Goal: Transaction & Acquisition: Book appointment/travel/reservation

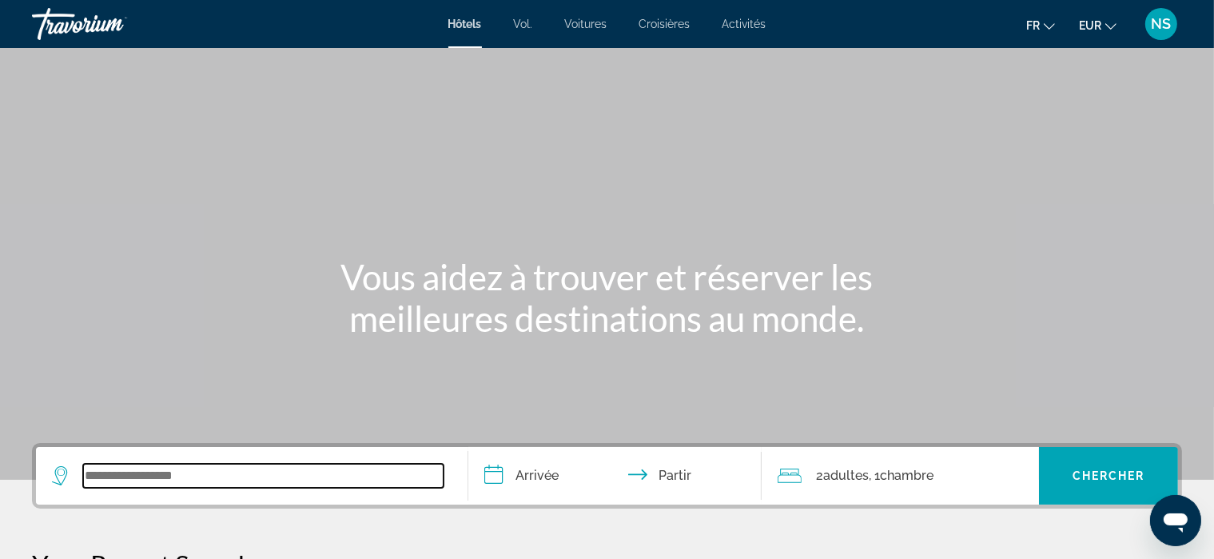
click at [117, 474] on input "Widget de recherche" at bounding box center [263, 475] width 360 height 24
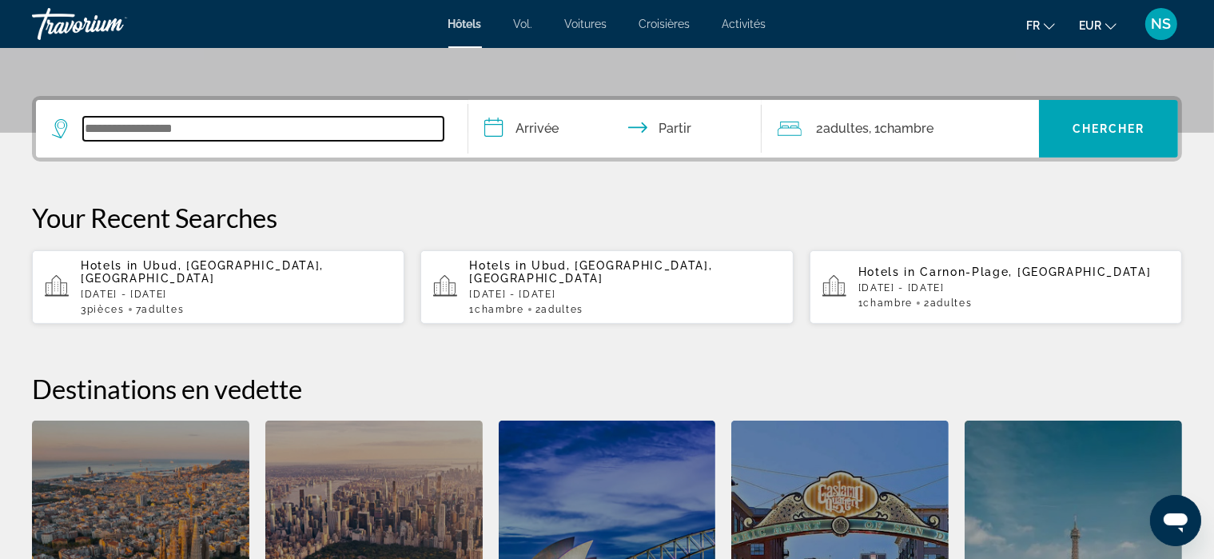
scroll to position [390, 0]
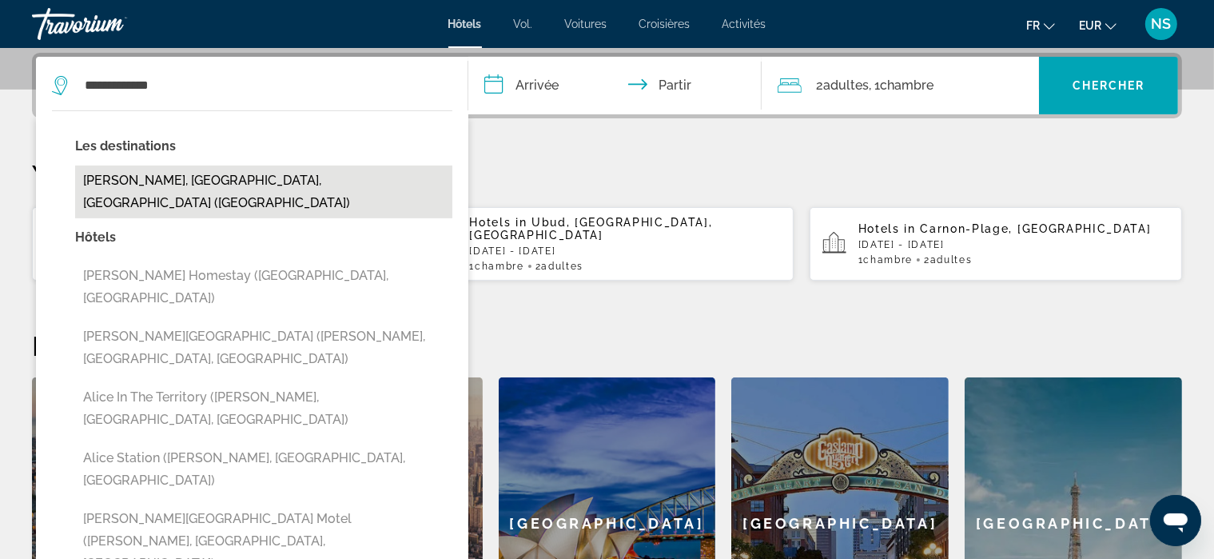
click at [150, 188] on button "[PERSON_NAME], [GEOGRAPHIC_DATA], [GEOGRAPHIC_DATA] ([GEOGRAPHIC_DATA])" at bounding box center [263, 191] width 377 height 53
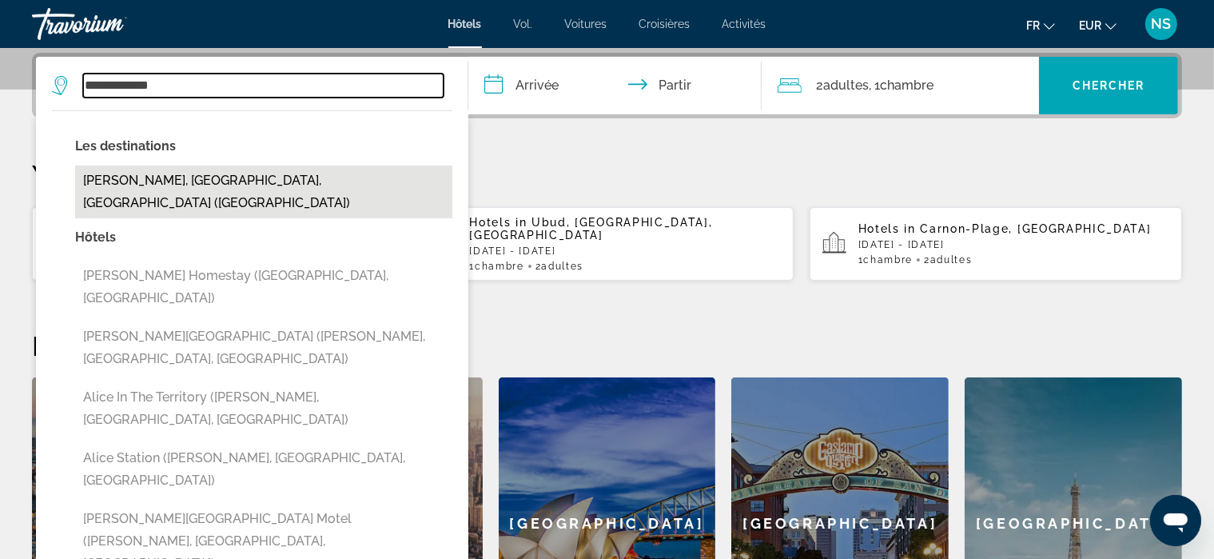
type input "**********"
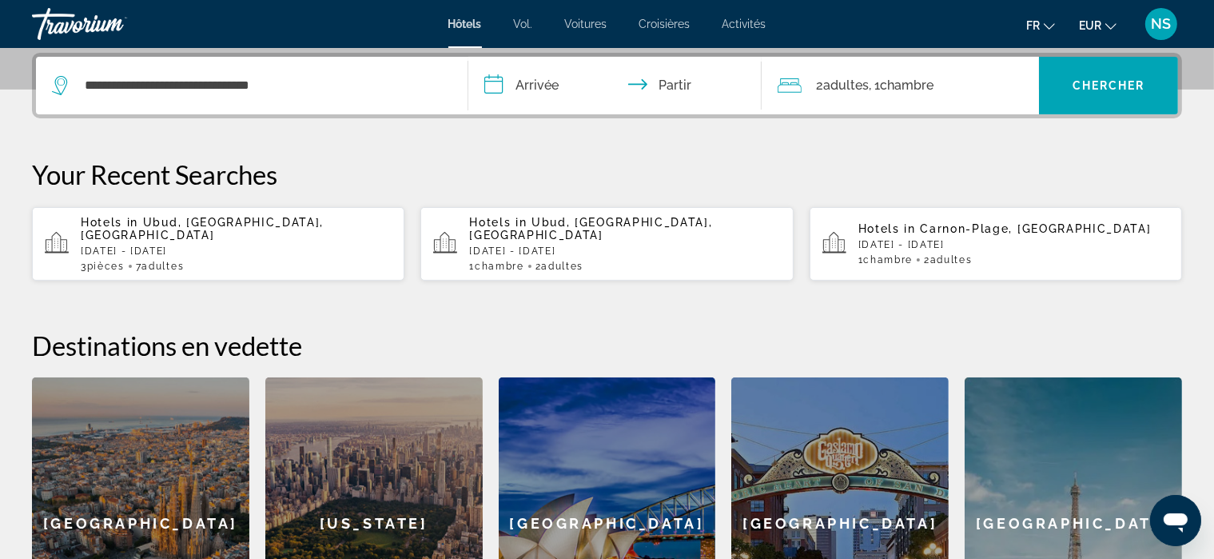
click at [537, 82] on input "**********" at bounding box center [618, 88] width 300 height 62
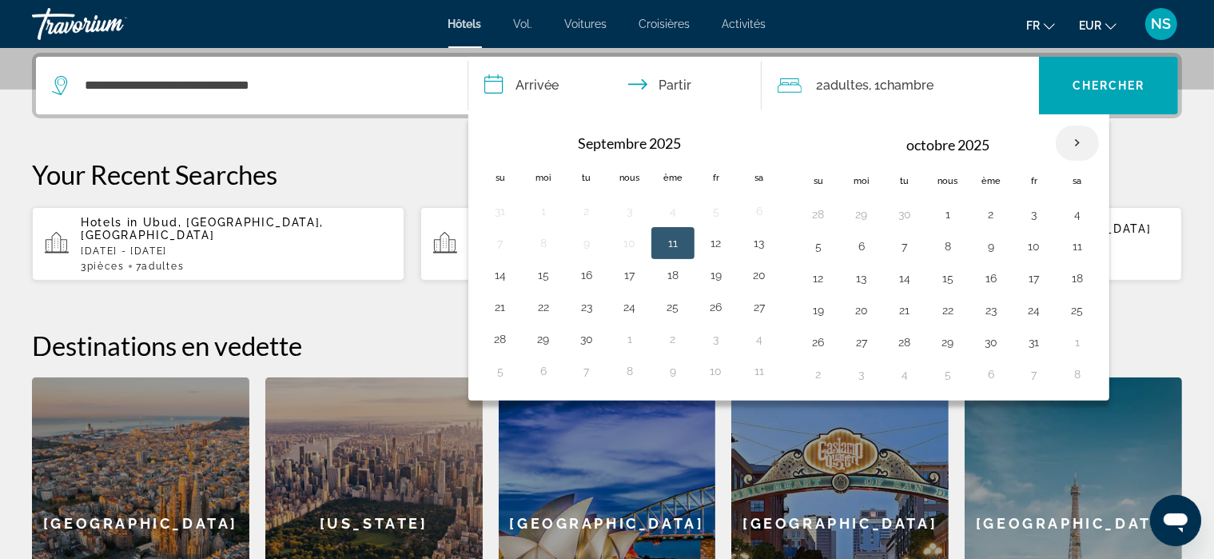
click at [1074, 141] on th "Mois prochain" at bounding box center [1077, 142] width 43 height 35
click at [1071, 140] on th "Mois prochain" at bounding box center [1077, 142] width 43 height 35
click at [1072, 151] on th "Mois prochain" at bounding box center [1077, 142] width 43 height 35
click at [1071, 145] on th "Mois prochain" at bounding box center [1077, 142] width 43 height 35
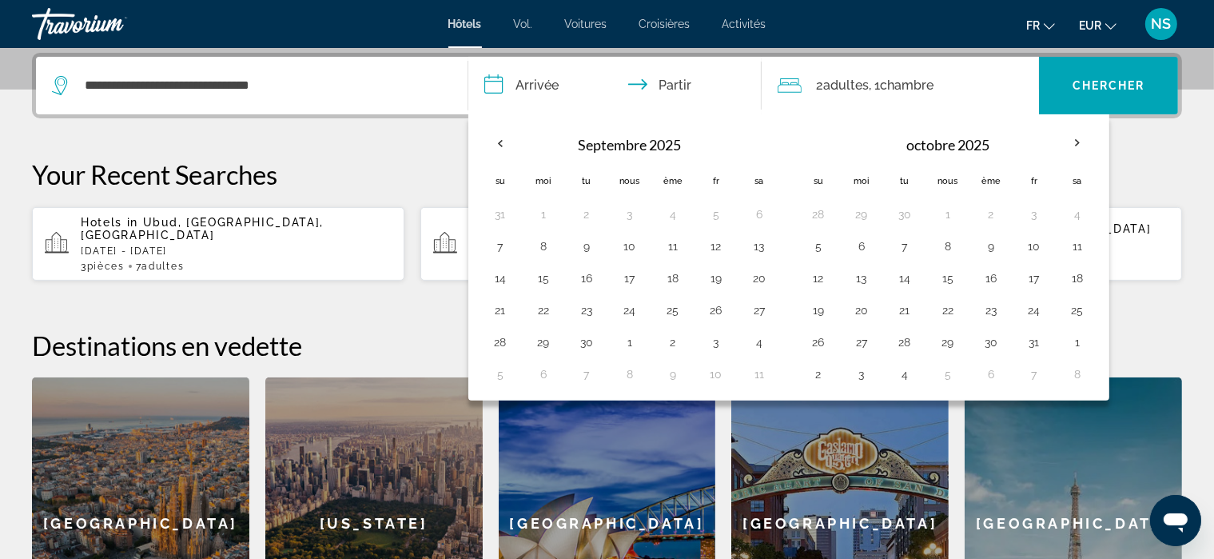
click at [850, 84] on font "adultes" at bounding box center [846, 85] width 46 height 15
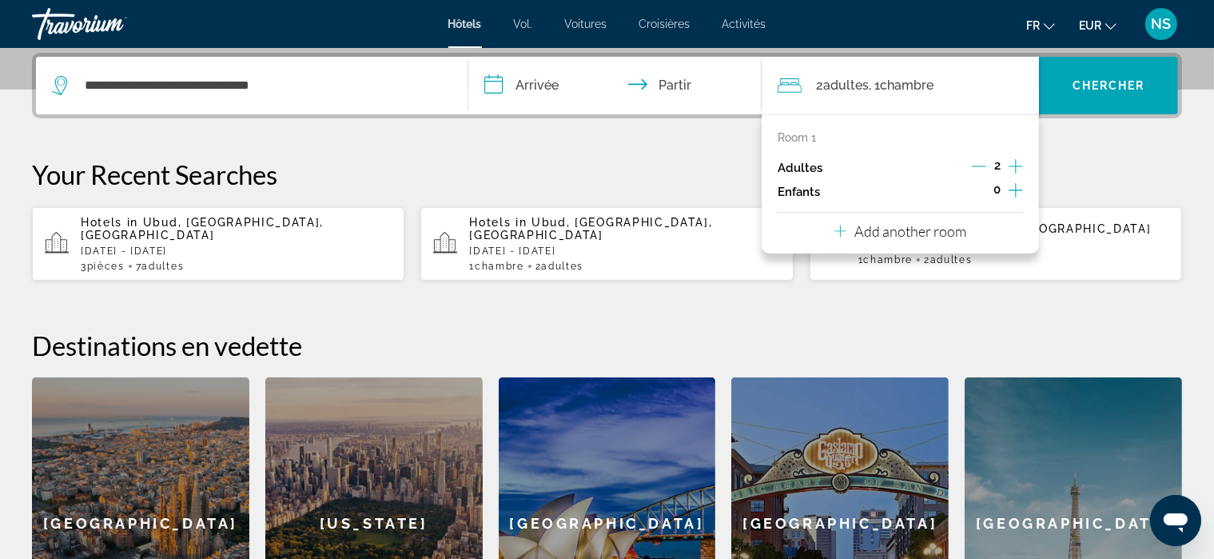
click at [1015, 165] on icon "Increment adults" at bounding box center [1015, 166] width 14 height 14
click at [979, 166] on icon "Decrement adults" at bounding box center [979, 166] width 14 height 14
click at [953, 233] on p "Add another room" at bounding box center [910, 231] width 112 height 18
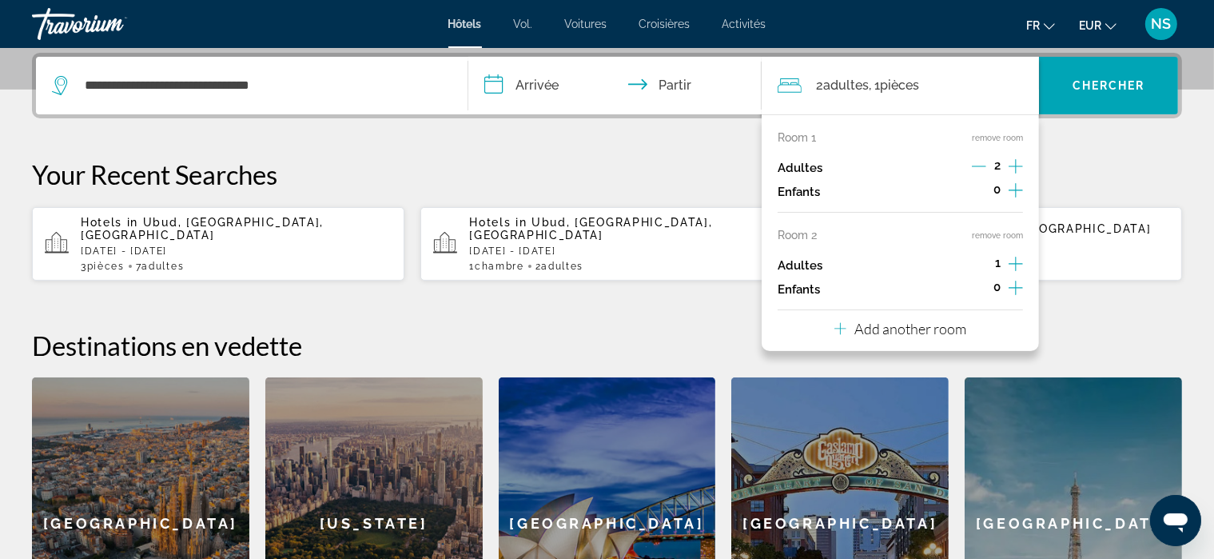
click at [1016, 264] on icon "Increment adults" at bounding box center [1015, 264] width 14 height 14
click at [681, 329] on h2 "Destinations en vedette" at bounding box center [607, 345] width 1150 height 32
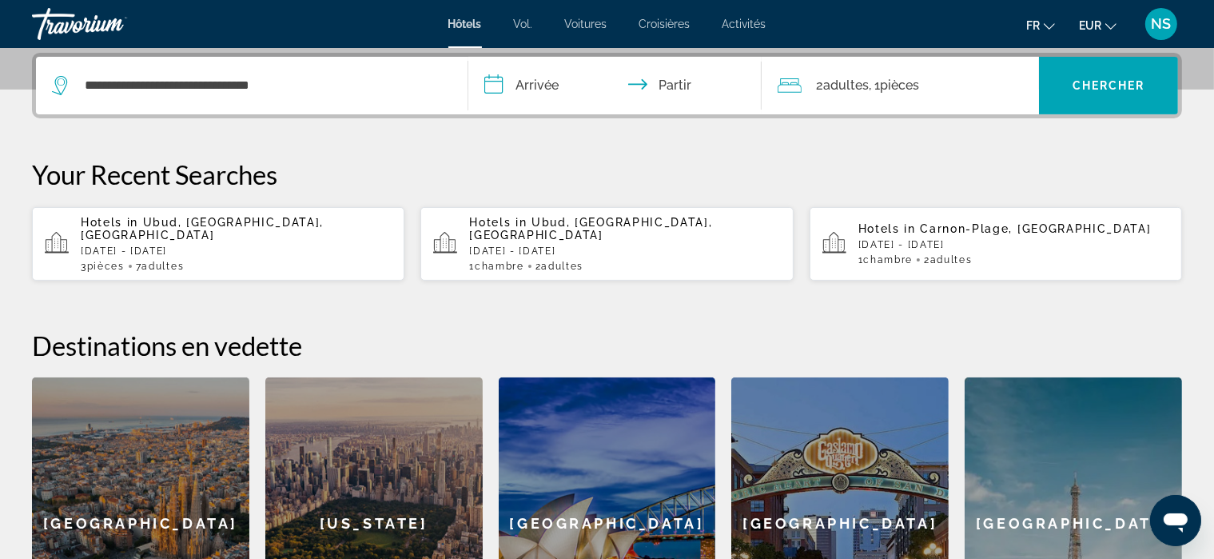
click at [515, 84] on input "**********" at bounding box center [618, 88] width 300 height 62
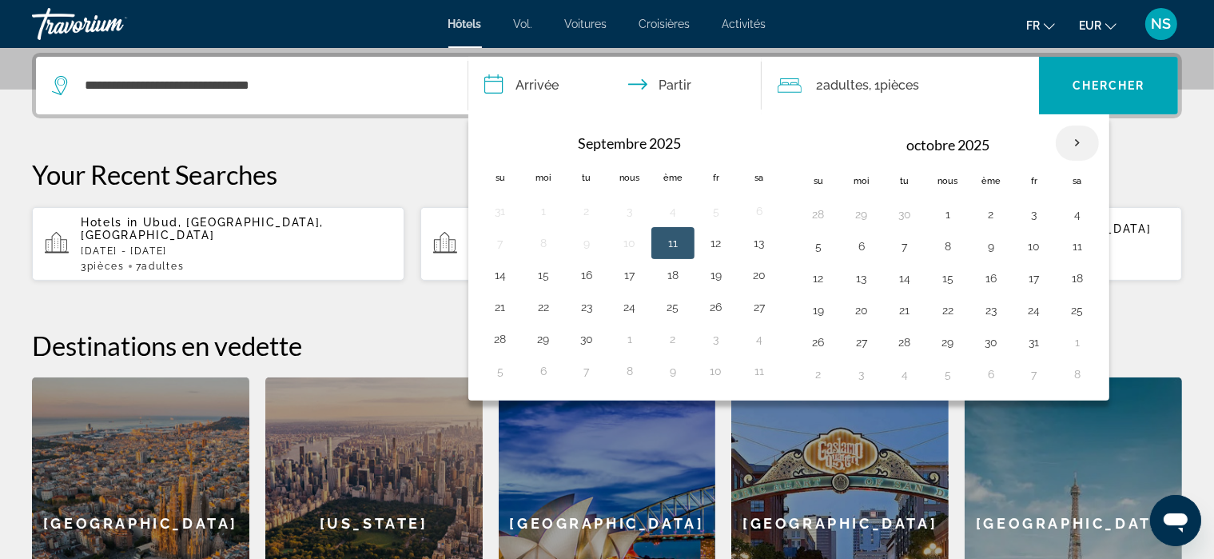
click at [1068, 141] on th "Mois prochain" at bounding box center [1077, 142] width 43 height 35
click at [1068, 145] on th "Mois prochain" at bounding box center [1077, 142] width 43 height 35
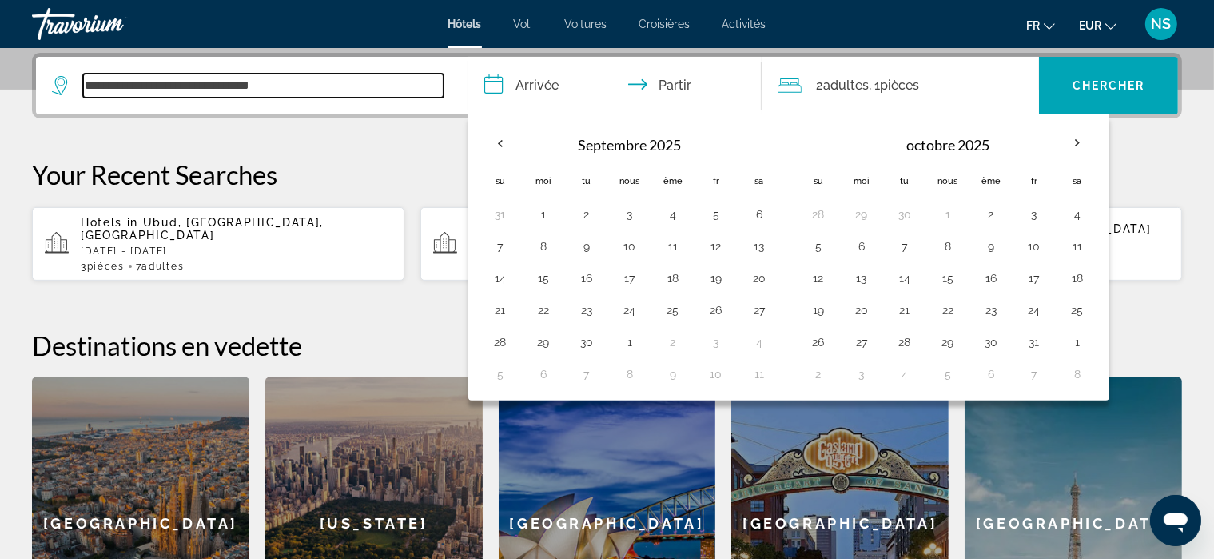
click at [377, 86] on input "**********" at bounding box center [263, 86] width 360 height 24
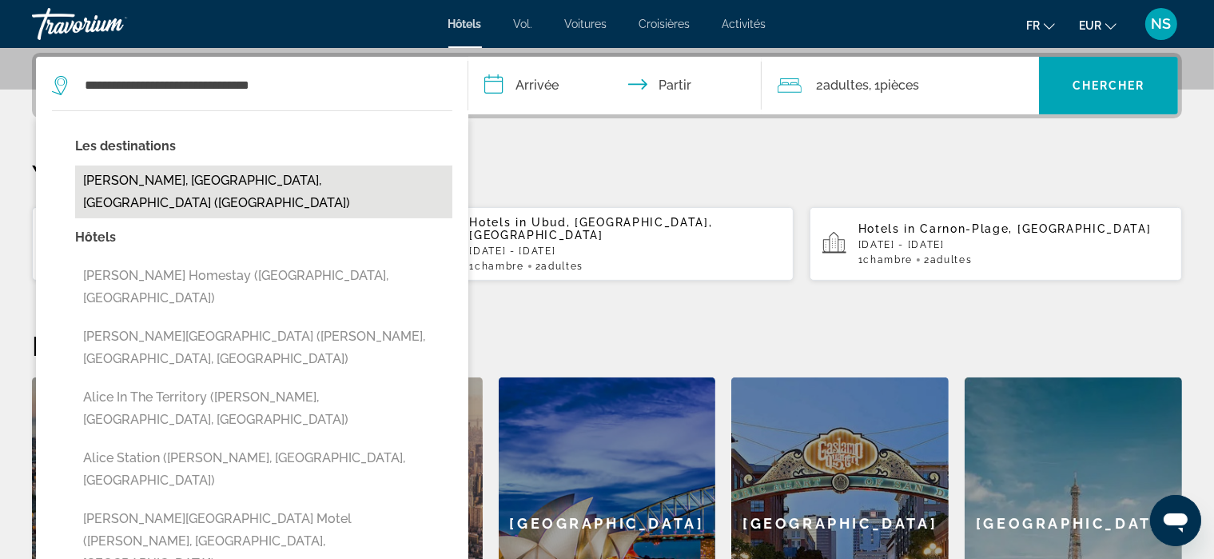
click at [221, 191] on button "[PERSON_NAME], [GEOGRAPHIC_DATA], [GEOGRAPHIC_DATA] ([GEOGRAPHIC_DATA])" at bounding box center [263, 191] width 377 height 53
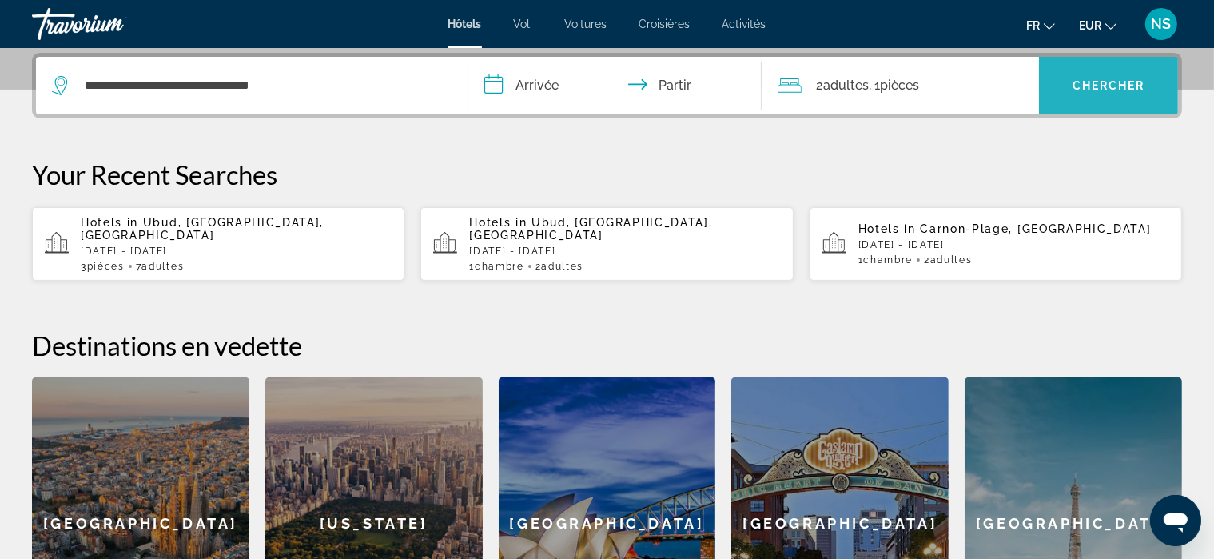
click at [1125, 95] on span "Widget de recherche" at bounding box center [1108, 85] width 139 height 38
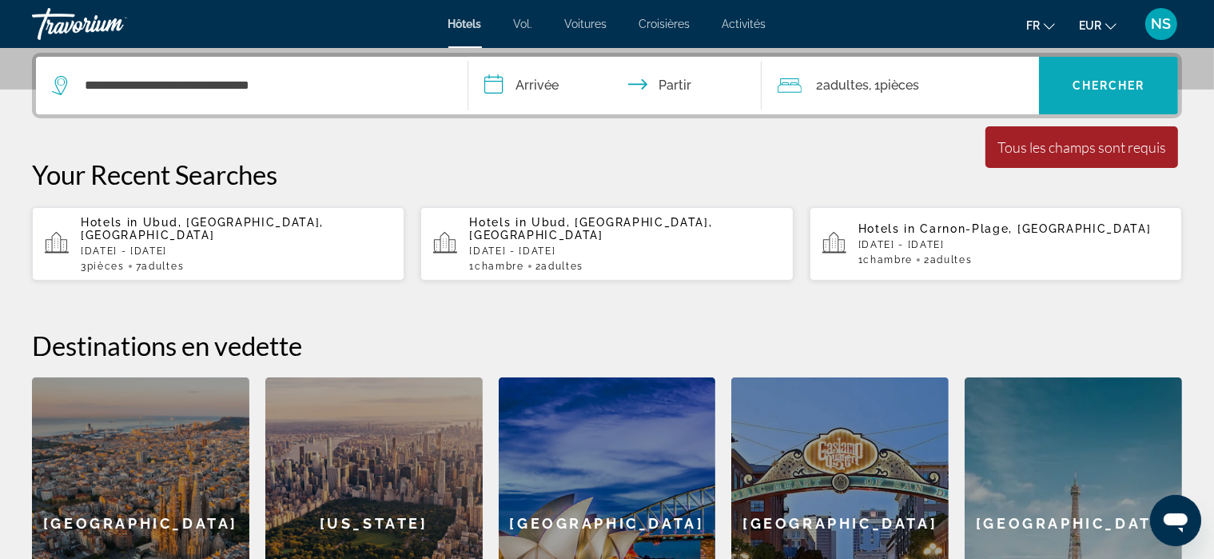
click at [1114, 66] on span "Widget de recherche" at bounding box center [1108, 85] width 139 height 38
click at [523, 82] on input "**********" at bounding box center [618, 88] width 300 height 62
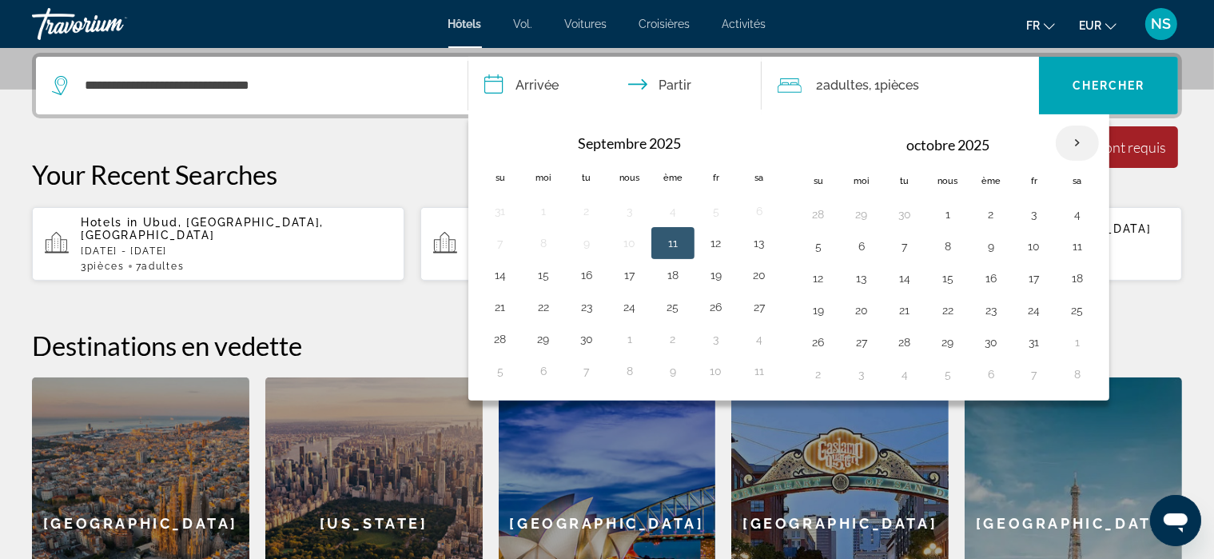
click at [1071, 140] on th "Mois prochain" at bounding box center [1077, 142] width 43 height 35
click at [680, 77] on input "**********" at bounding box center [618, 88] width 300 height 62
click at [680, 85] on input "**********" at bounding box center [618, 88] width 300 height 62
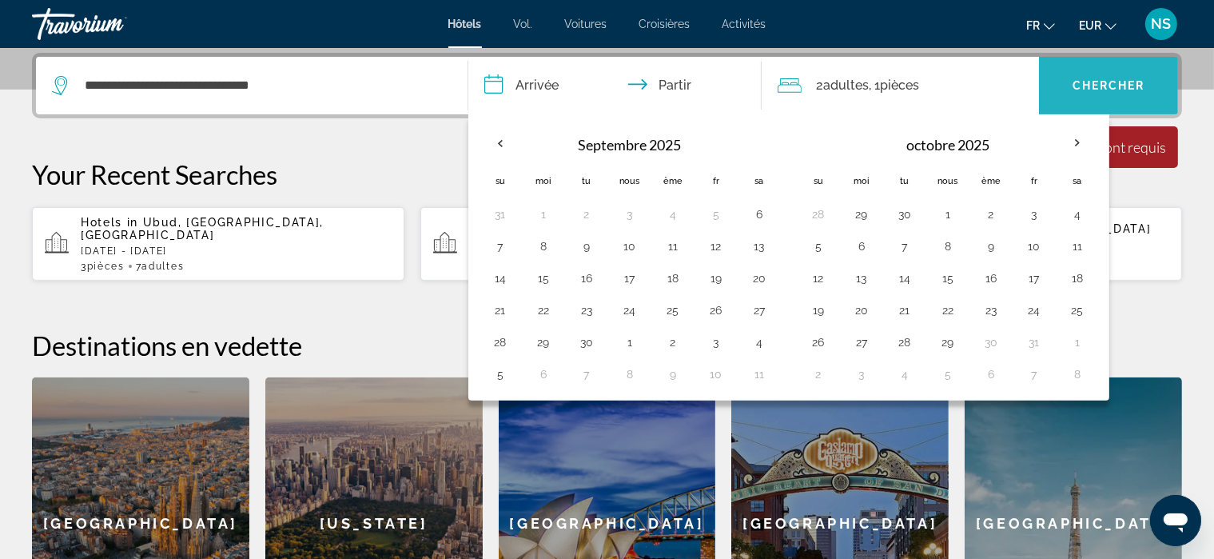
click at [1127, 77] on span "Widget de recherche" at bounding box center [1108, 85] width 139 height 38
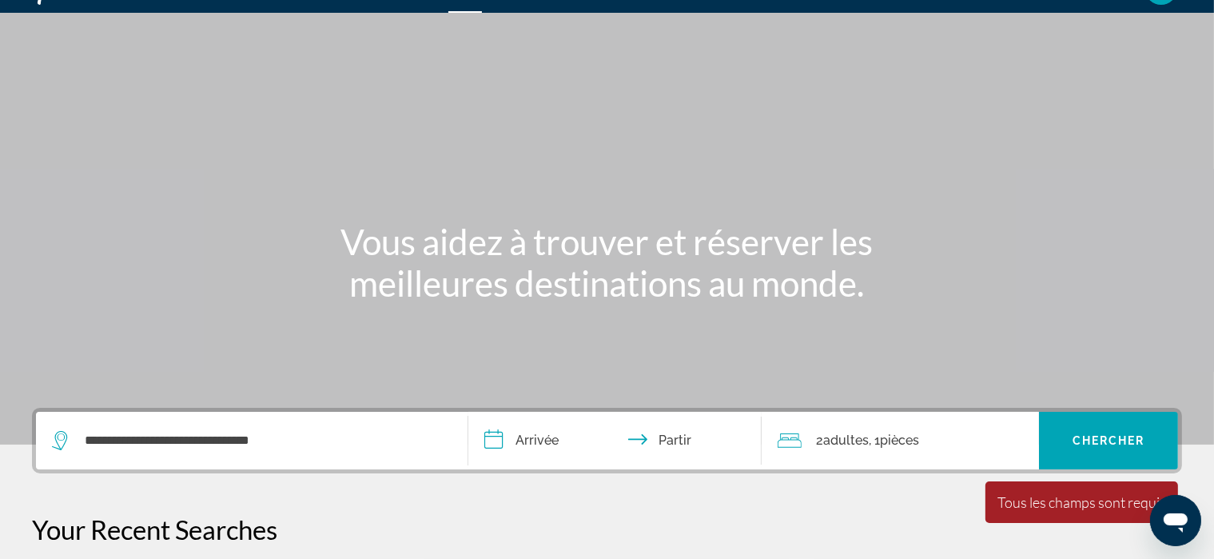
scroll to position [0, 0]
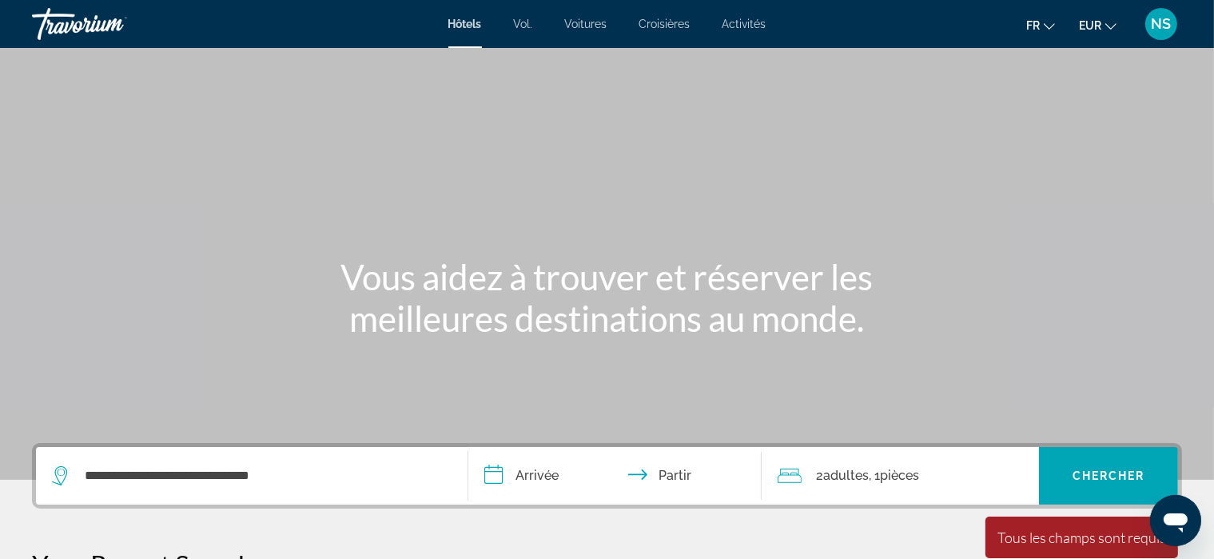
click at [742, 21] on font "Activités" at bounding box center [744, 24] width 44 height 13
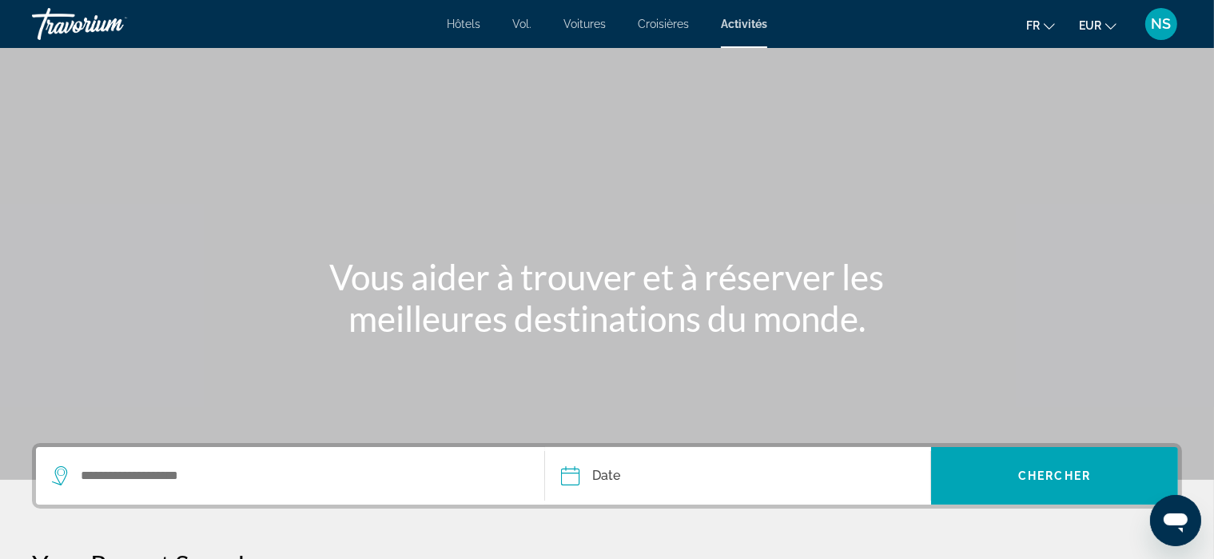
click at [465, 21] on font "Hôtels" at bounding box center [464, 24] width 34 height 13
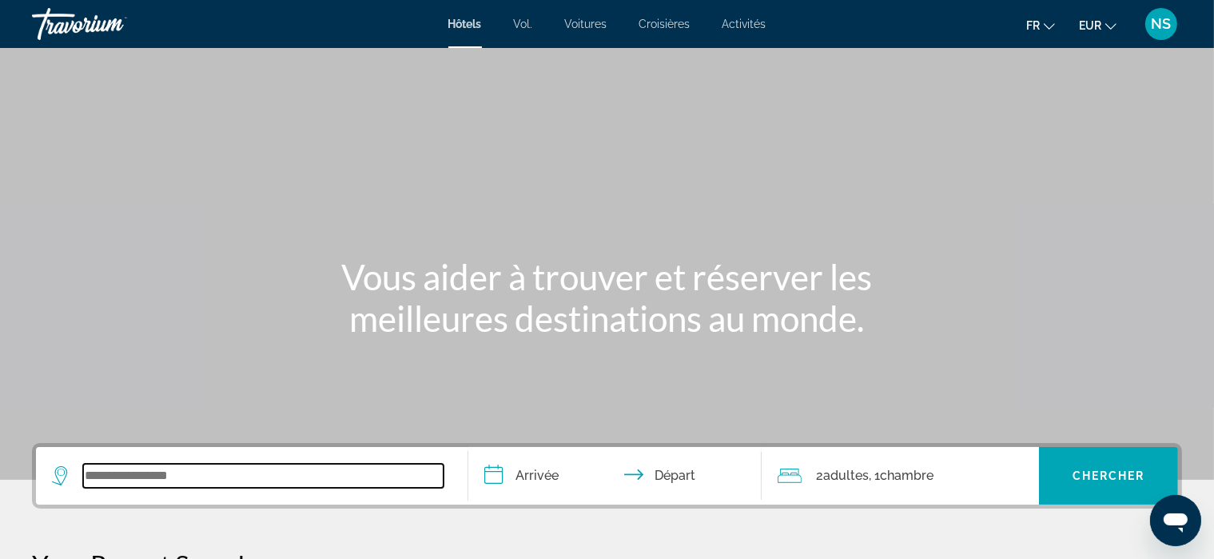
click at [160, 475] on input "Search widget" at bounding box center [263, 475] width 360 height 24
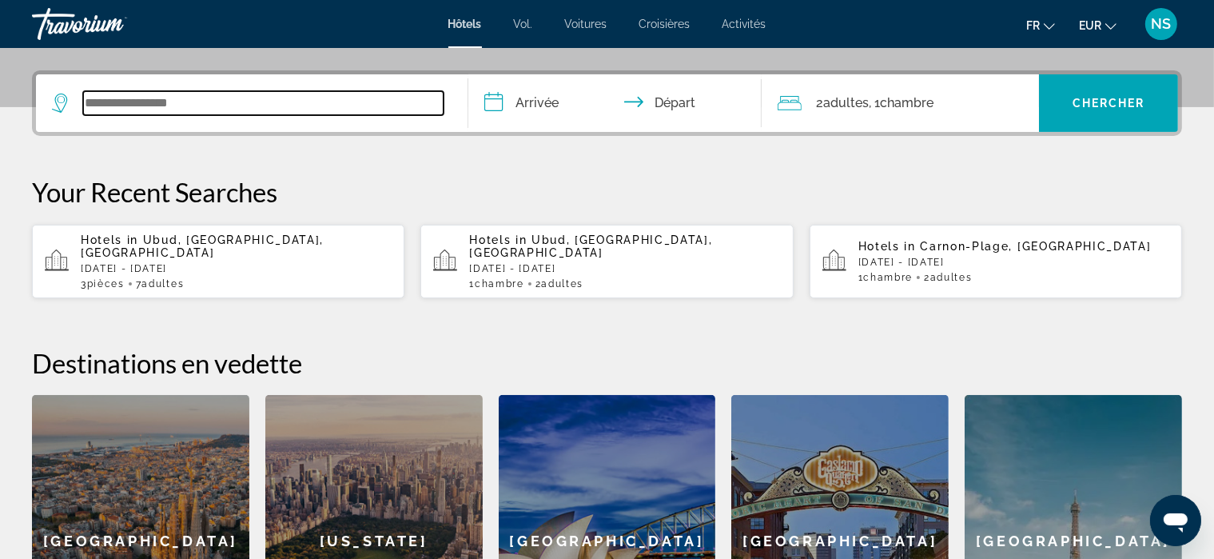
scroll to position [390, 0]
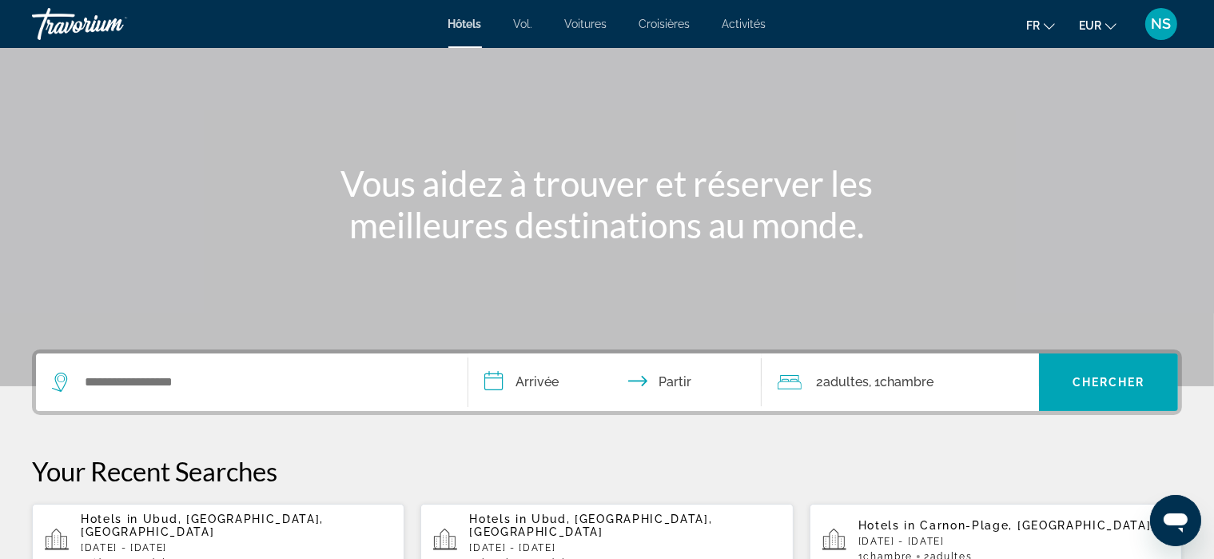
scroll to position [93, 0]
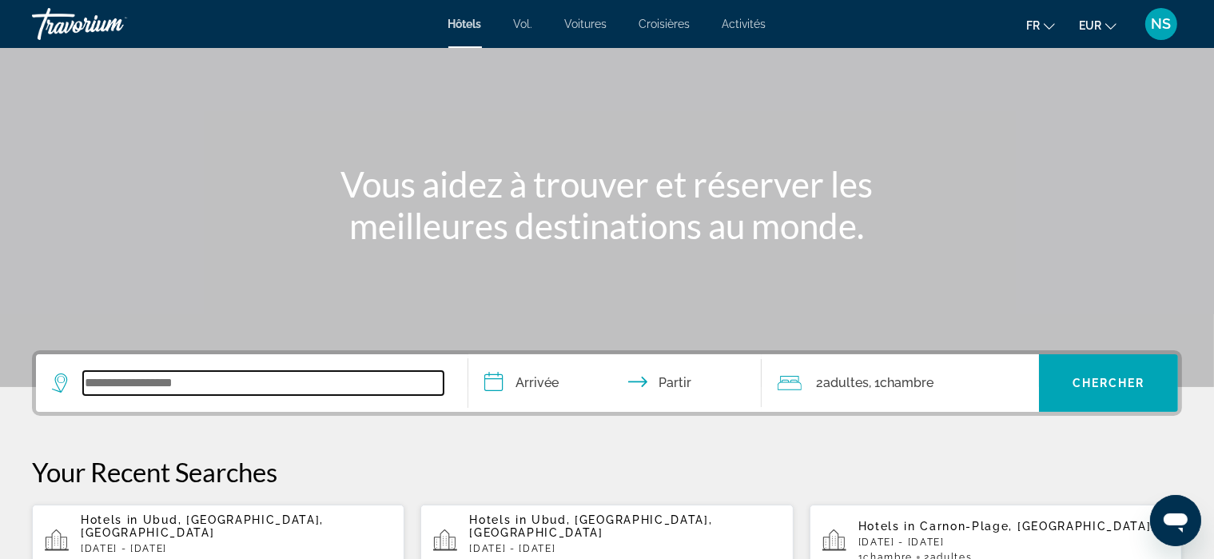
click at [142, 386] on input "Widget de recherche" at bounding box center [263, 383] width 360 height 24
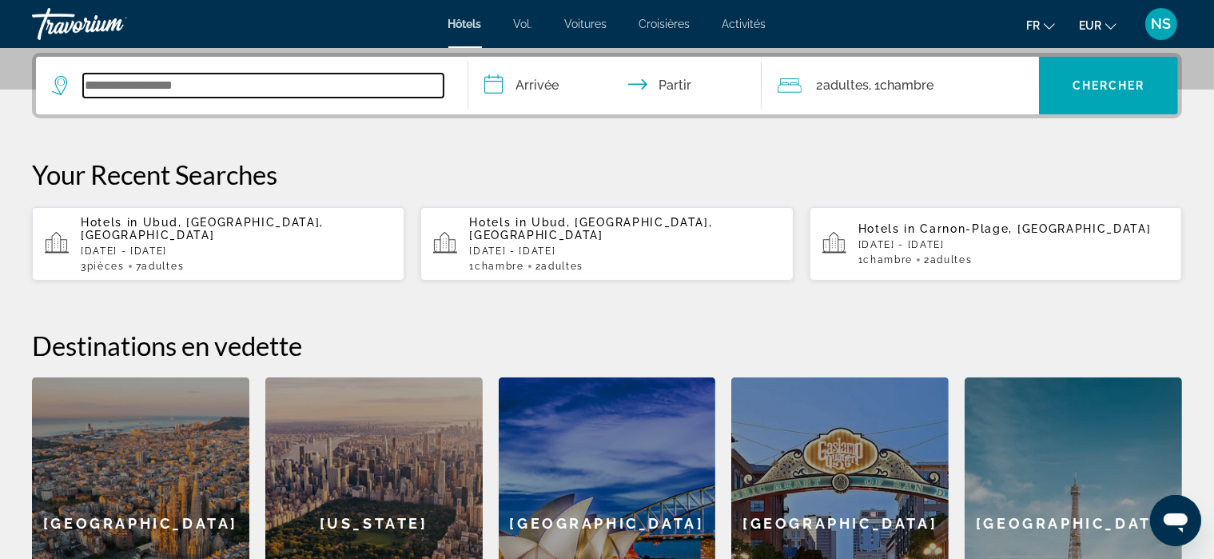
scroll to position [390, 0]
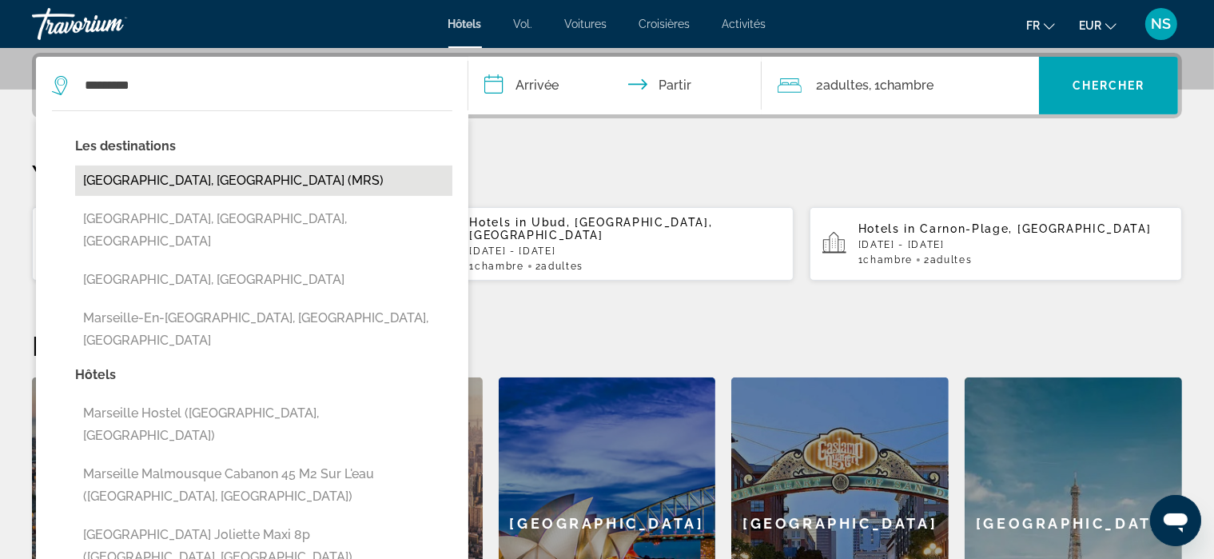
click at [165, 175] on button "Marseille, France (MRS)" at bounding box center [263, 180] width 377 height 30
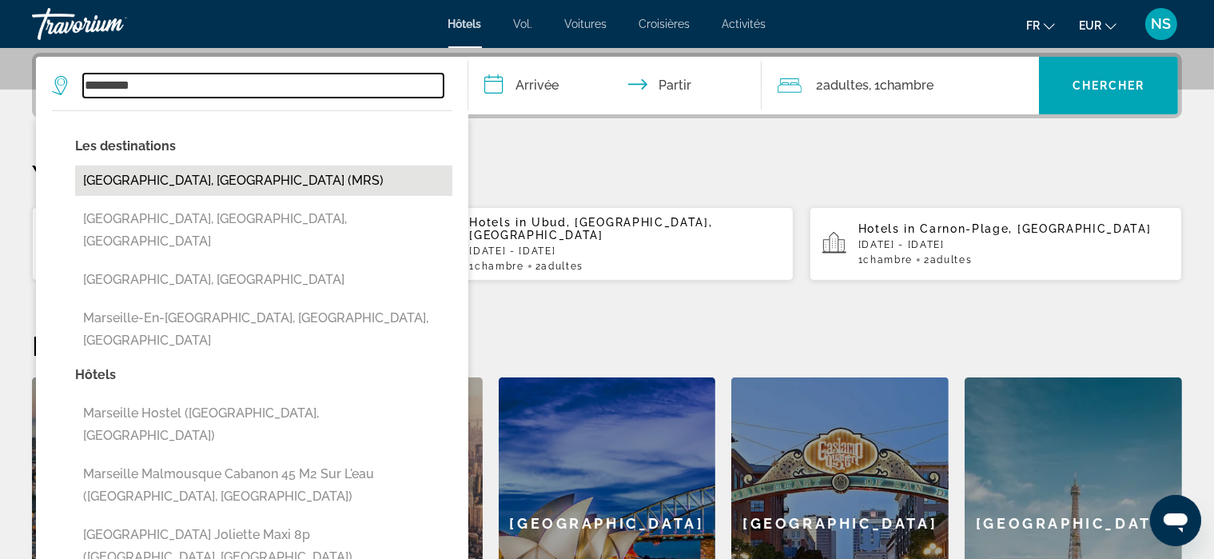
type input "**********"
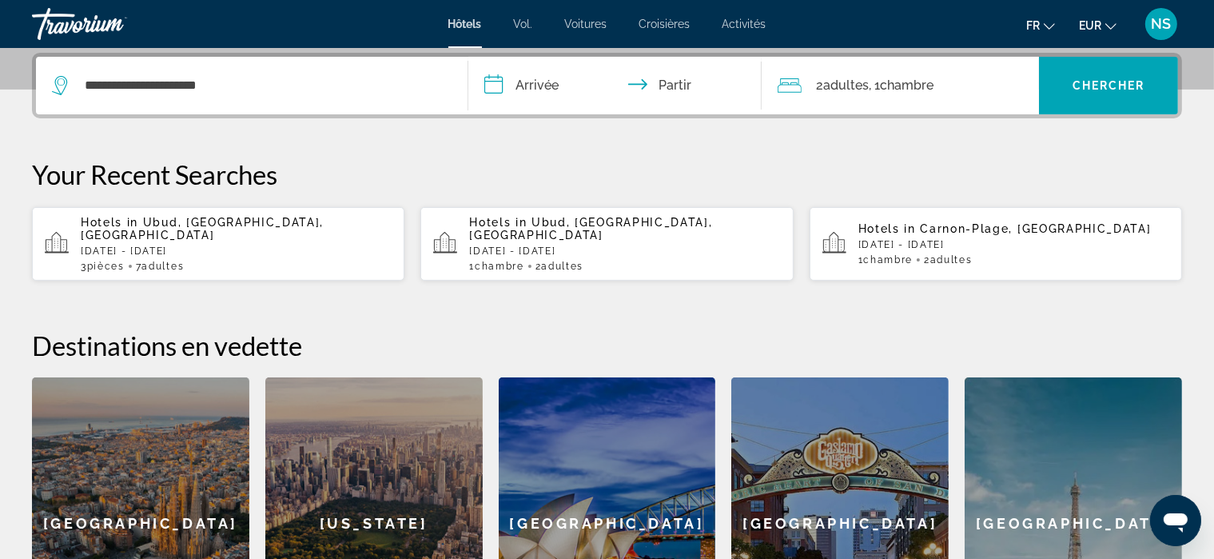
click at [518, 81] on input "**********" at bounding box center [618, 88] width 300 height 62
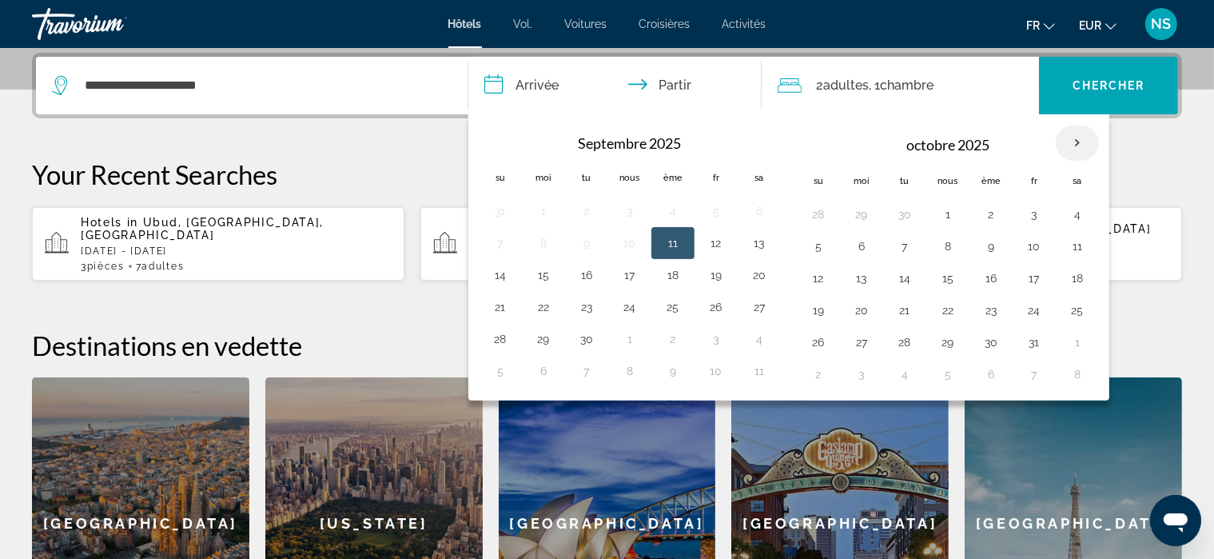
click at [1074, 140] on th "Mois prochain" at bounding box center [1077, 142] width 43 height 35
click at [1072, 141] on th "Mois prochain" at bounding box center [1077, 142] width 43 height 35
click at [1072, 143] on th "Mois prochain" at bounding box center [1077, 142] width 43 height 35
click at [1068, 140] on th "Mois prochain" at bounding box center [1077, 142] width 43 height 35
click at [539, 83] on input "**********" at bounding box center [618, 88] width 300 height 62
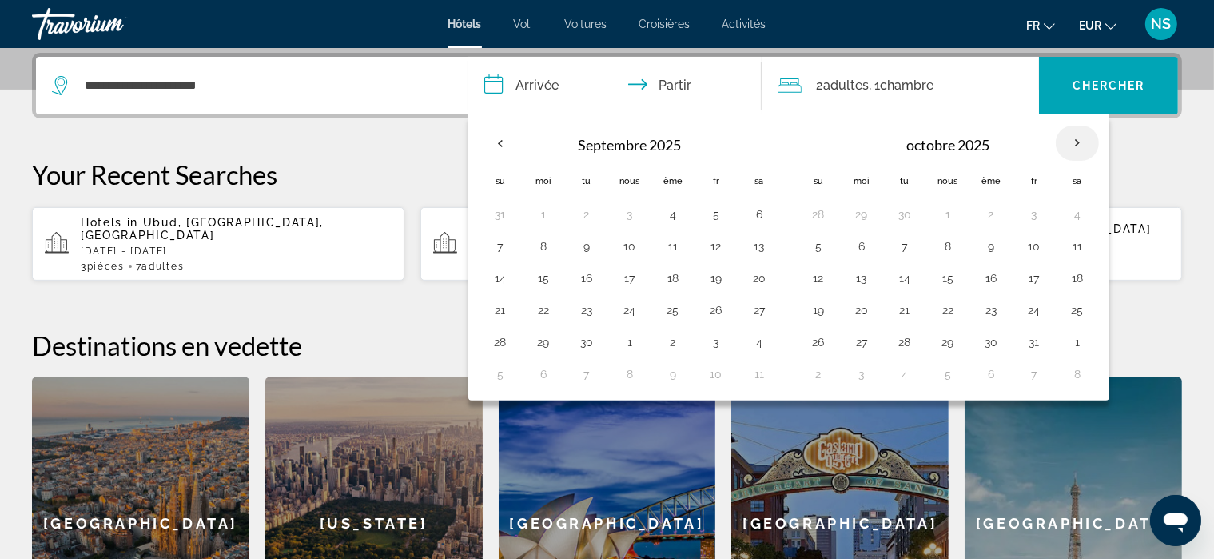
click at [1067, 137] on th "Mois prochain" at bounding box center [1077, 142] width 43 height 35
click at [1077, 337] on button "1" at bounding box center [1077, 342] width 26 height 22
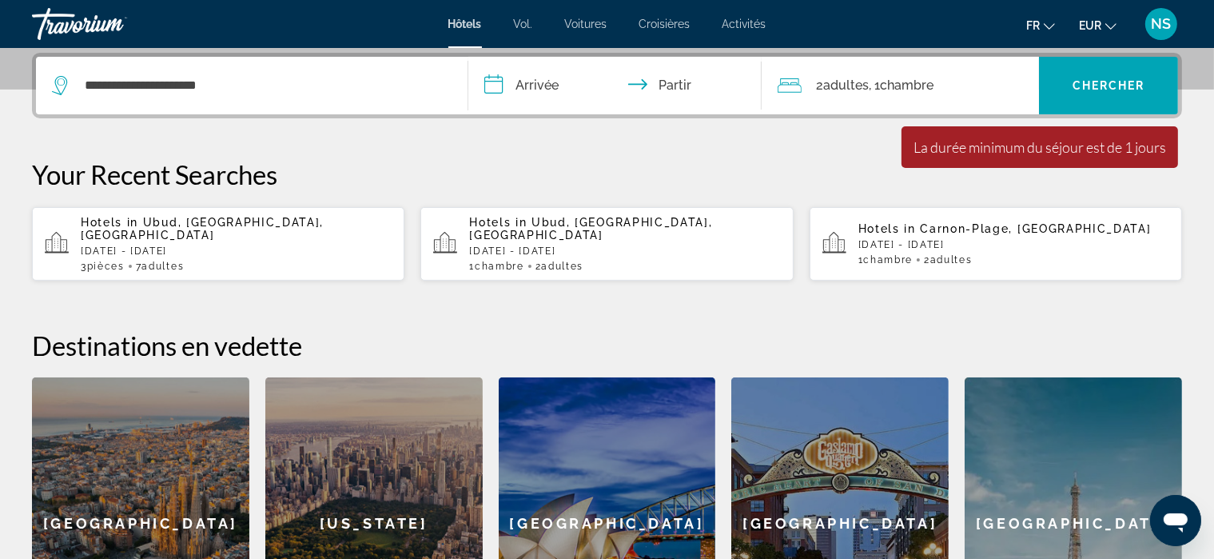
click at [543, 82] on input "**********" at bounding box center [618, 88] width 300 height 62
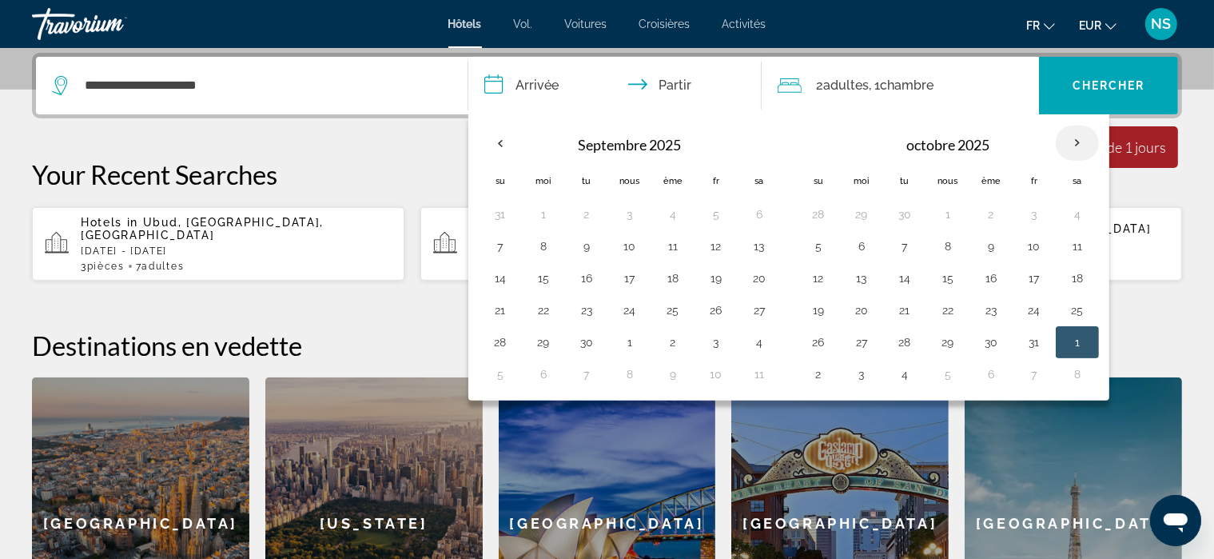
click at [1070, 137] on th "Mois prochain" at bounding box center [1077, 142] width 43 height 35
click at [1071, 336] on button "1" at bounding box center [1077, 342] width 26 height 22
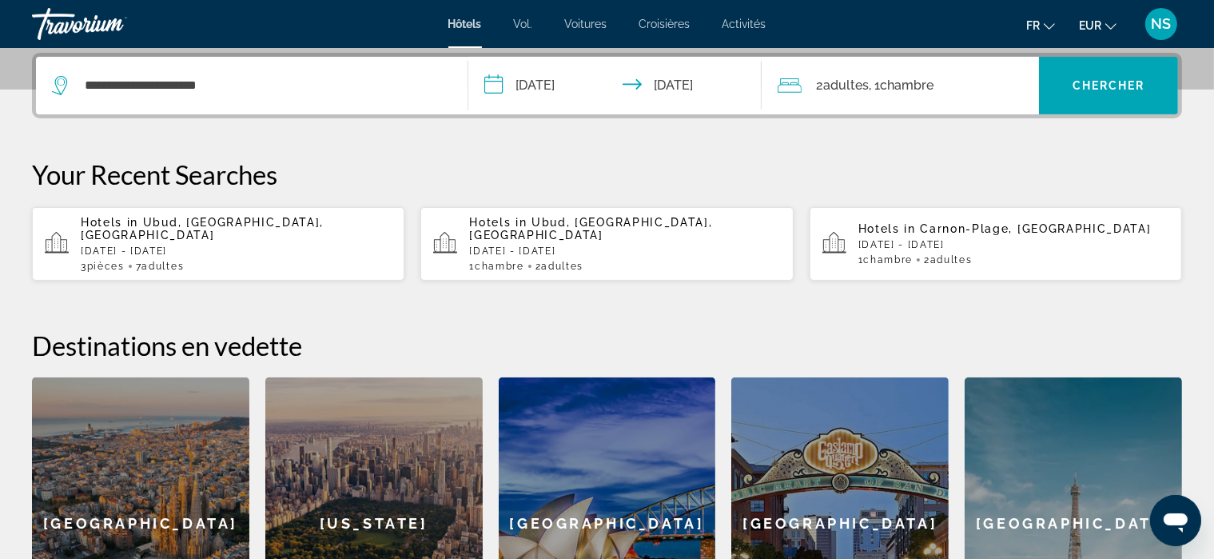
click at [637, 85] on input "**********" at bounding box center [618, 88] width 300 height 62
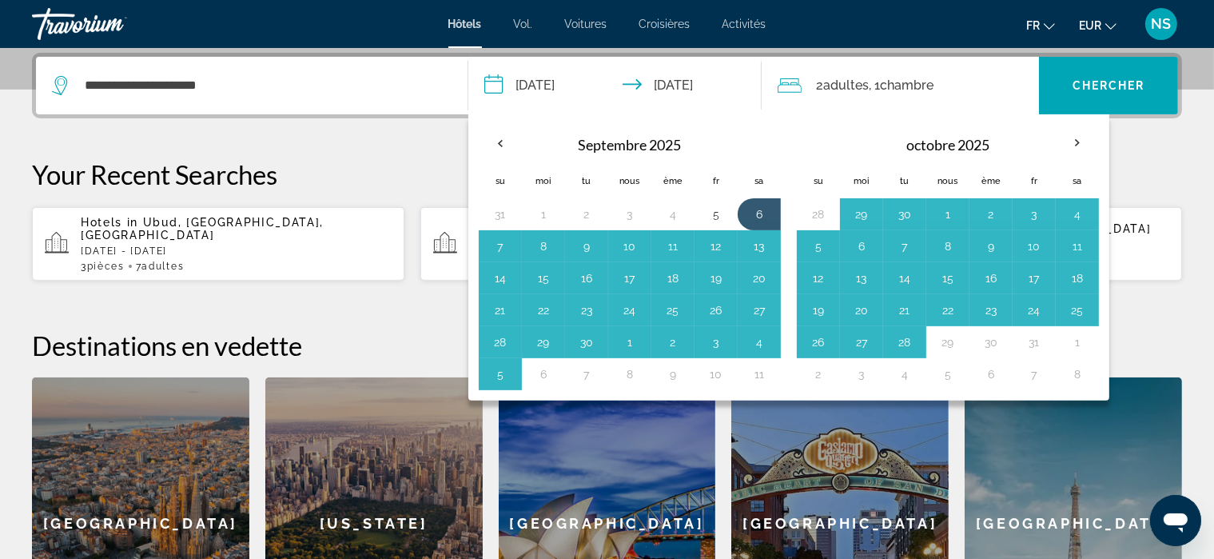
click at [797, 125] on th "Check-in date: May 2, 2026 Check-out date: Jul 4, 2026" at bounding box center [818, 144] width 43 height 38
click at [1069, 338] on button "1" at bounding box center [1077, 342] width 26 height 22
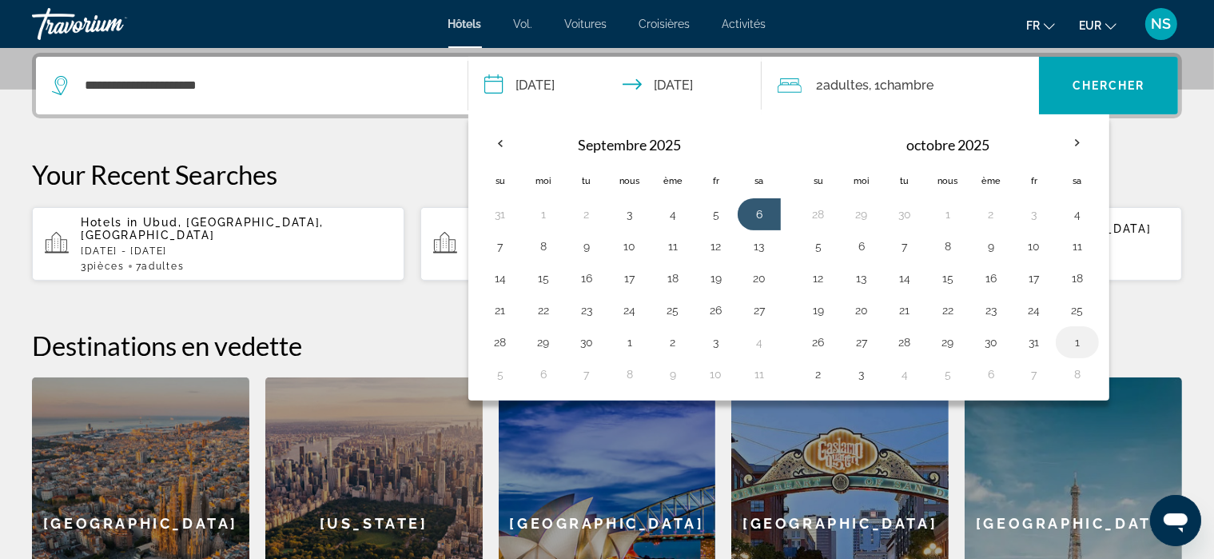
click at [1068, 346] on button "1" at bounding box center [1077, 342] width 26 height 22
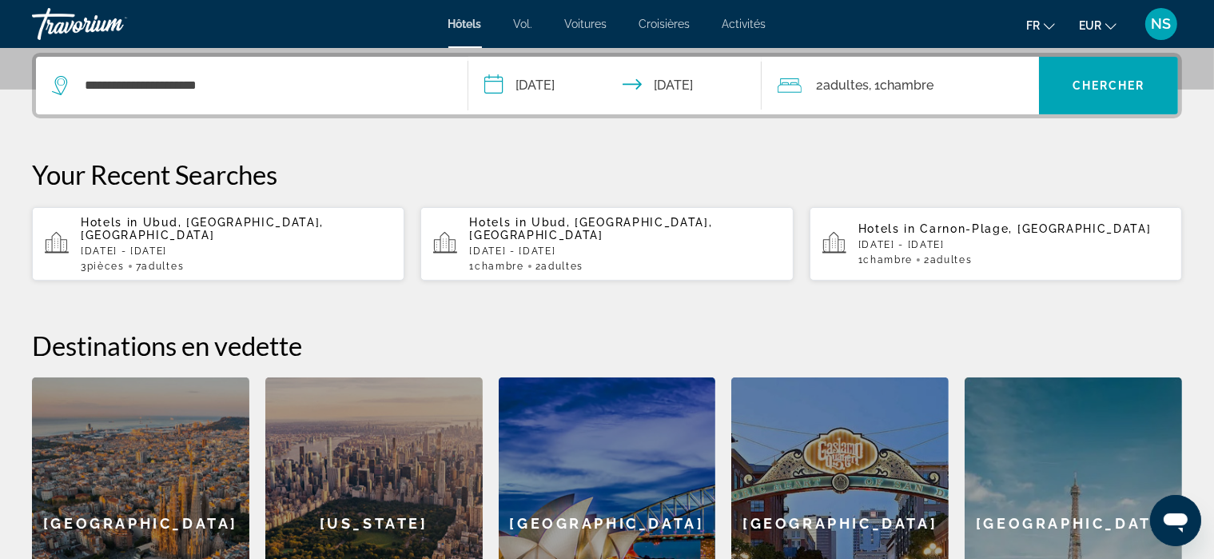
click at [528, 93] on input "**********" at bounding box center [618, 88] width 300 height 62
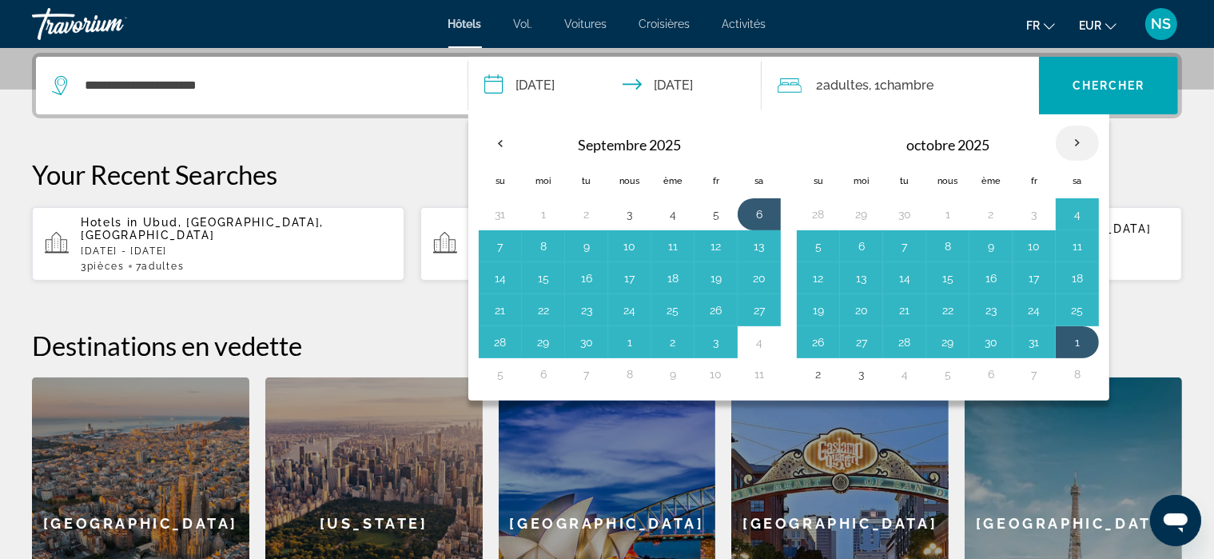
click at [1066, 141] on th "Mois prochain" at bounding box center [1077, 142] width 43 height 35
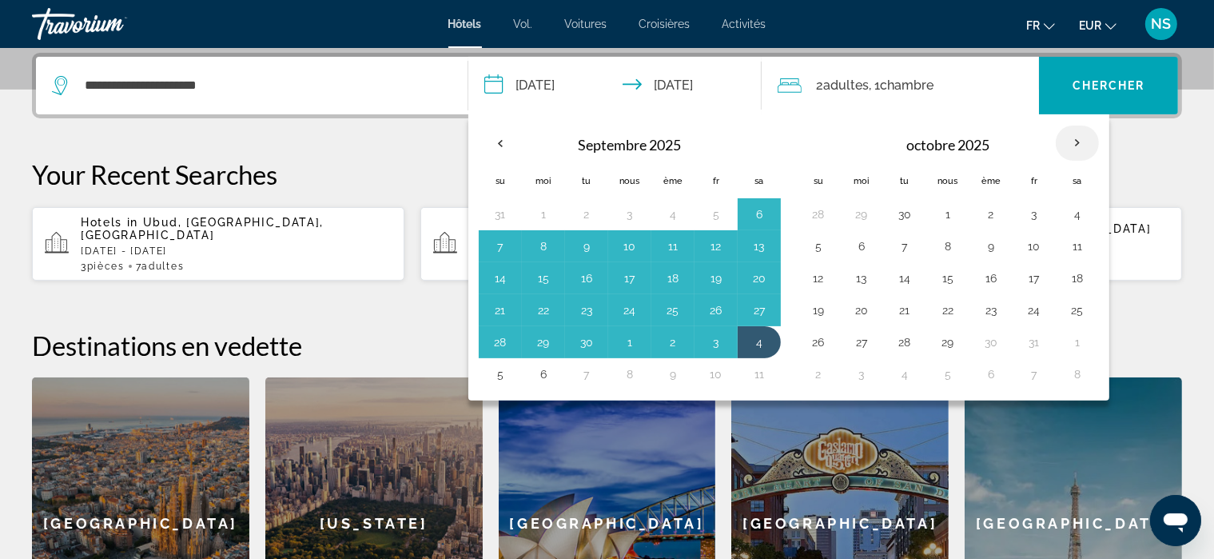
click at [1066, 141] on th "Mois prochain" at bounding box center [1077, 142] width 43 height 35
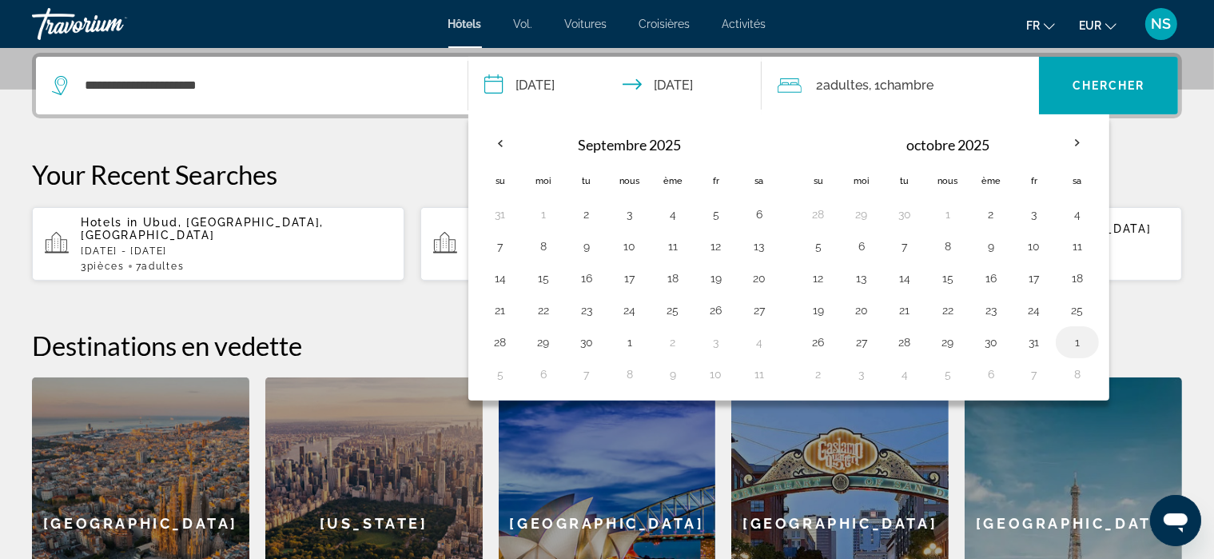
click at [1072, 336] on button "1" at bounding box center [1077, 342] width 26 height 22
click at [858, 372] on button "3" at bounding box center [862, 374] width 26 height 22
type input "**********"
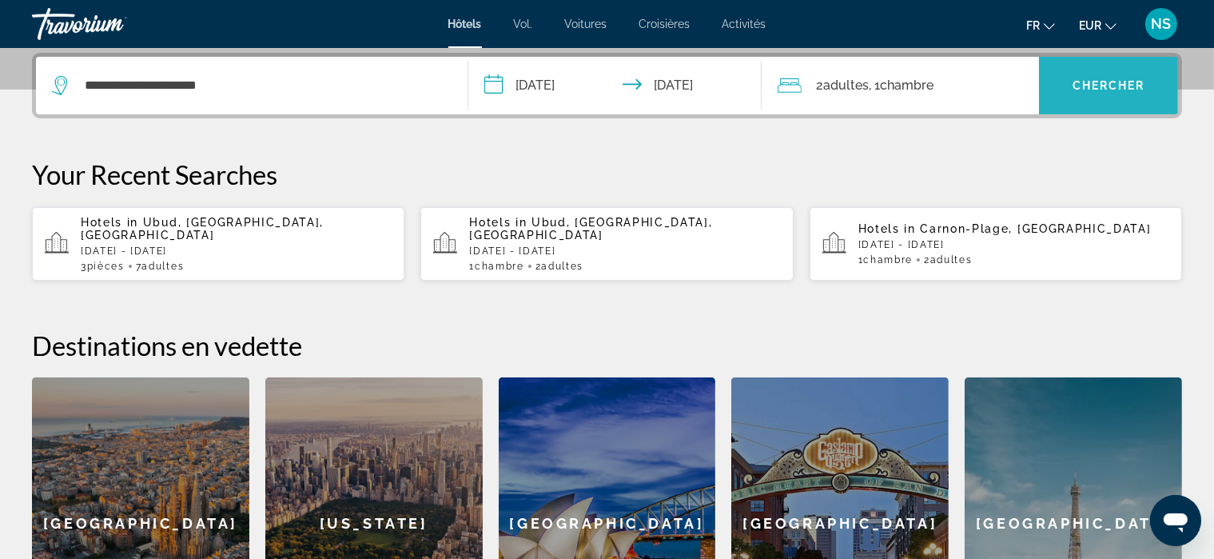
click at [1119, 79] on font "Chercher" at bounding box center [1108, 85] width 73 height 13
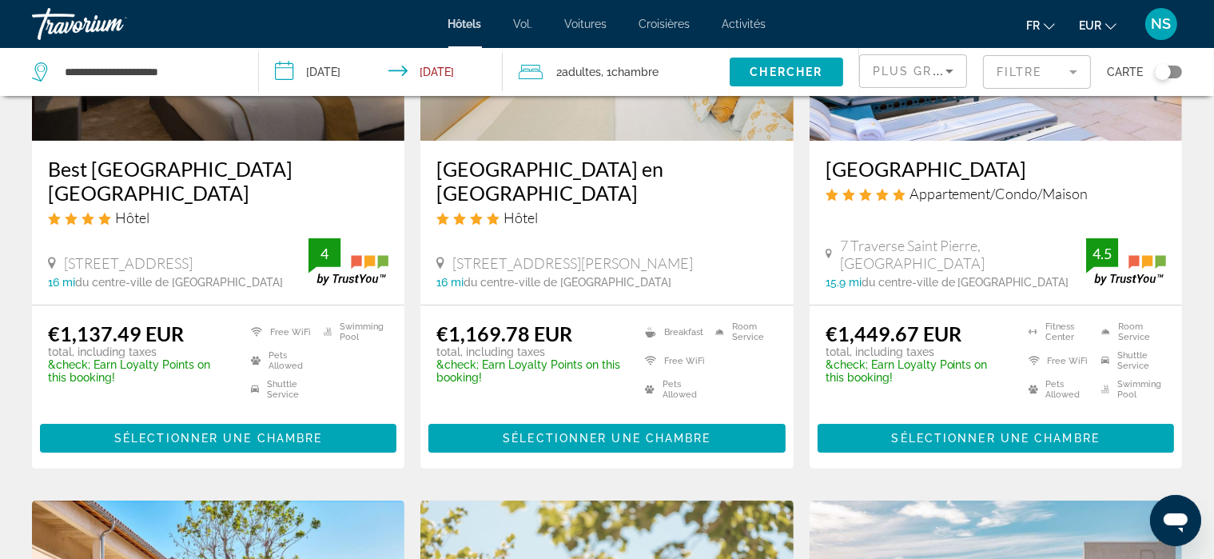
scroll to position [265, 0]
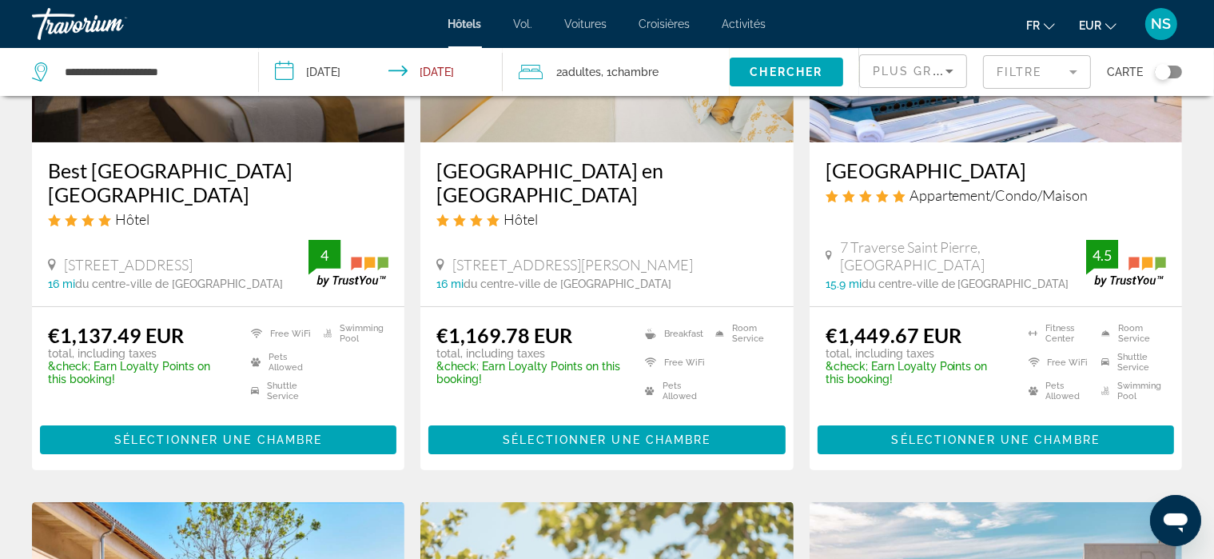
click at [360, 70] on input "**********" at bounding box center [383, 74] width 249 height 53
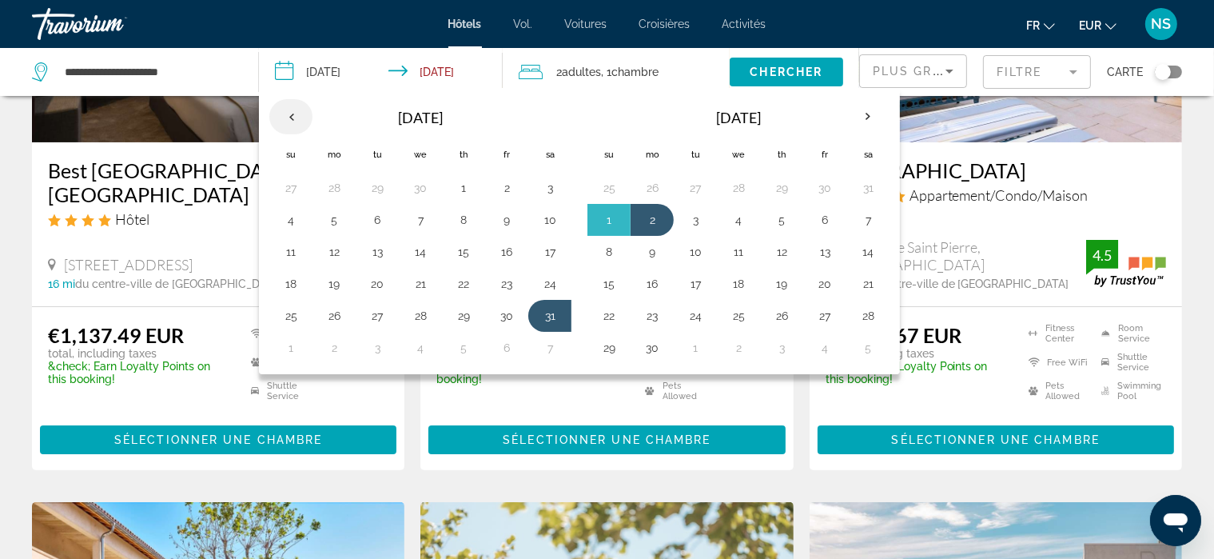
click at [290, 114] on th "Previous month" at bounding box center [290, 116] width 43 height 35
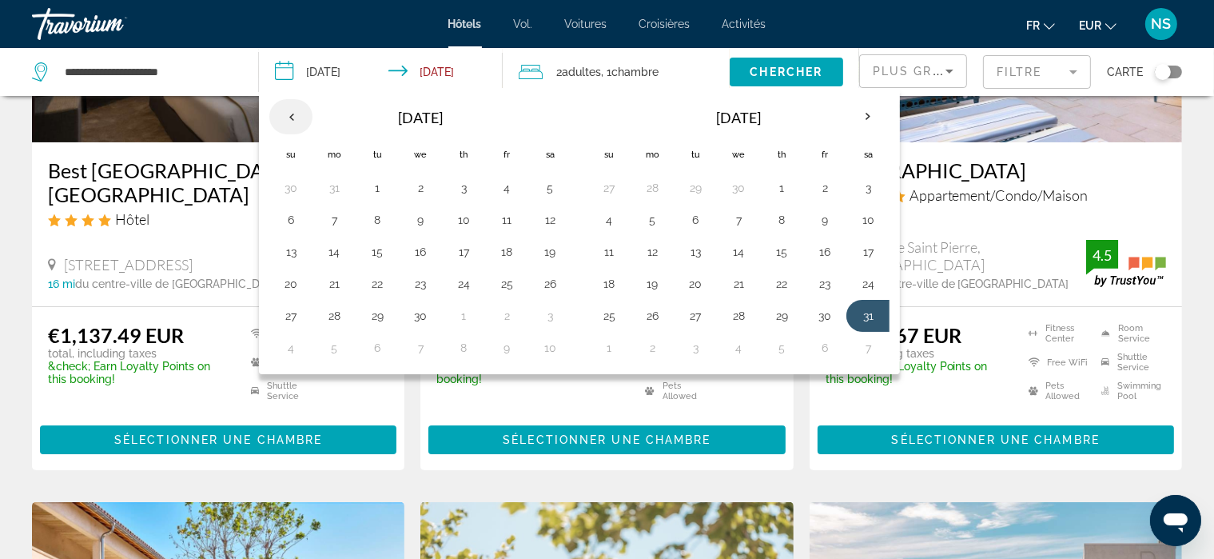
click at [290, 114] on th "Previous month" at bounding box center [290, 116] width 43 height 35
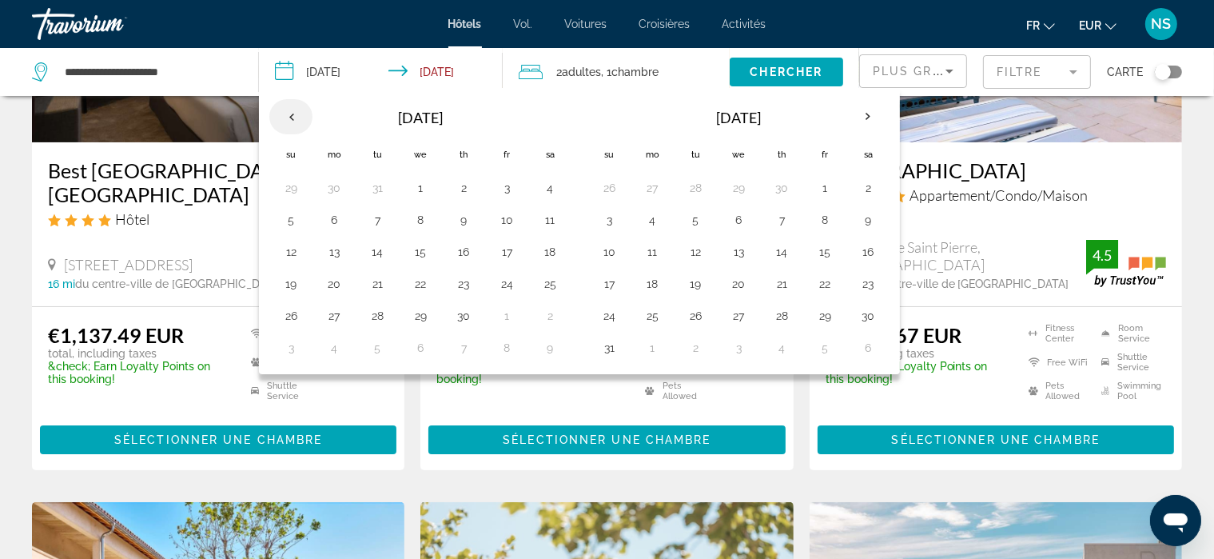
click at [290, 114] on th "Previous month" at bounding box center [290, 116] width 43 height 35
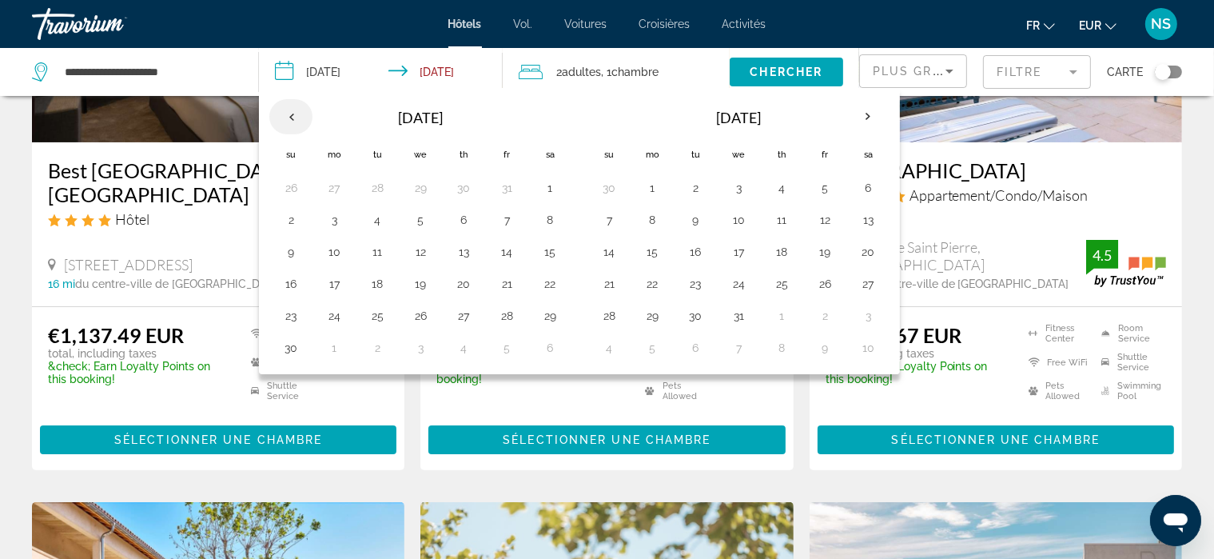
click at [290, 114] on th "Previous month" at bounding box center [290, 116] width 43 height 35
click at [861, 252] on button "15" at bounding box center [868, 252] width 26 height 22
click at [653, 282] on button "17" at bounding box center [652, 283] width 26 height 22
type input "**********"
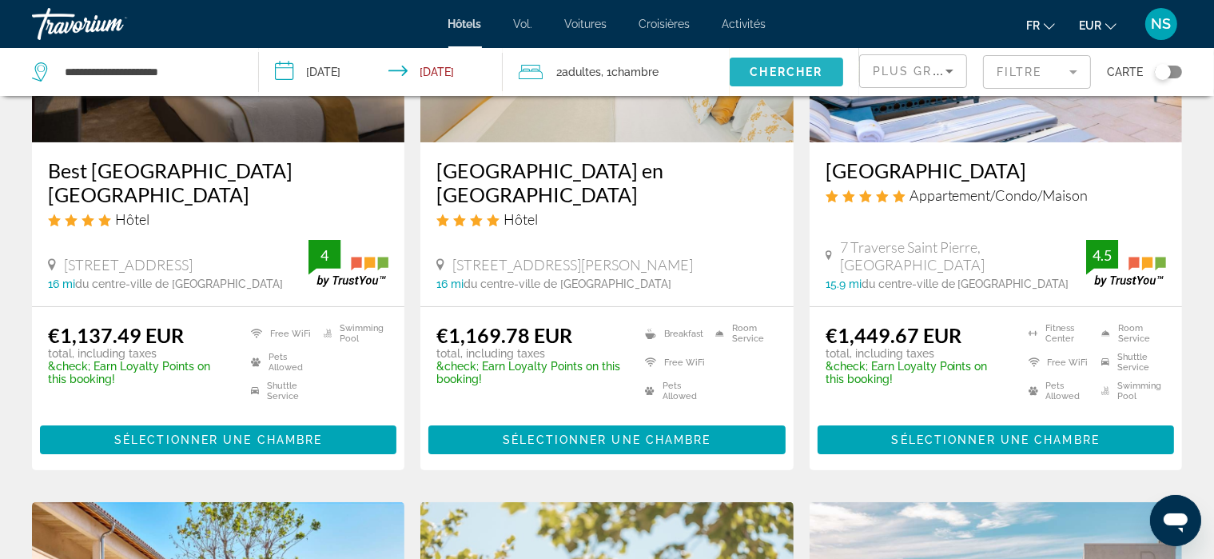
click at [782, 72] on span "Chercher" at bounding box center [786, 72] width 73 height 13
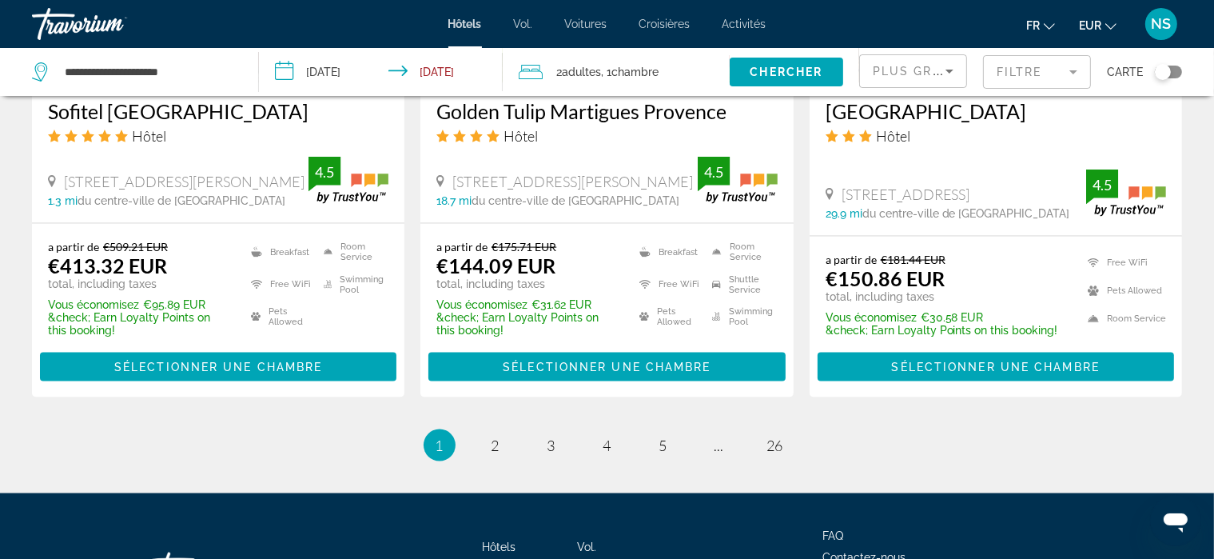
scroll to position [2212, 0]
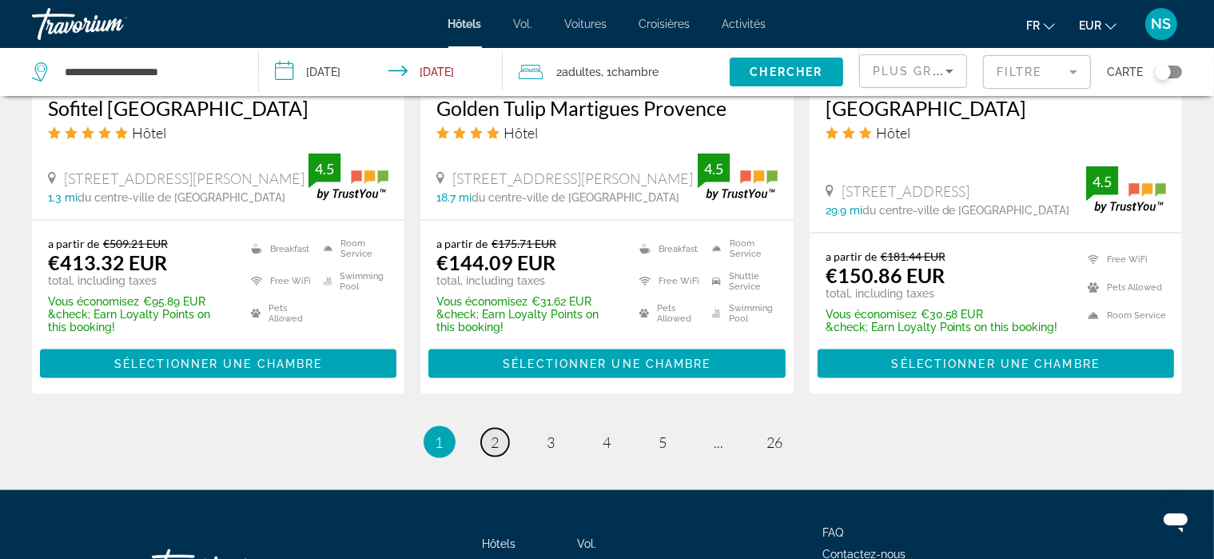
click at [494, 433] on span "2" at bounding box center [495, 442] width 8 height 18
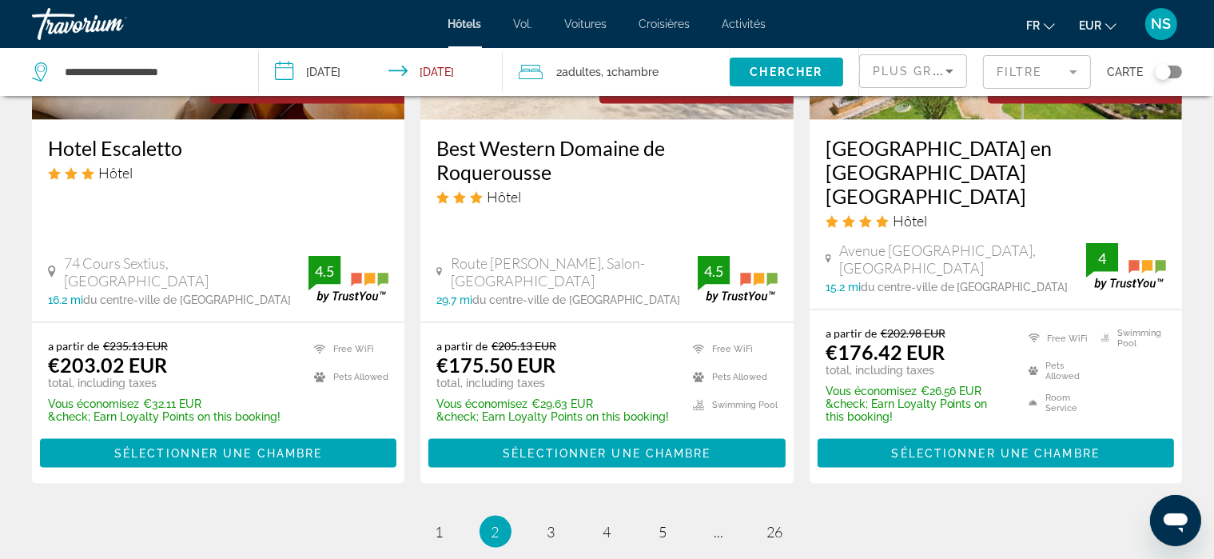
scroll to position [2192, 0]
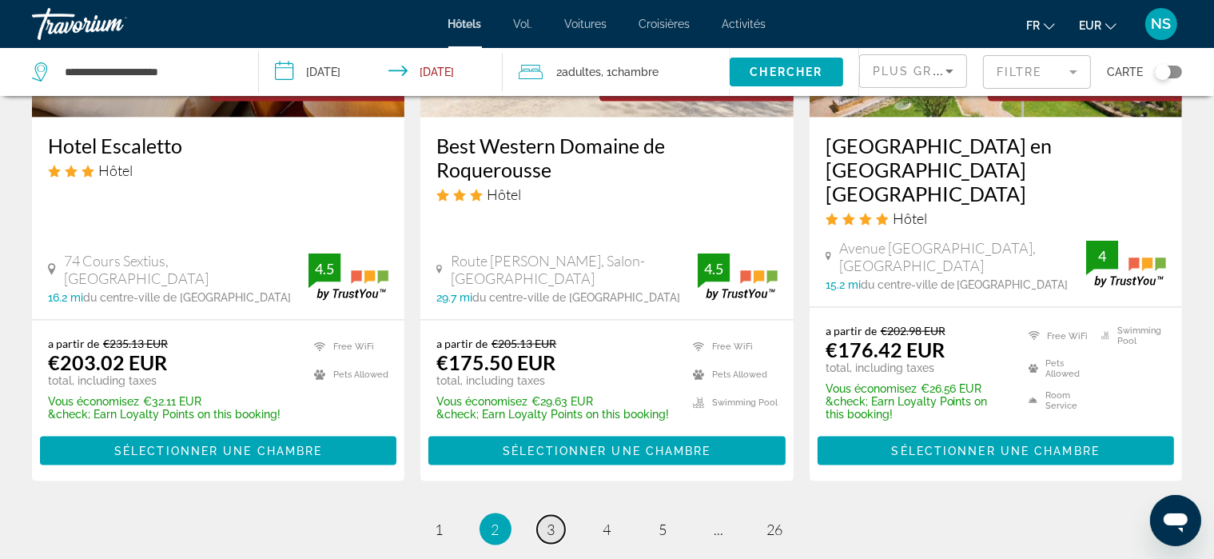
click at [551, 520] on span "3" at bounding box center [551, 529] width 8 height 18
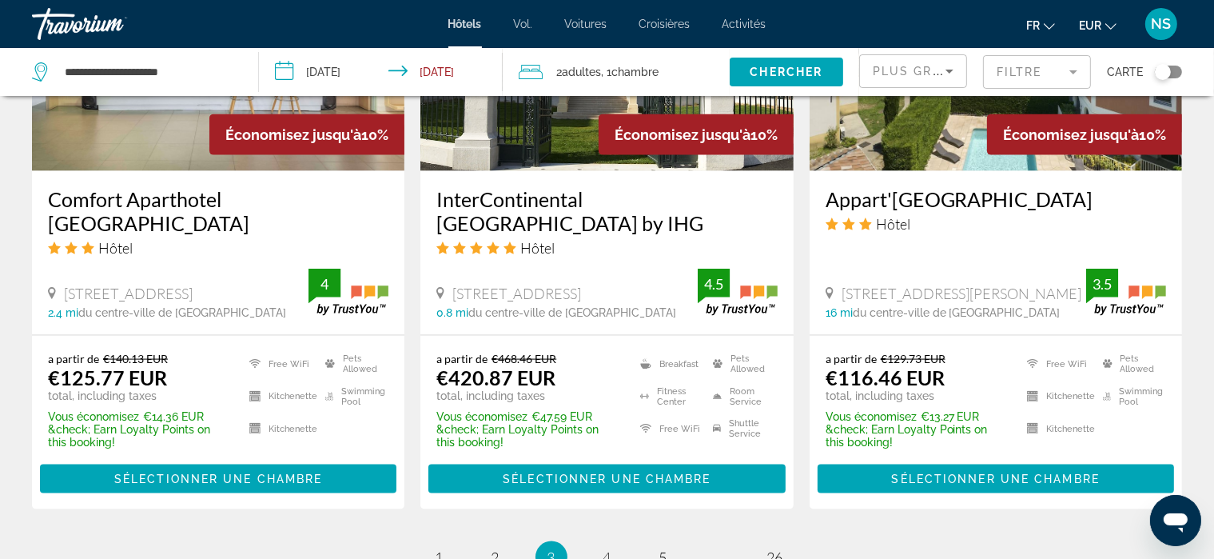
scroll to position [2143, 0]
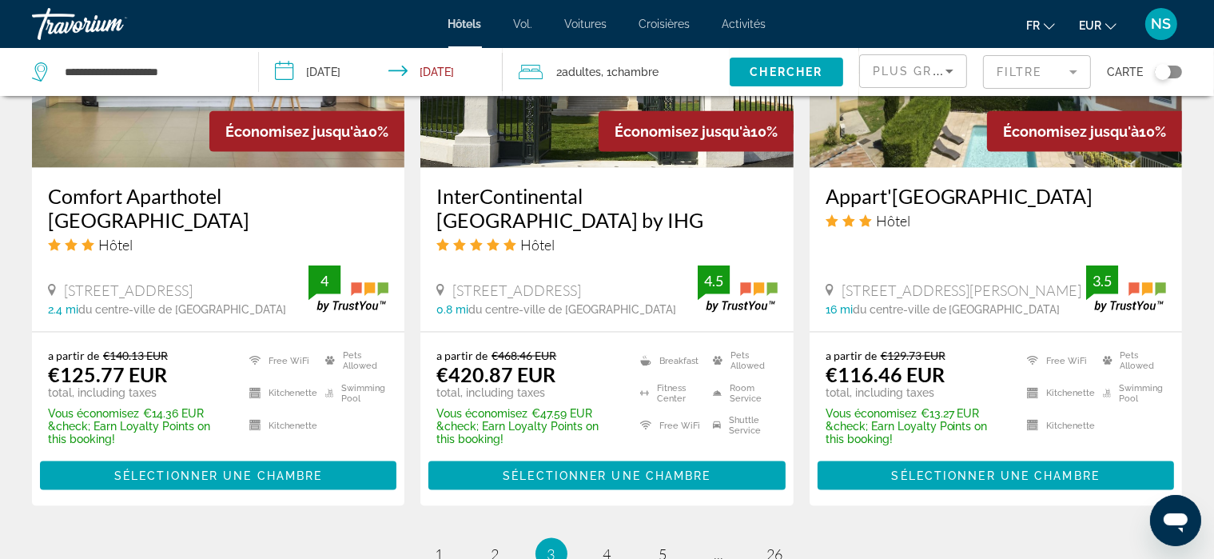
click at [534, 362] on ins "€420.87 EUR" at bounding box center [495, 374] width 119 height 24
click at [606, 545] on span "4" at bounding box center [607, 554] width 8 height 18
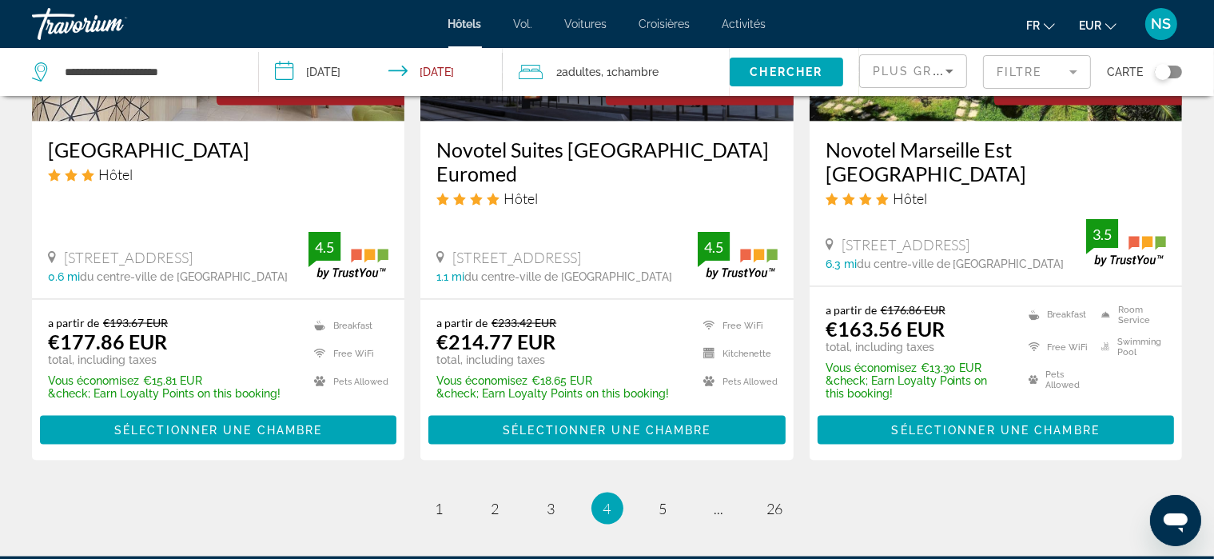
scroll to position [2213, 0]
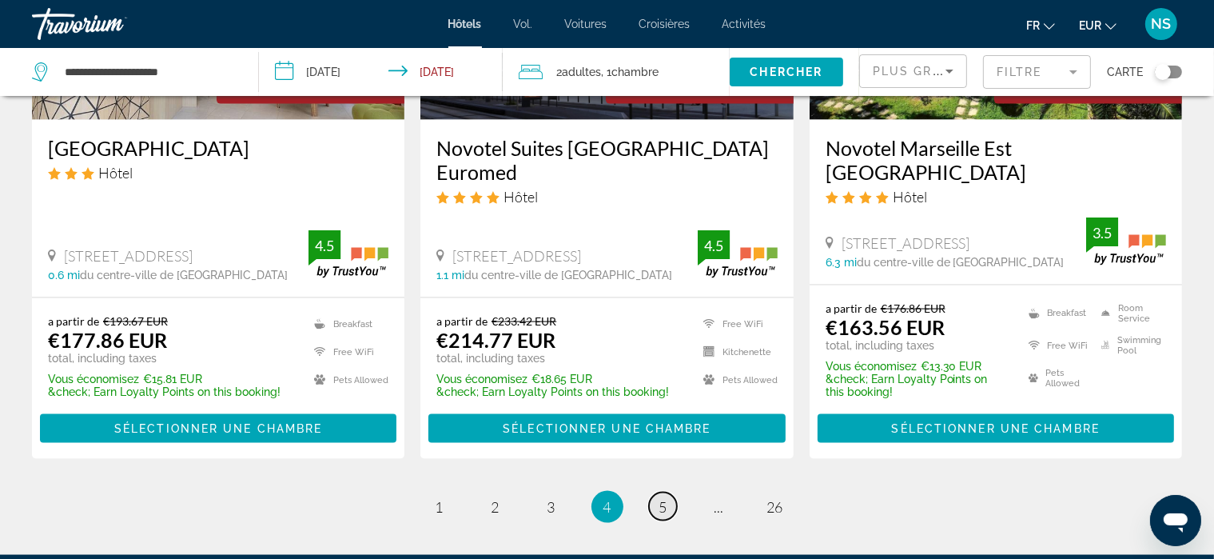
click at [662, 498] on span "5" at bounding box center [663, 507] width 8 height 18
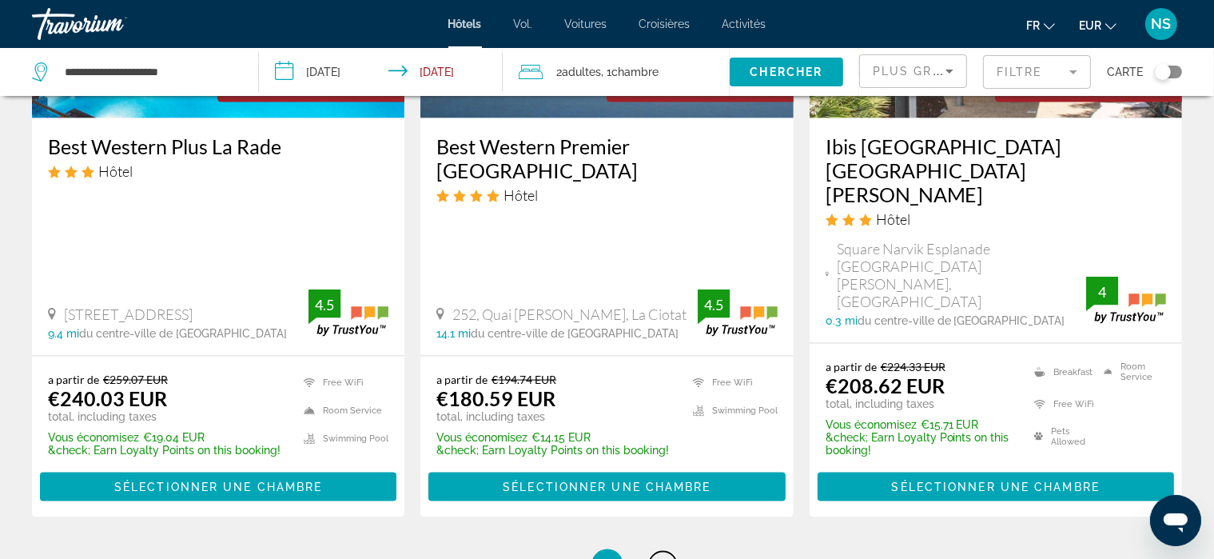
scroll to position [2247, 0]
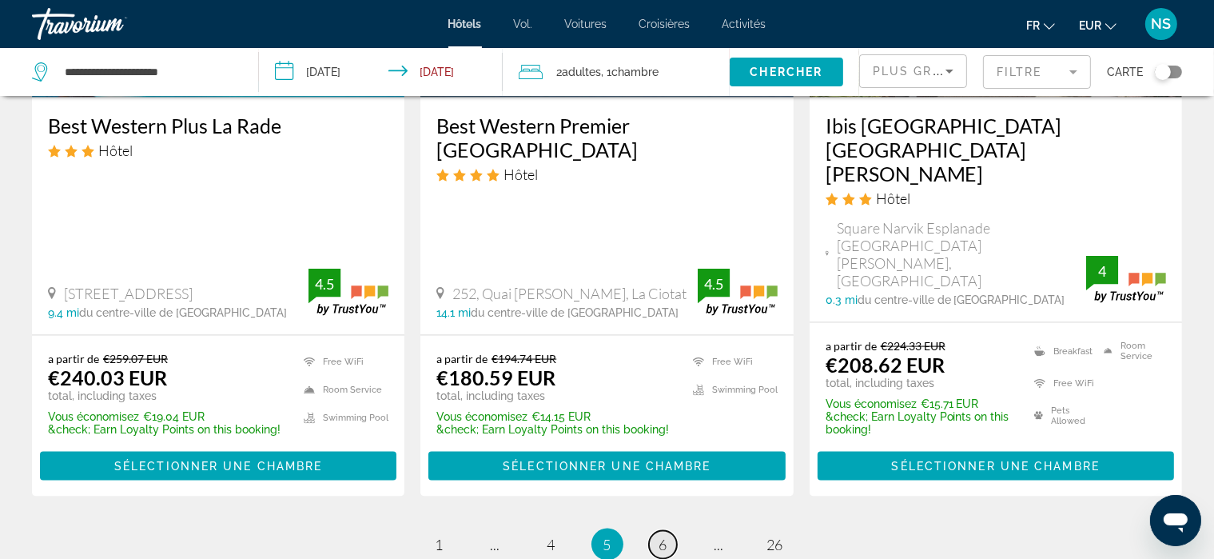
click at [661, 535] on span "6" at bounding box center [663, 544] width 8 height 18
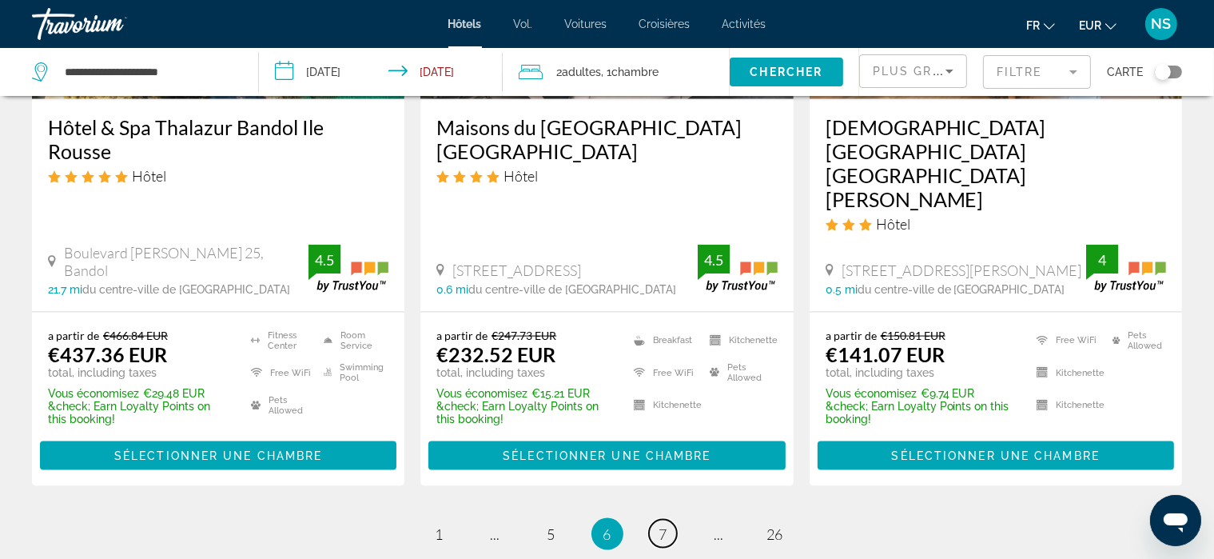
scroll to position [2165, 0]
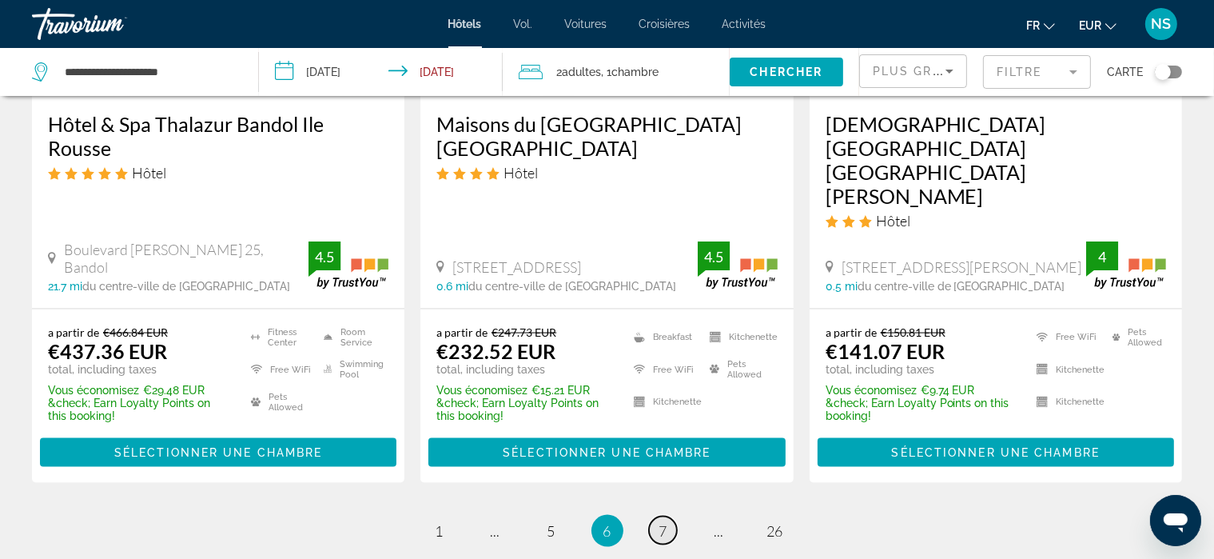
click at [656, 516] on link "page 7" at bounding box center [663, 530] width 28 height 28
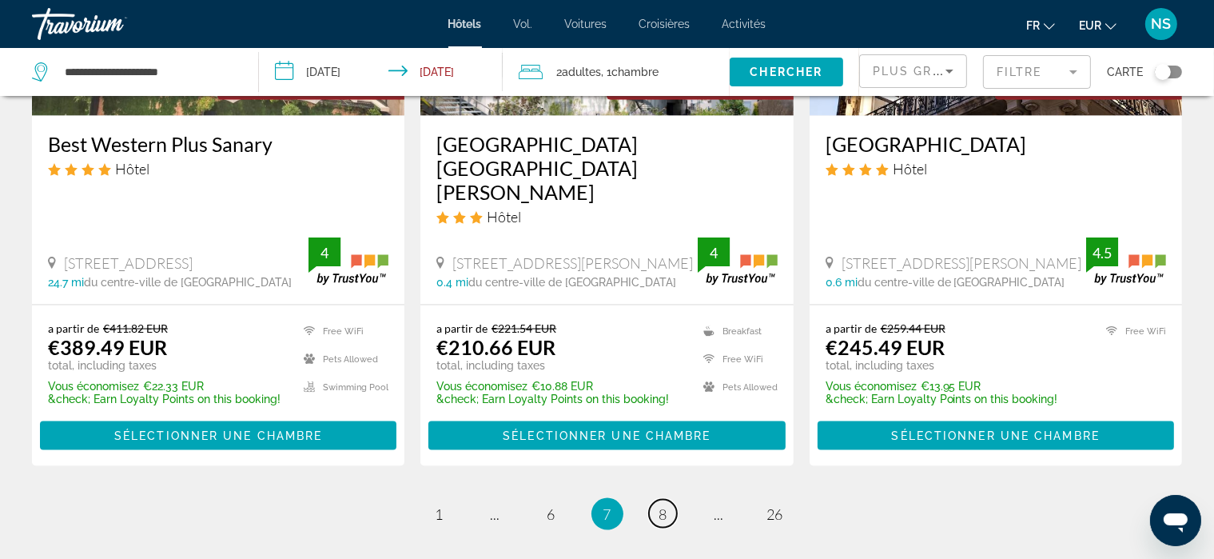
scroll to position [2196, 0]
click at [664, 505] on span "8" at bounding box center [663, 514] width 8 height 18
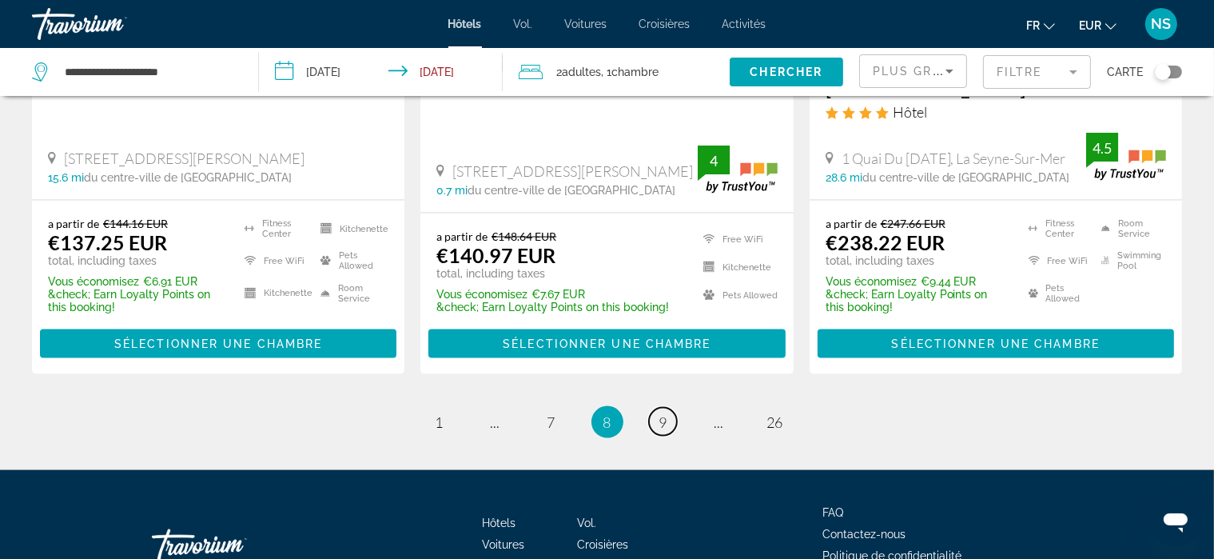
scroll to position [2249, 0]
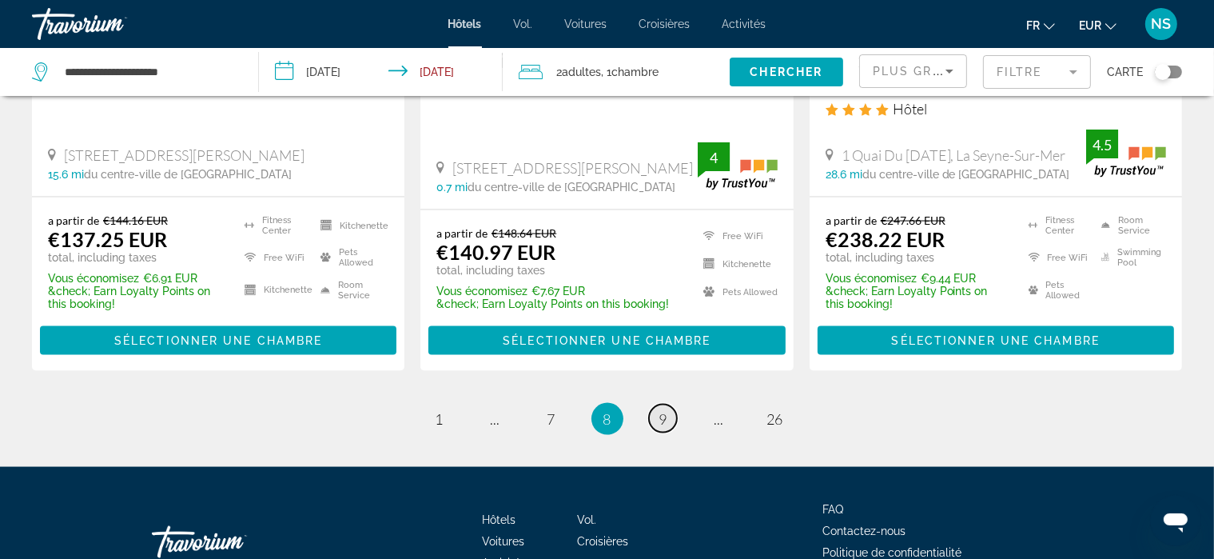
click at [664, 410] on span "9" at bounding box center [663, 419] width 8 height 18
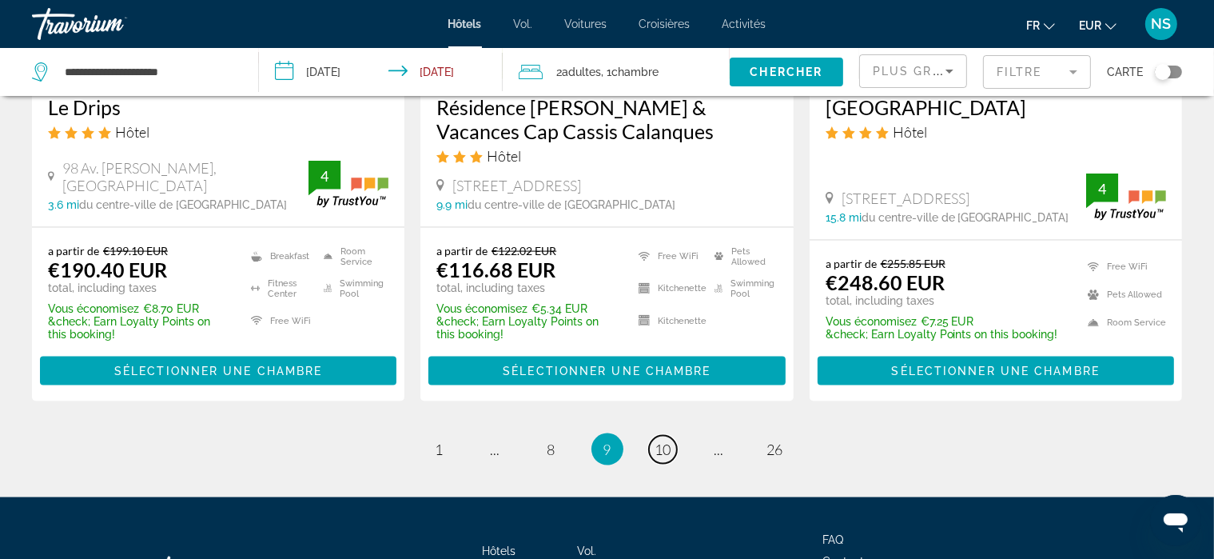
scroll to position [2196, 0]
click at [665, 440] on span "10" at bounding box center [663, 449] width 16 height 18
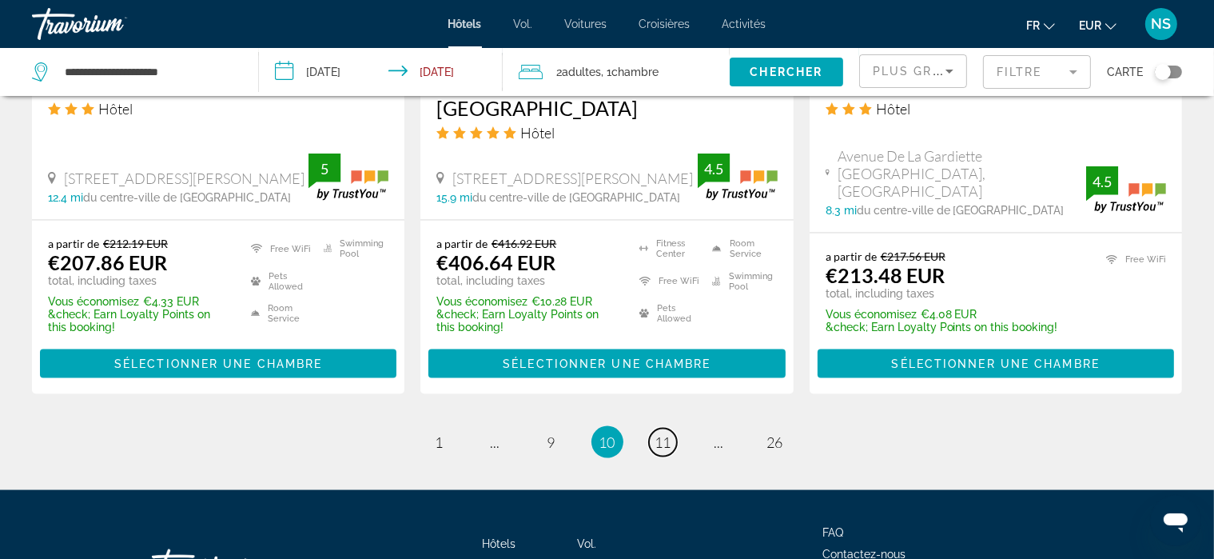
scroll to position [2227, 0]
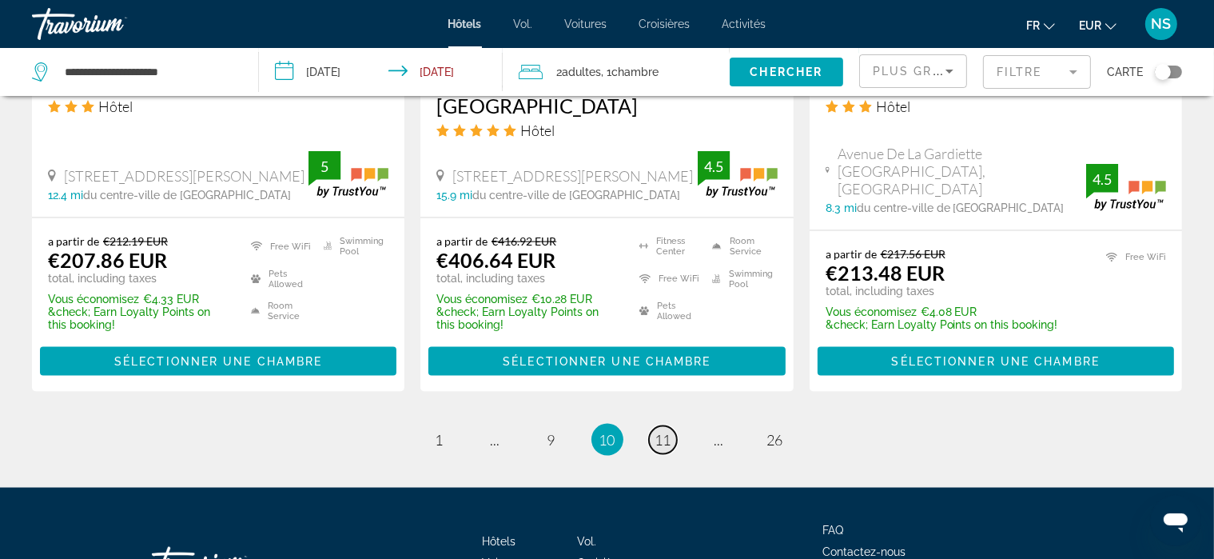
click at [662, 431] on span "11" at bounding box center [663, 440] width 16 height 18
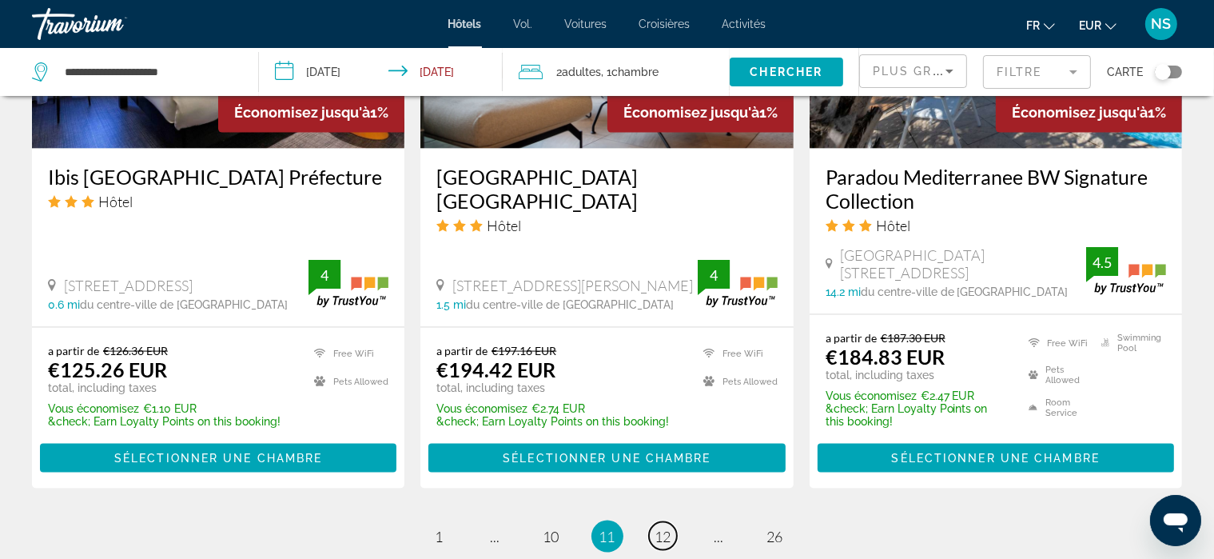
scroll to position [2181, 0]
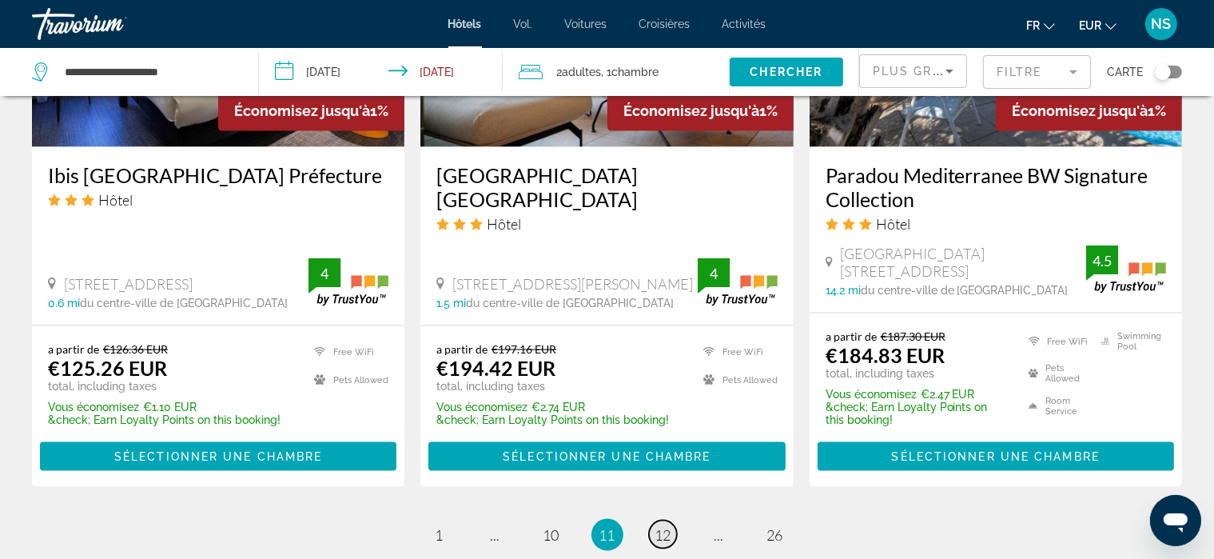
click at [659, 526] on span "12" at bounding box center [663, 535] width 16 height 18
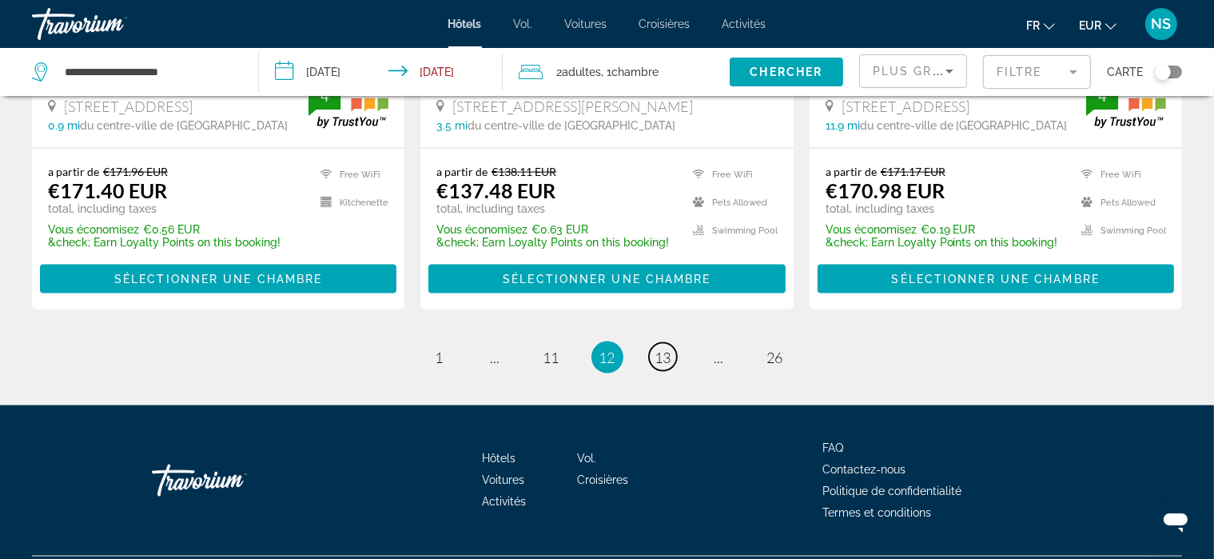
scroll to position [2257, 0]
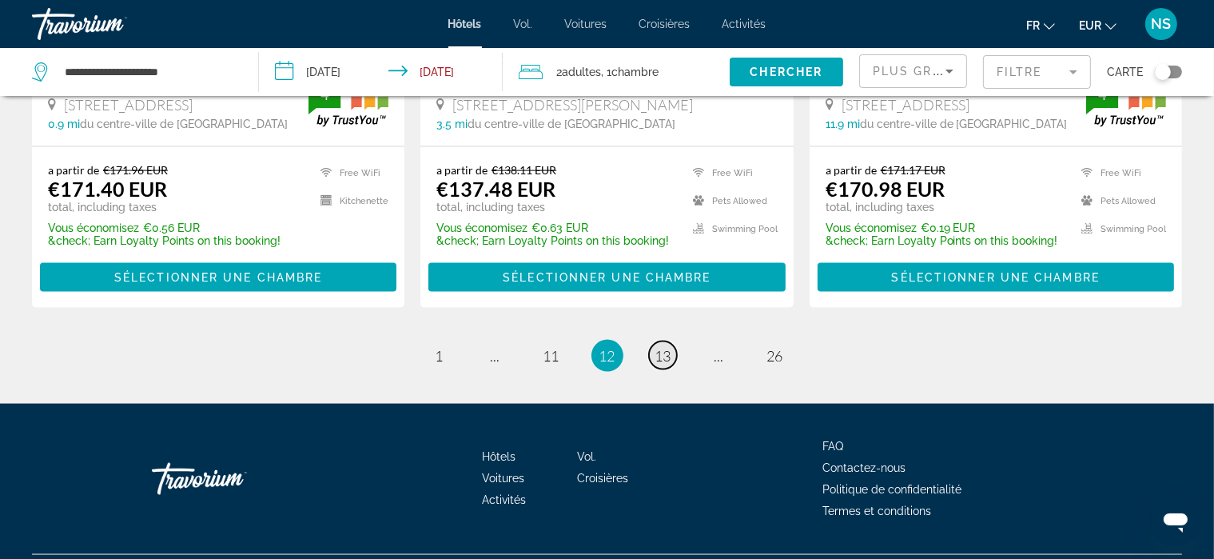
click at [665, 347] on span "13" at bounding box center [663, 356] width 16 height 18
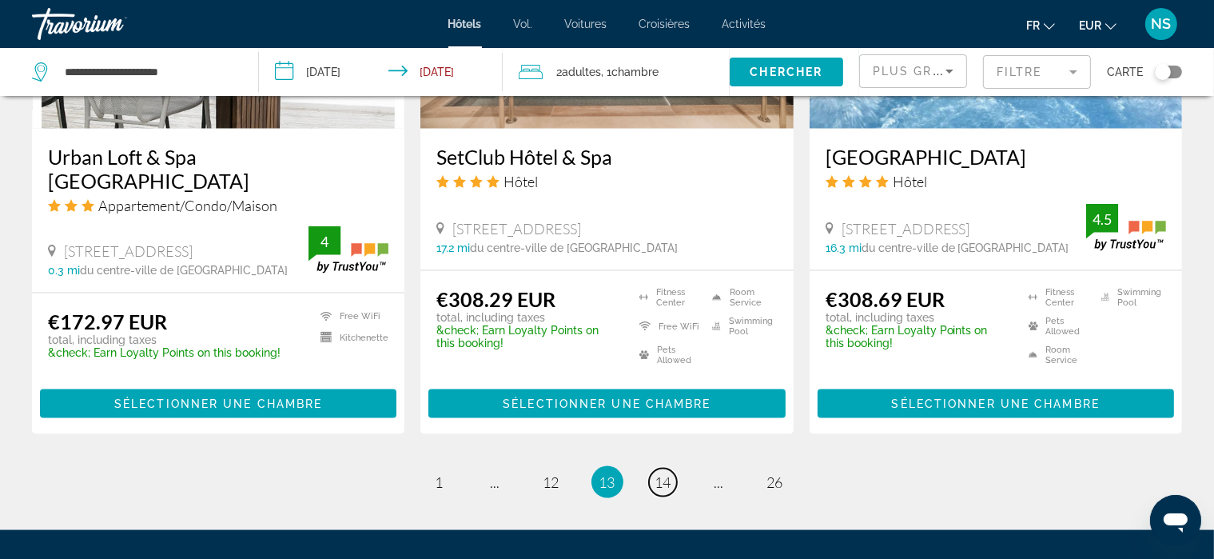
scroll to position [2118, 0]
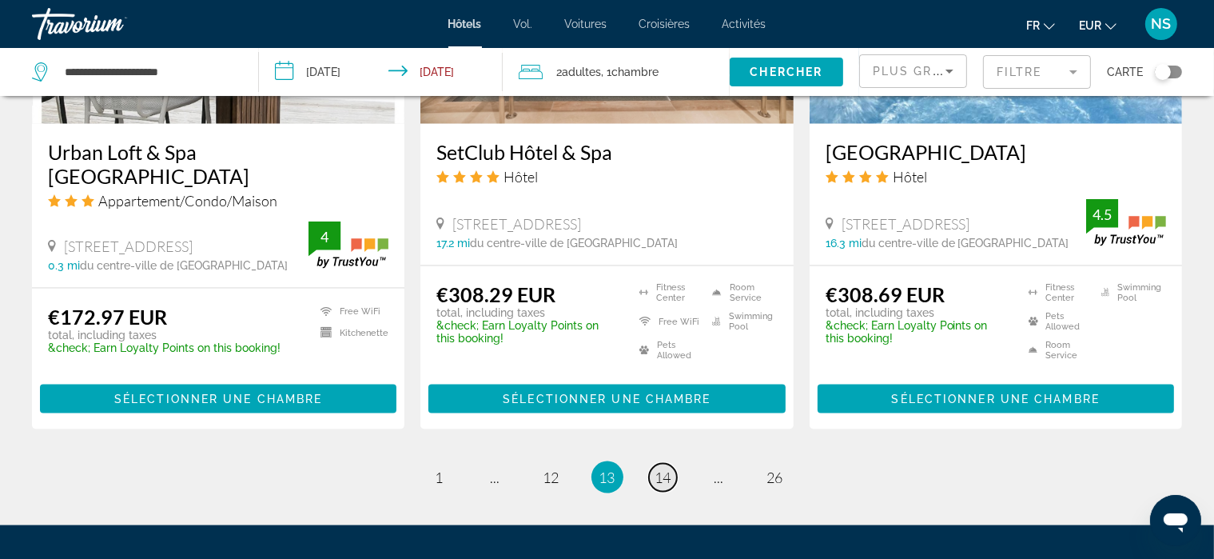
click at [658, 468] on span "14" at bounding box center [663, 477] width 16 height 18
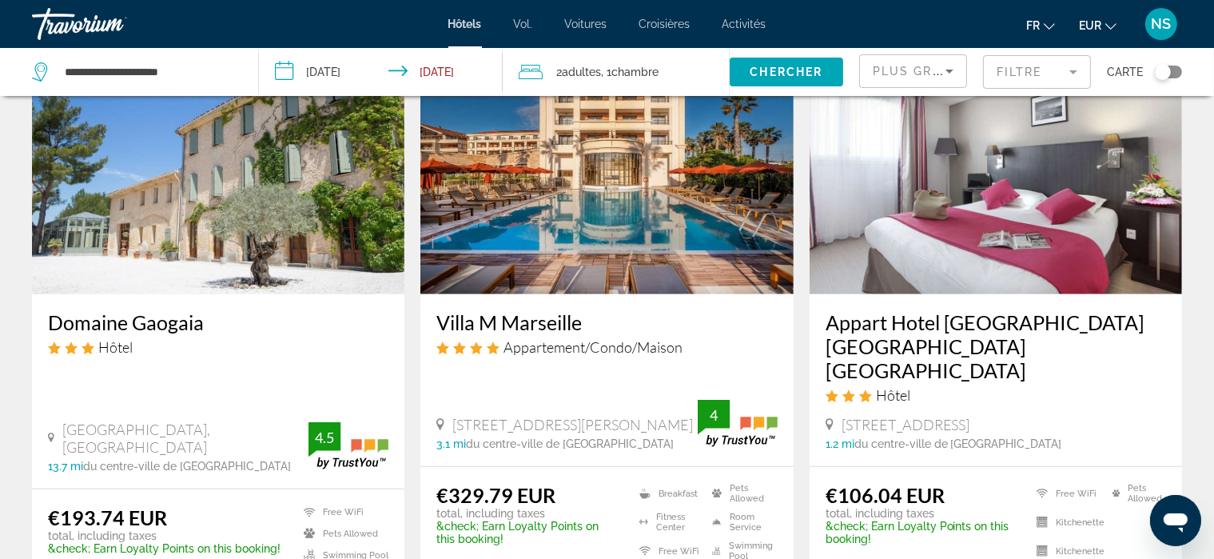
scroll to position [1363, 0]
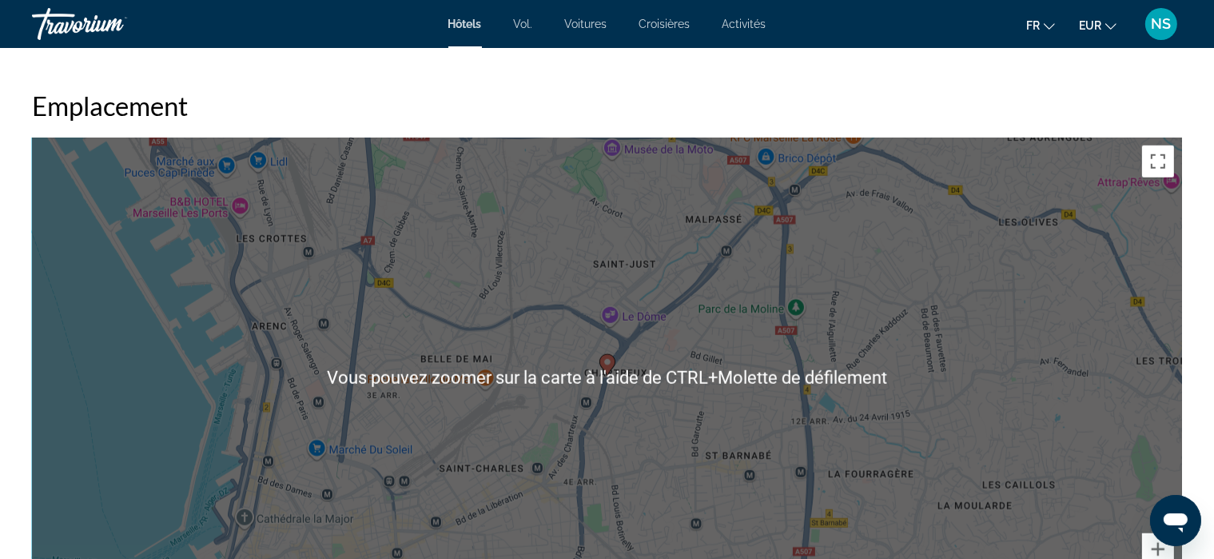
scroll to position [1508, 0]
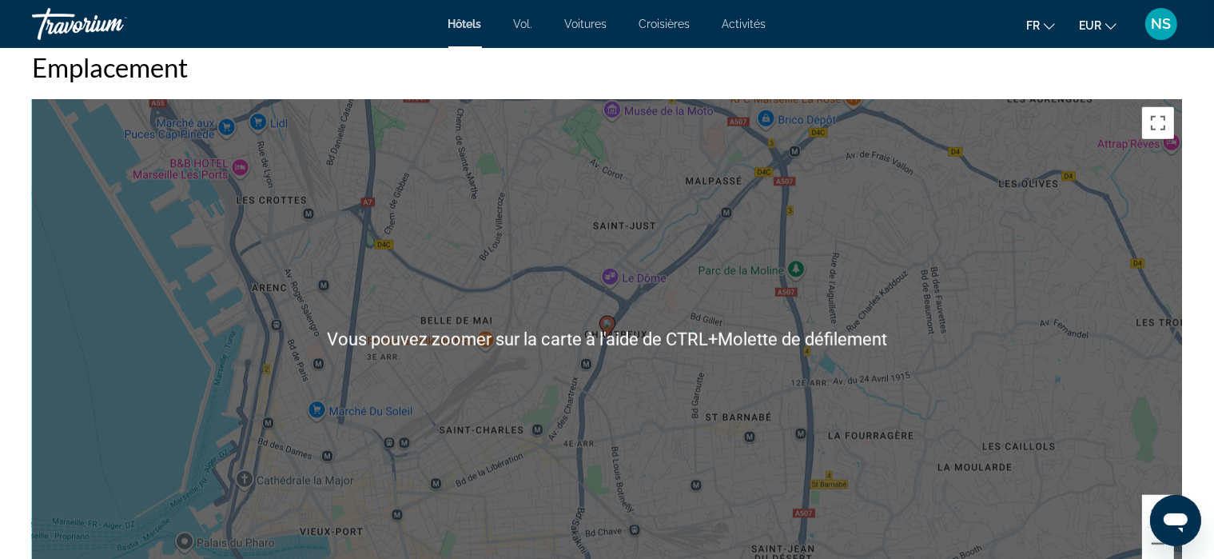
click at [889, 324] on div "Pour activer le glissement avec le clavier, appuyez sur Alt+Entrée. Une fois ce…" at bounding box center [607, 338] width 1150 height 479
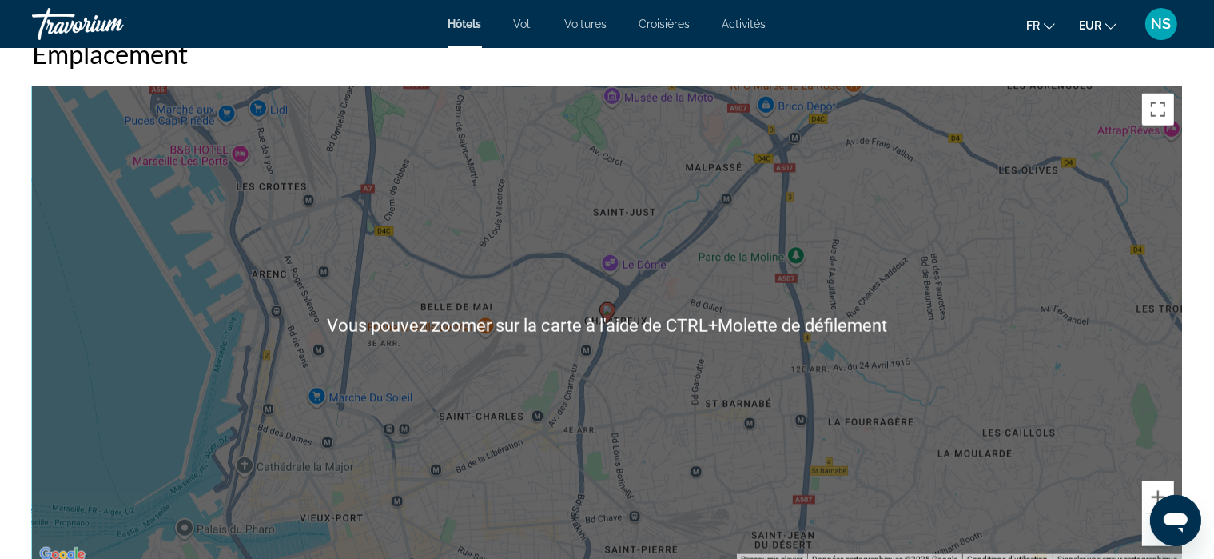
scroll to position [1526, 0]
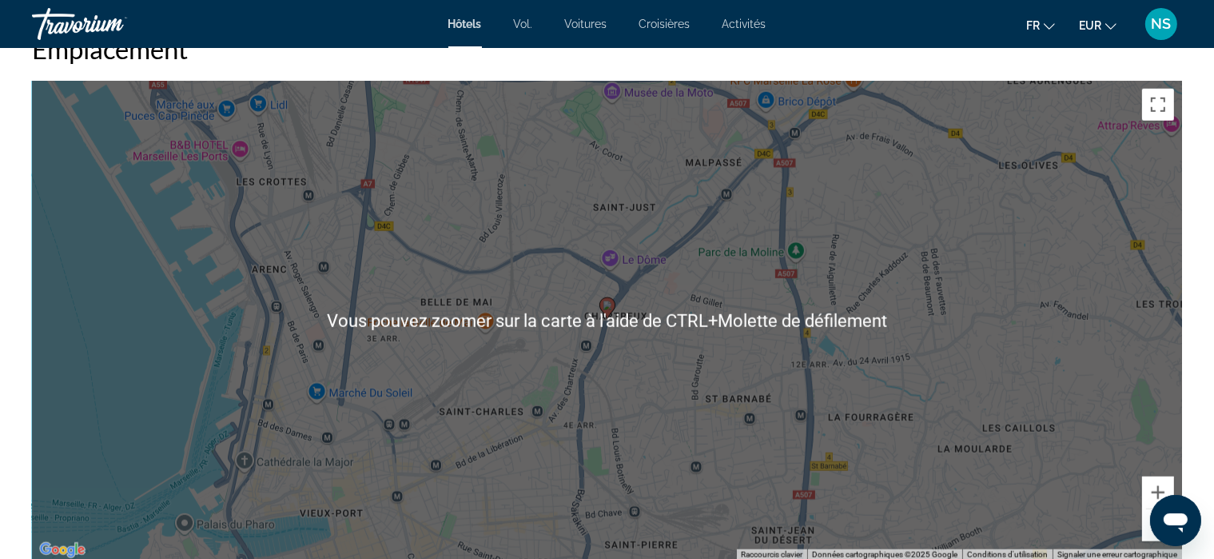
click at [996, 407] on div "Pour activer le glissement avec le clavier, appuyez sur Alt+Entrée. Une fois ce…" at bounding box center [607, 320] width 1150 height 479
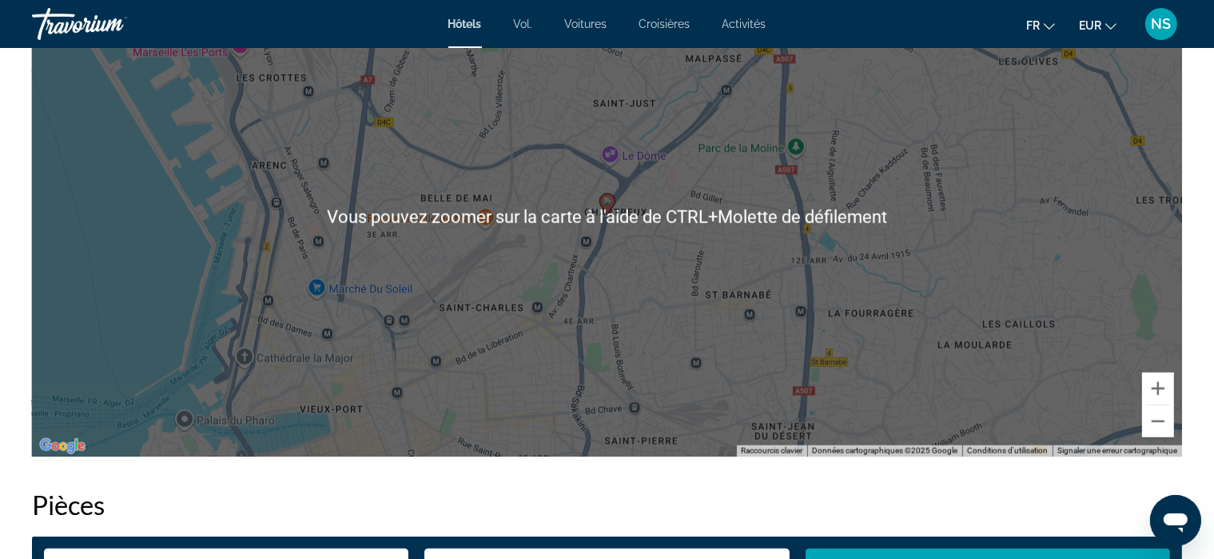
scroll to position [1633, 0]
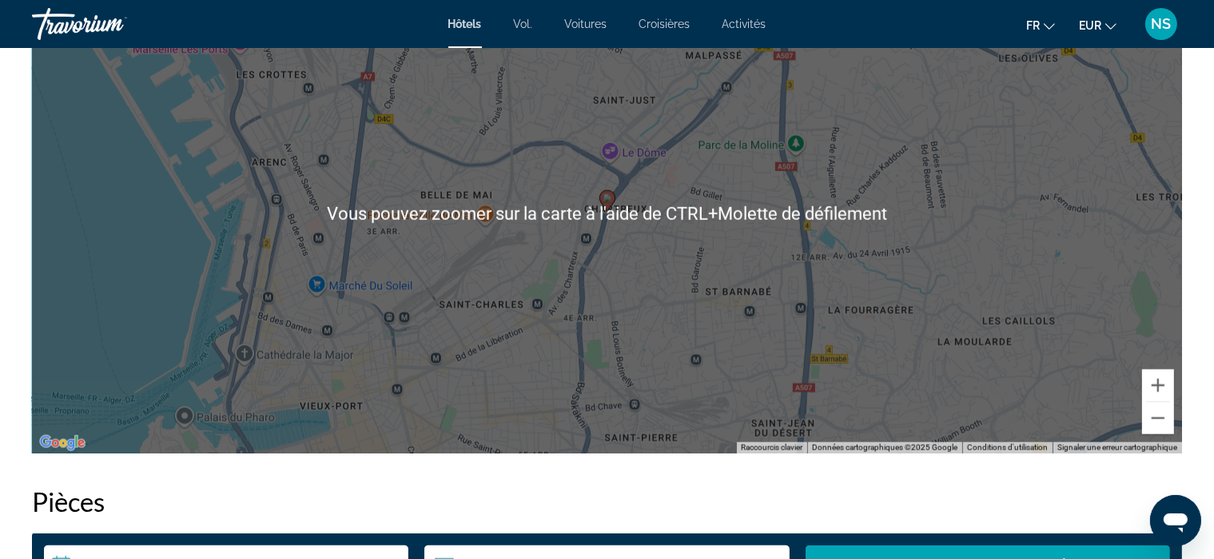
click at [1064, 364] on div "Pour activer le glissement avec le clavier, appuyez sur Alt+Entrée. Une fois ce…" at bounding box center [607, 213] width 1150 height 479
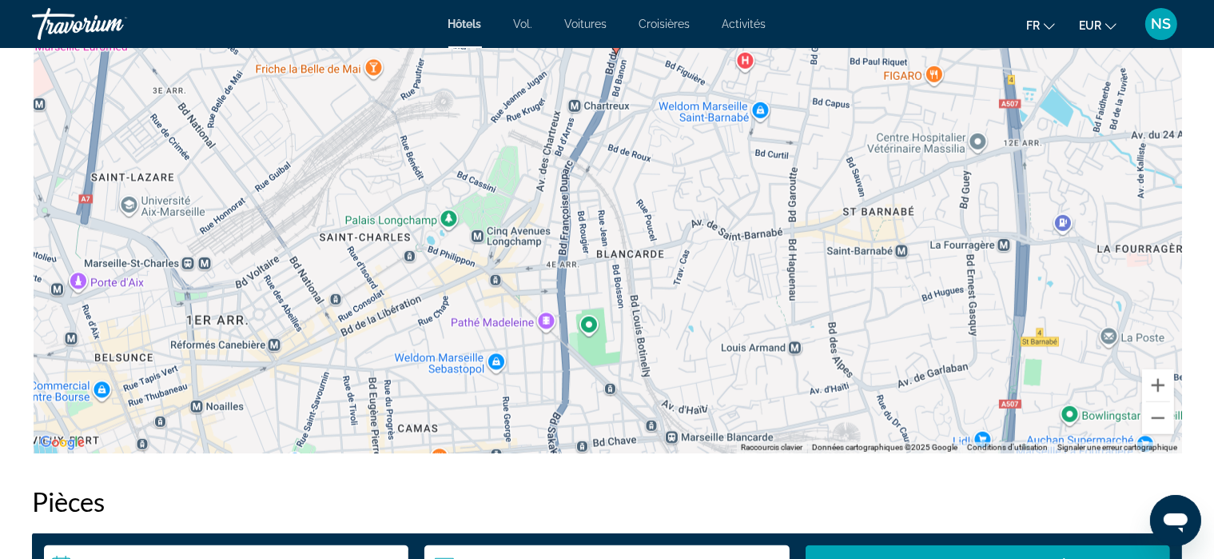
drag, startPoint x: 470, startPoint y: 296, endPoint x: 726, endPoint y: 296, distance: 256.5
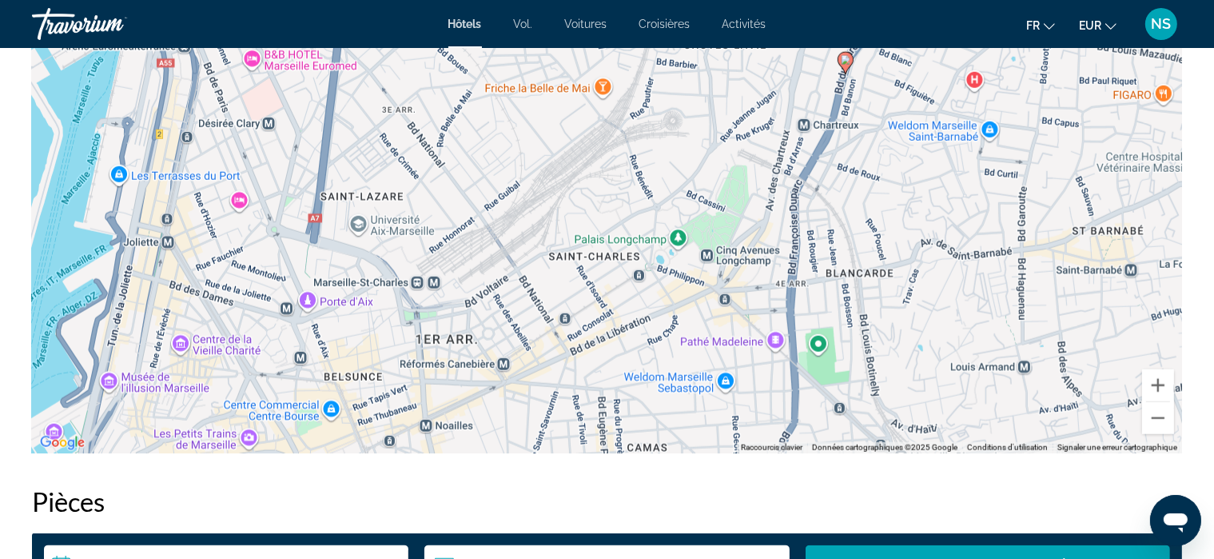
drag, startPoint x: 304, startPoint y: 275, endPoint x: 518, endPoint y: 287, distance: 213.7
click at [518, 287] on div "Pour activer le glissement avec le clavier, appuyez sur Alt+Entrée. Une fois ce…" at bounding box center [607, 213] width 1150 height 479
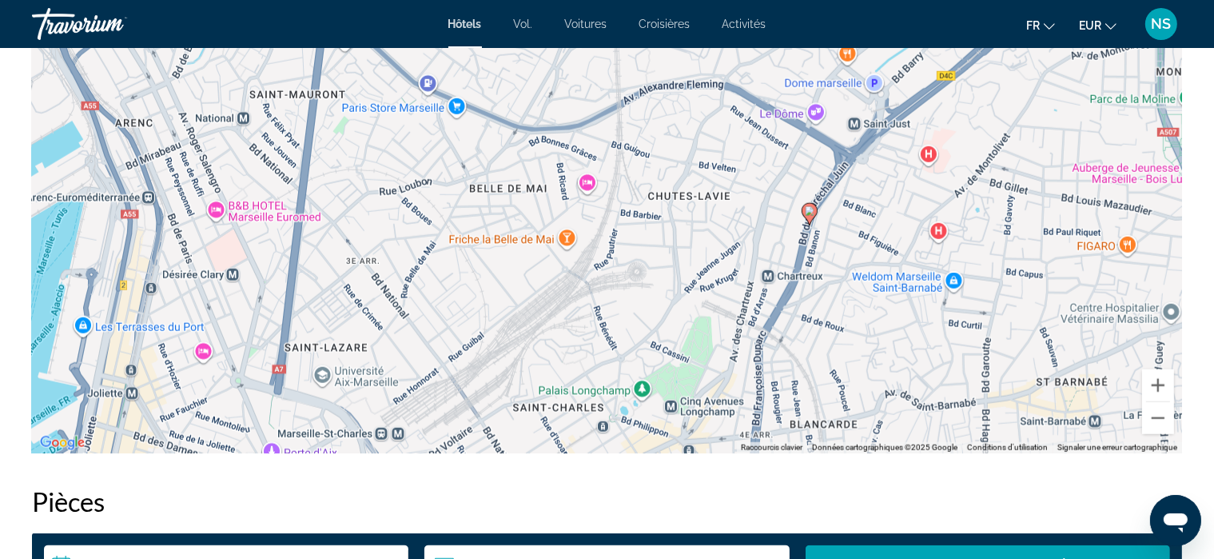
drag, startPoint x: 495, startPoint y: 144, endPoint x: 459, endPoint y: 296, distance: 156.8
click at [459, 296] on div "Pour activer le glissement avec le clavier, appuyez sur Alt+Entrée. Une fois ce…" at bounding box center [607, 213] width 1150 height 479
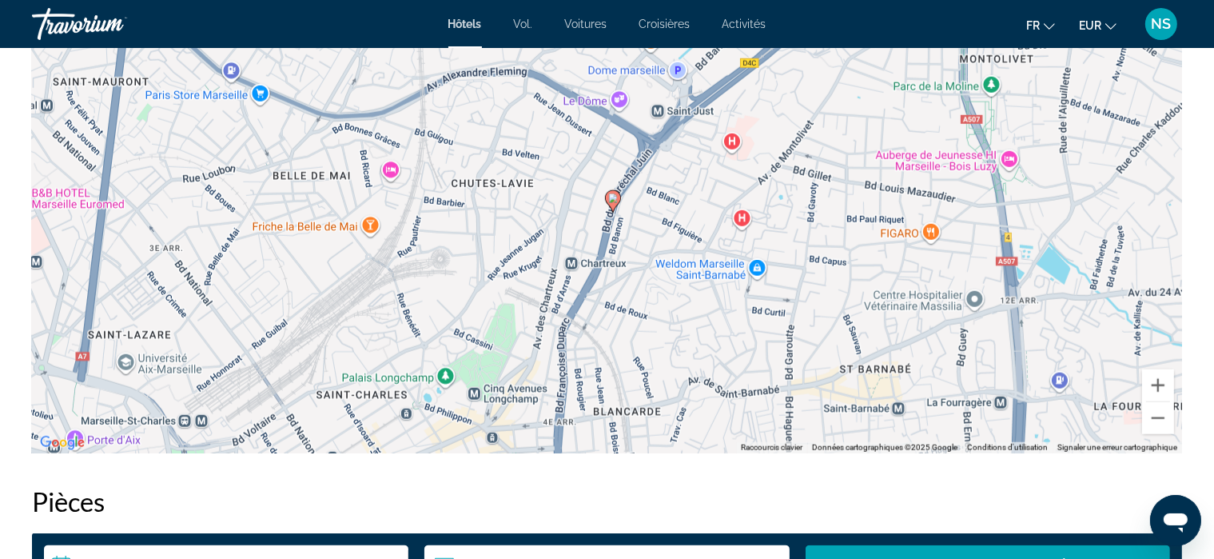
drag, startPoint x: 558, startPoint y: 275, endPoint x: 356, endPoint y: 262, distance: 201.8
click at [356, 262] on div "Pour activer le glissement avec le clavier, appuyez sur Alt+Entrée. Une fois ce…" at bounding box center [607, 213] width 1150 height 479
click at [611, 199] on image "Contenu principal" at bounding box center [614, 199] width 10 height 10
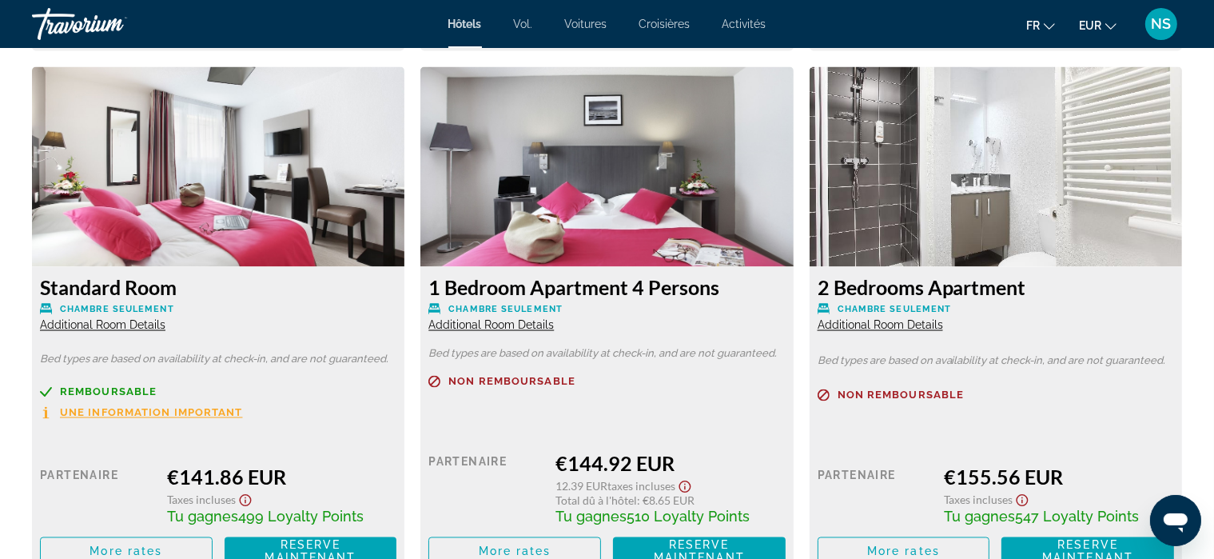
scroll to position [2719, 0]
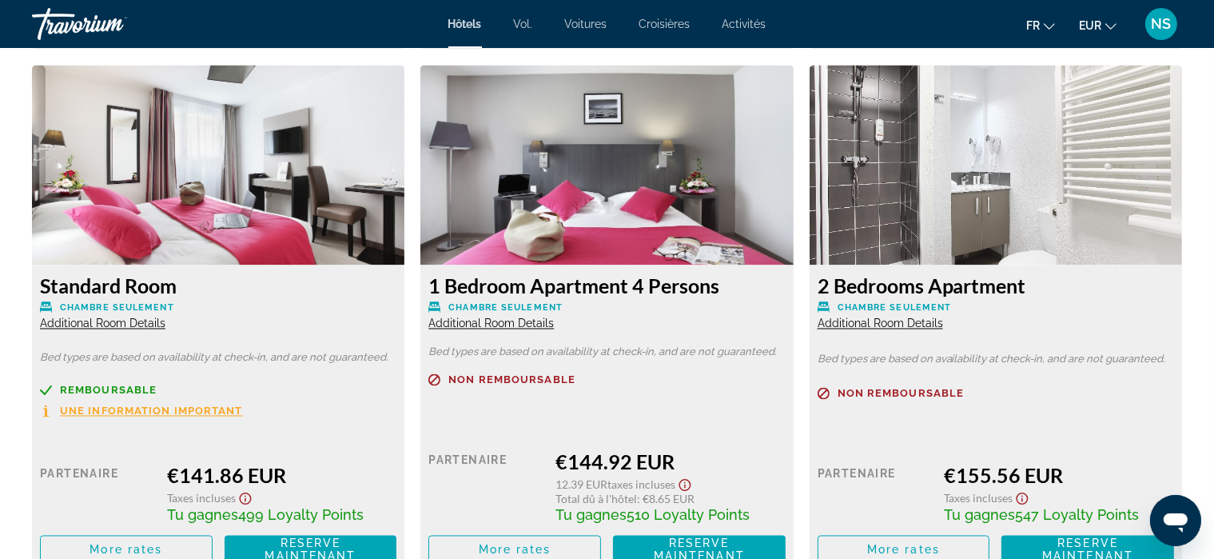
click at [213, 408] on span "Une information important" at bounding box center [151, 411] width 183 height 10
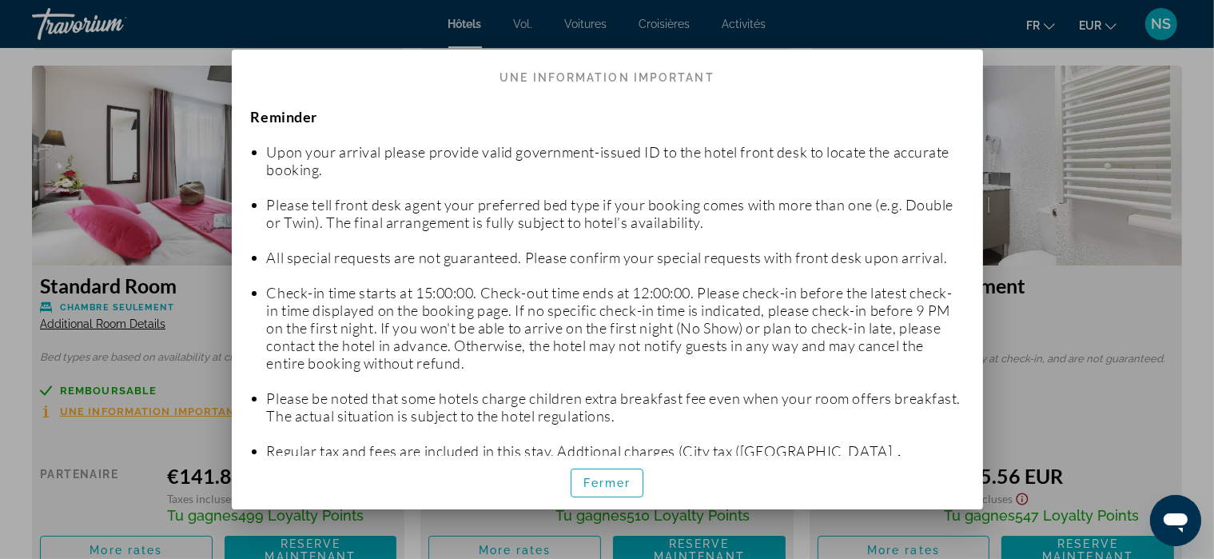
scroll to position [0, 0]
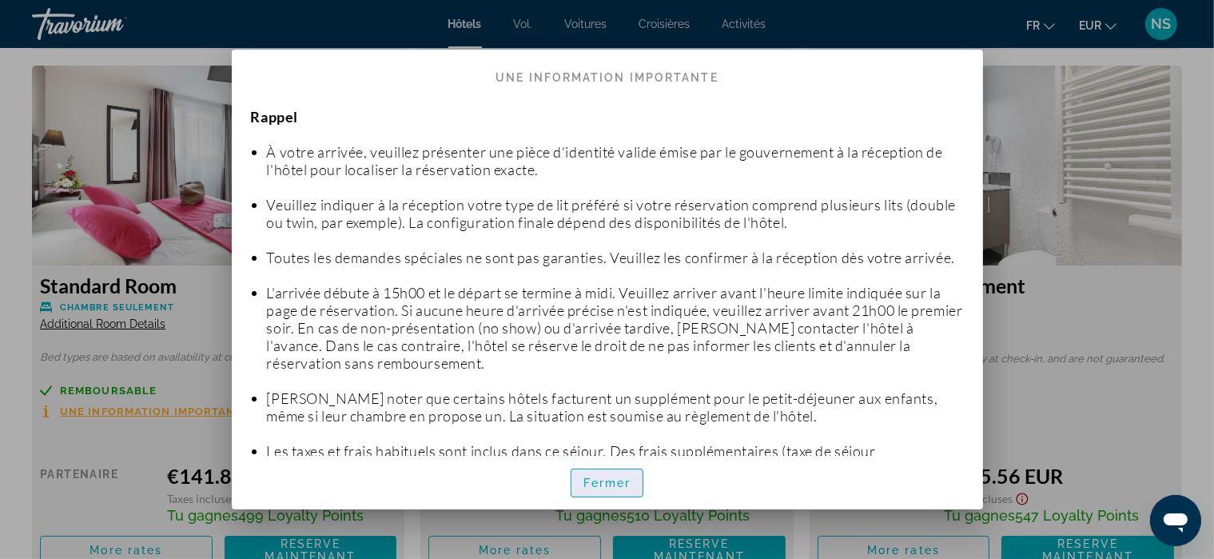
click at [593, 476] on font "Fermer" at bounding box center [607, 482] width 48 height 13
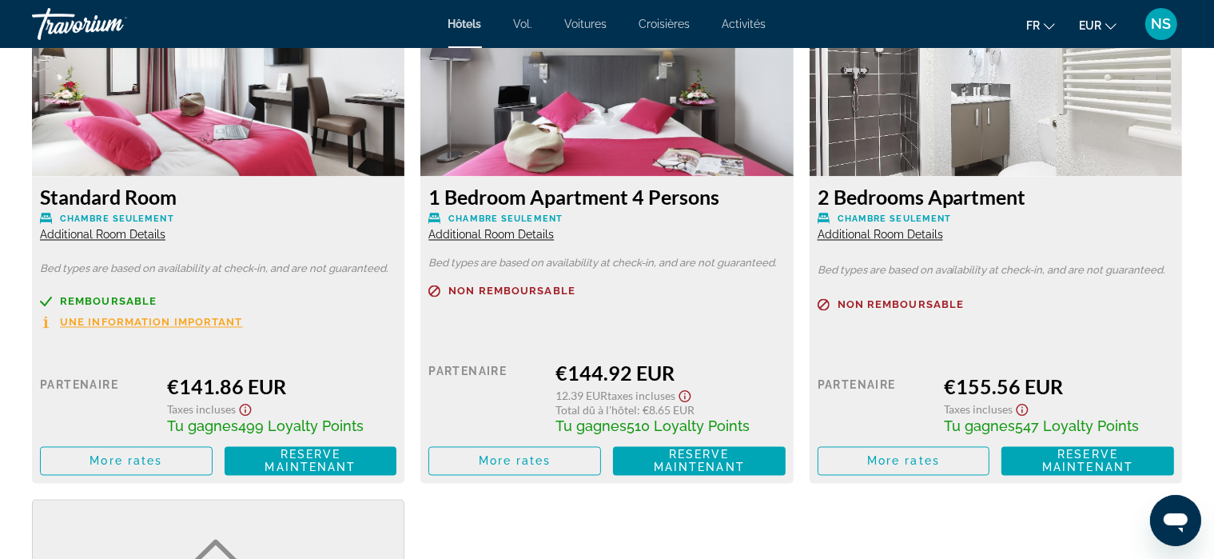
scroll to position [2827, 0]
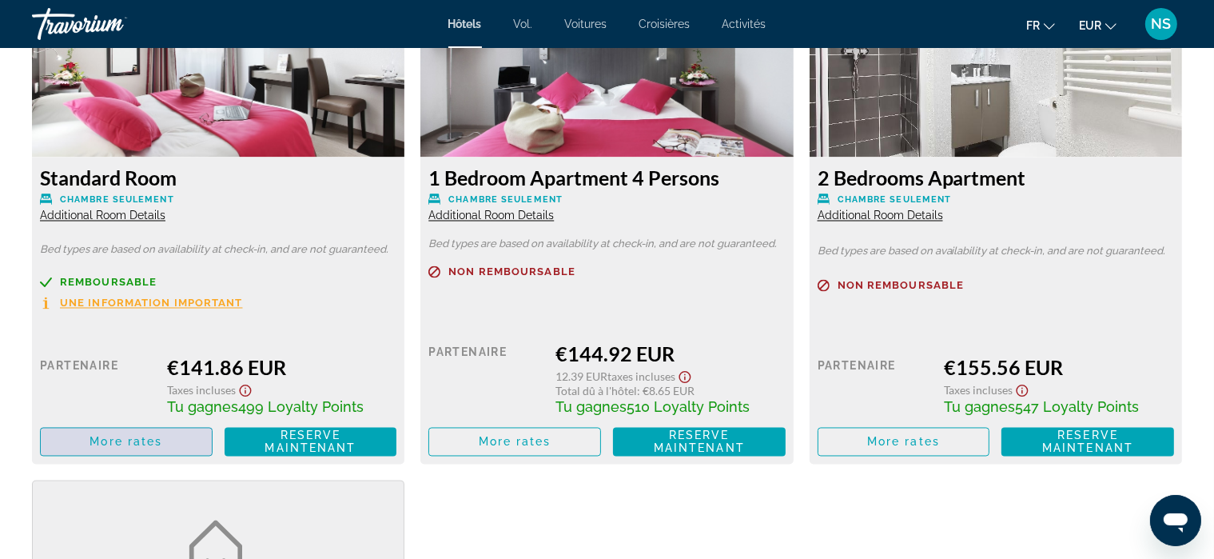
click at [141, 442] on span "More rates" at bounding box center [125, 441] width 73 height 13
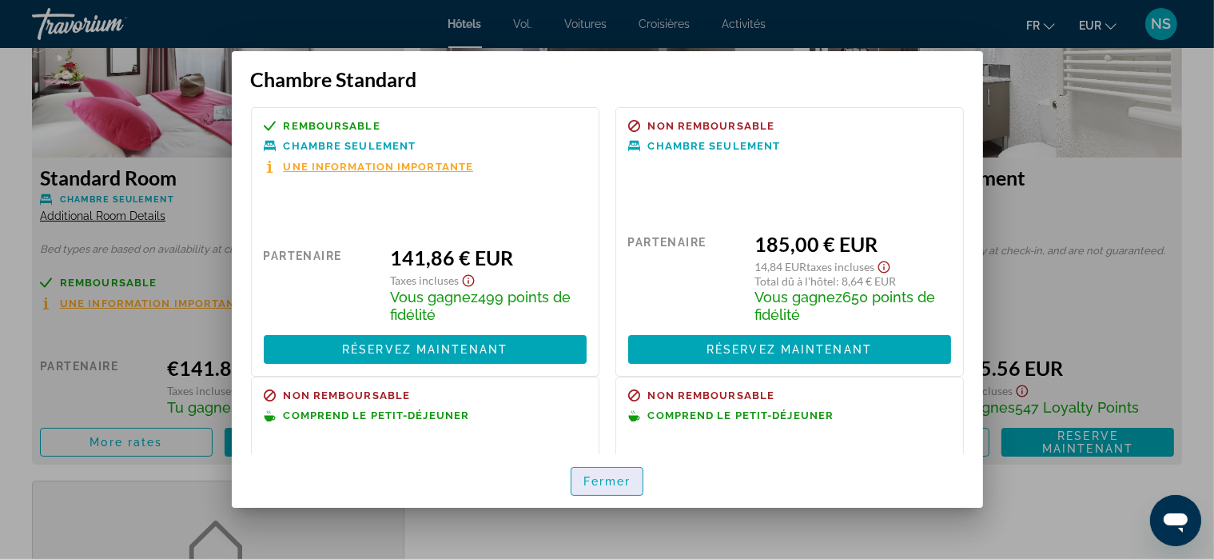
click at [615, 477] on font "Fermer" at bounding box center [607, 481] width 48 height 13
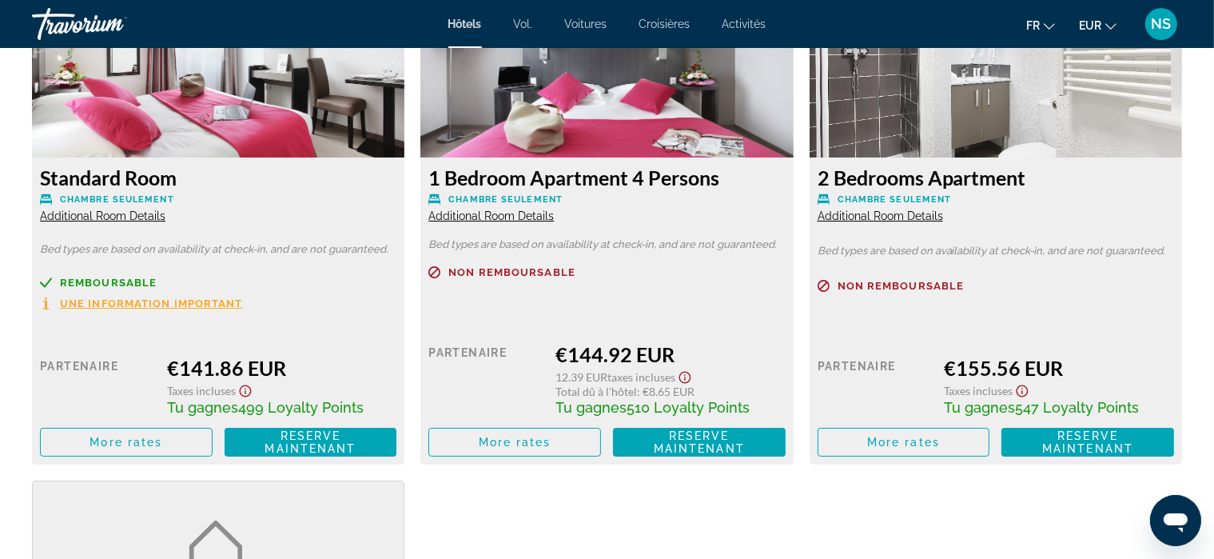
scroll to position [2827, 0]
click at [546, 271] on span "Non remboursable" at bounding box center [511, 272] width 127 height 10
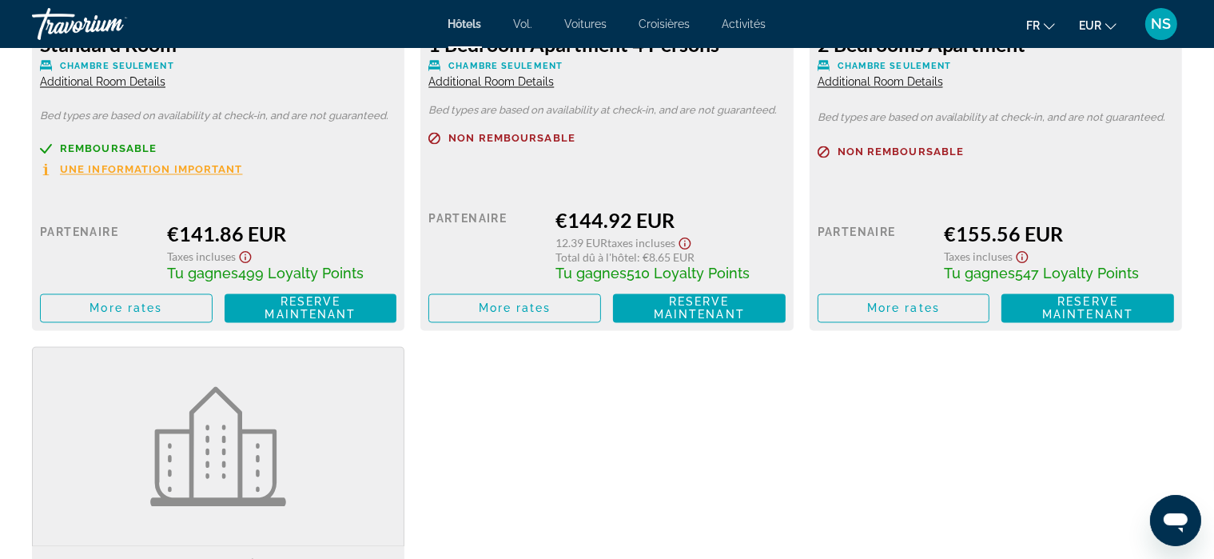
scroll to position [2961, 0]
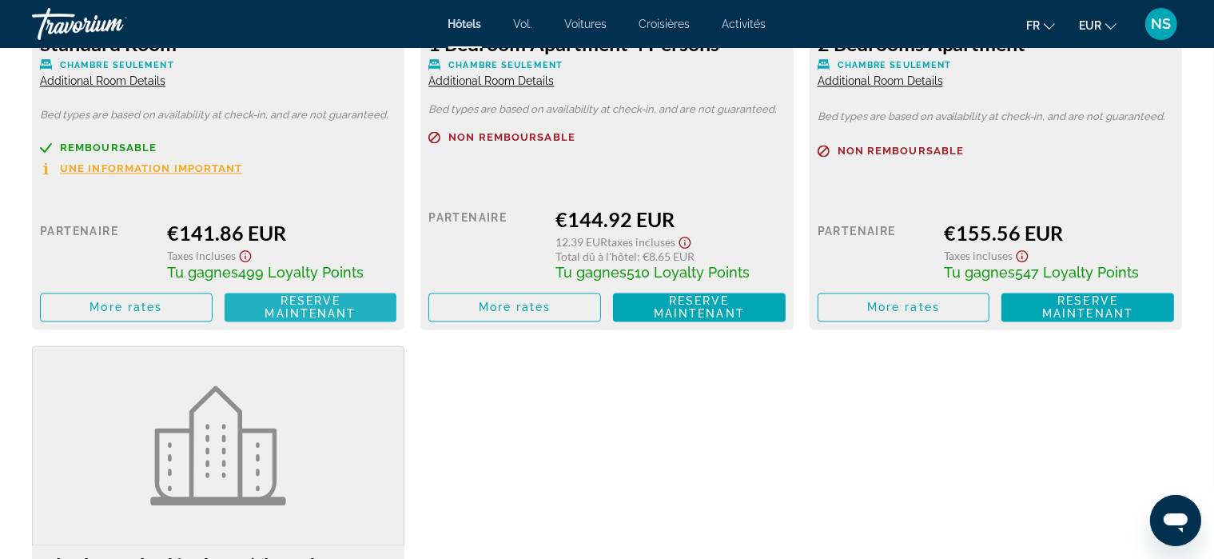
click at [300, 315] on span "Reserve maintenant" at bounding box center [310, 308] width 91 height 26
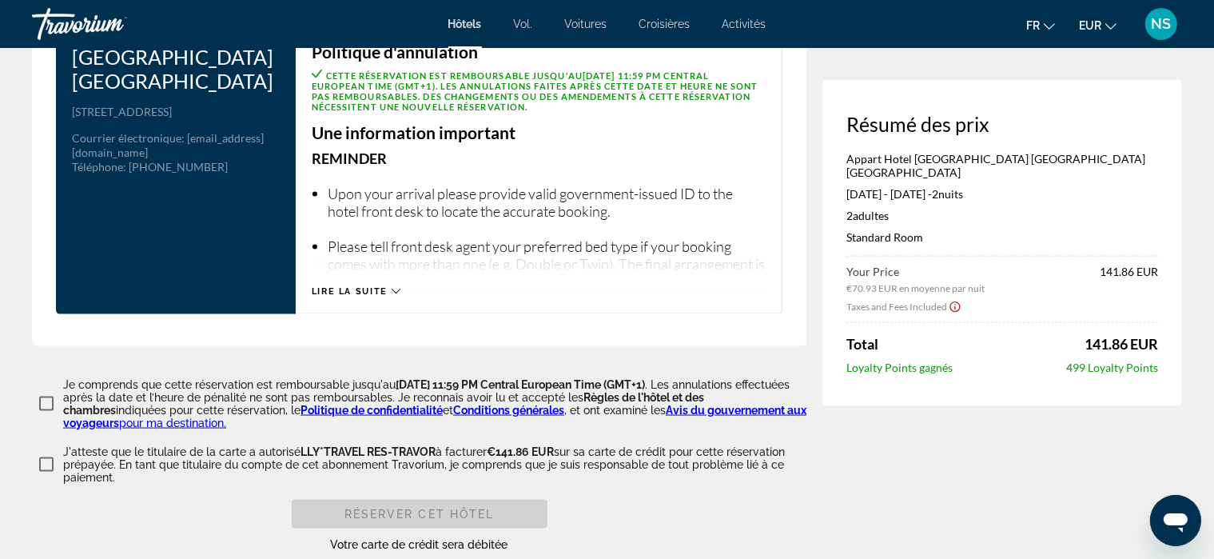
scroll to position [2164, 0]
click at [392, 286] on icon "Contenu principal" at bounding box center [396, 290] width 9 height 9
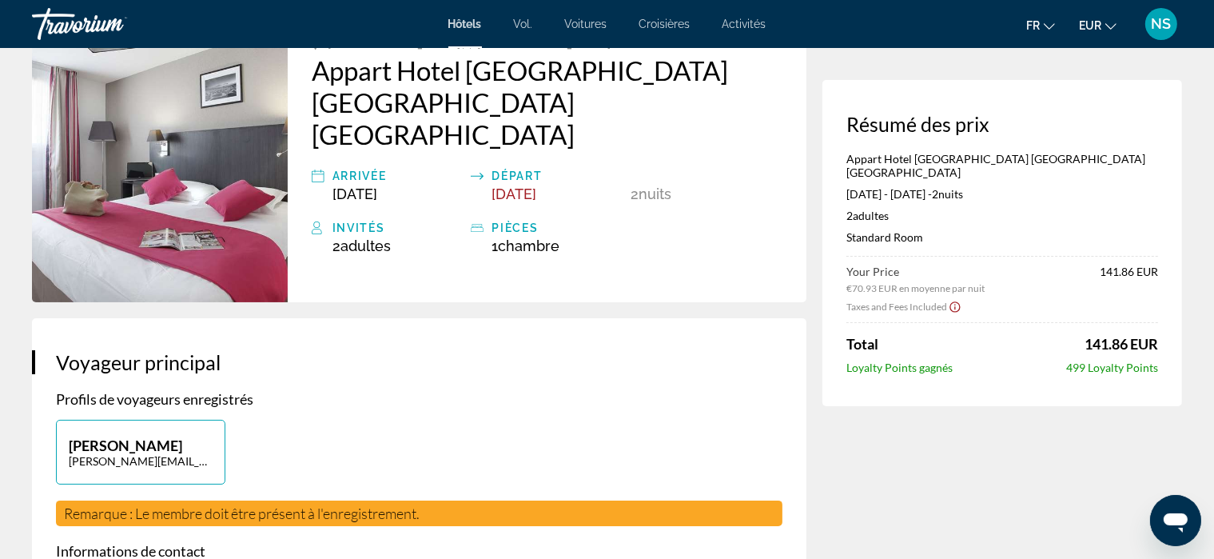
scroll to position [0, 0]
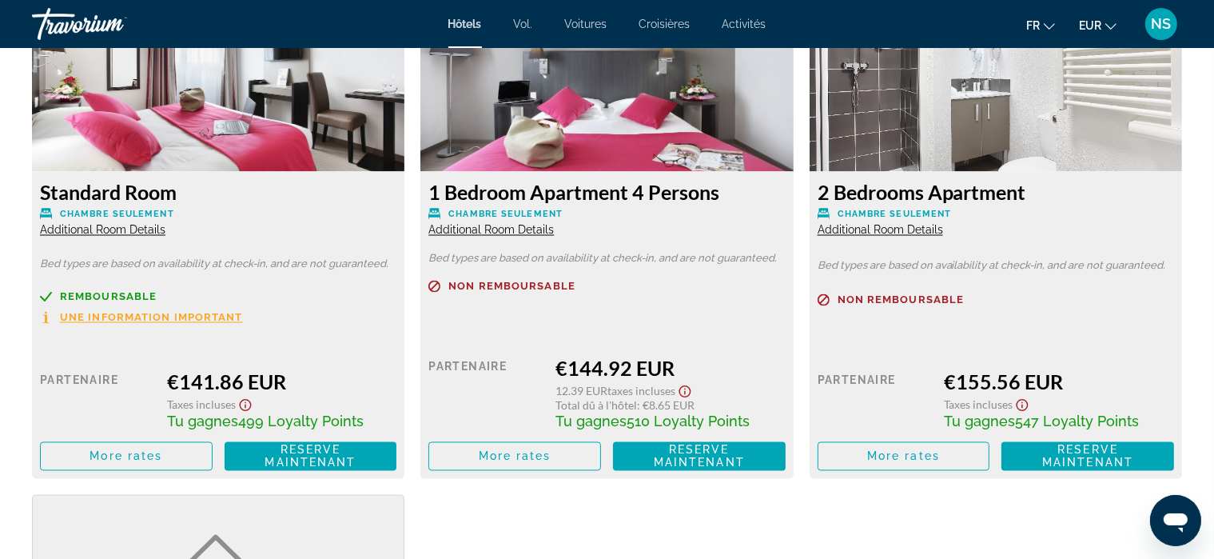
scroll to position [2819, 0]
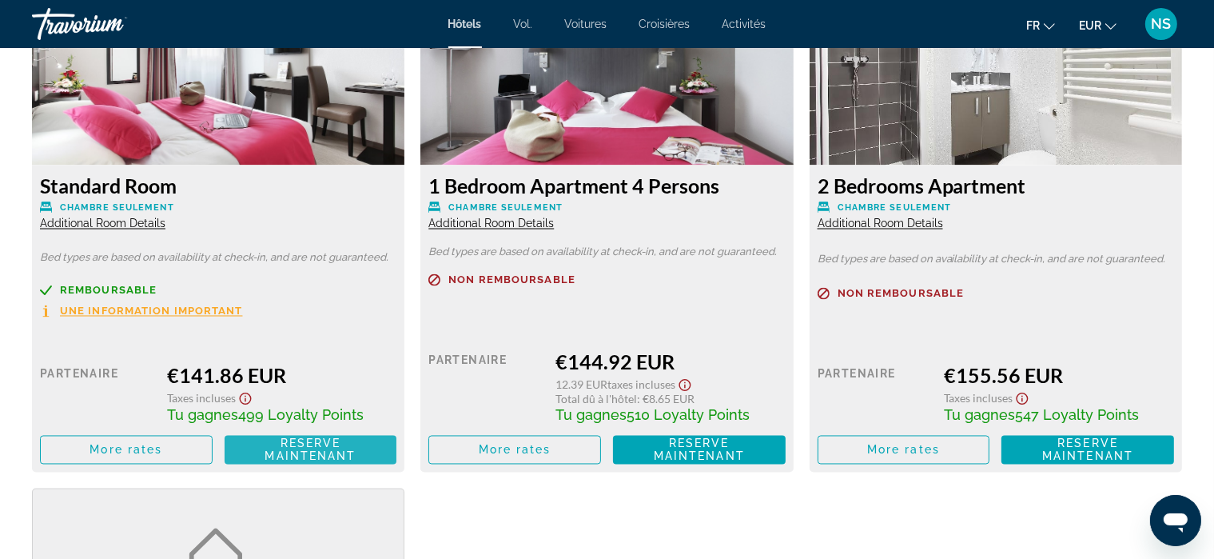
click at [296, 452] on span "Reserve maintenant" at bounding box center [310, 450] width 91 height 26
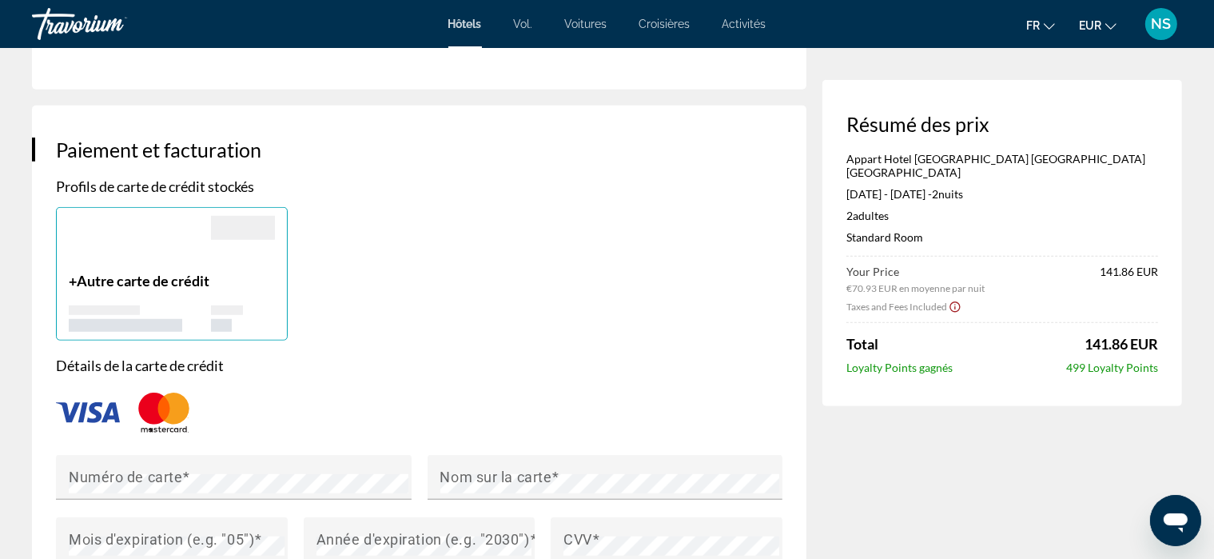
scroll to position [1122, 0]
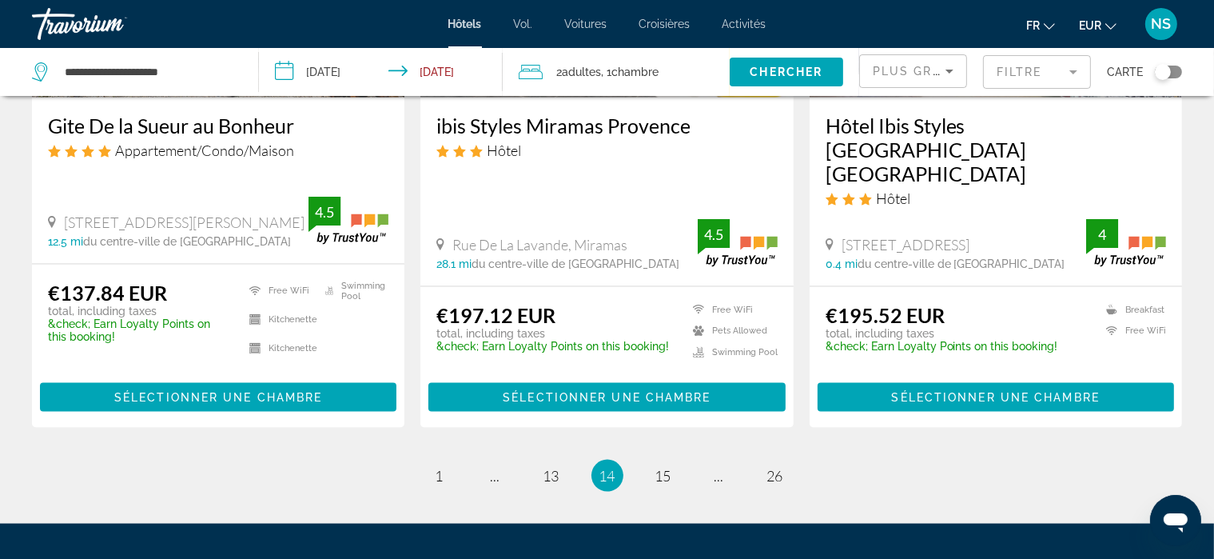
scroll to position [2168, 0]
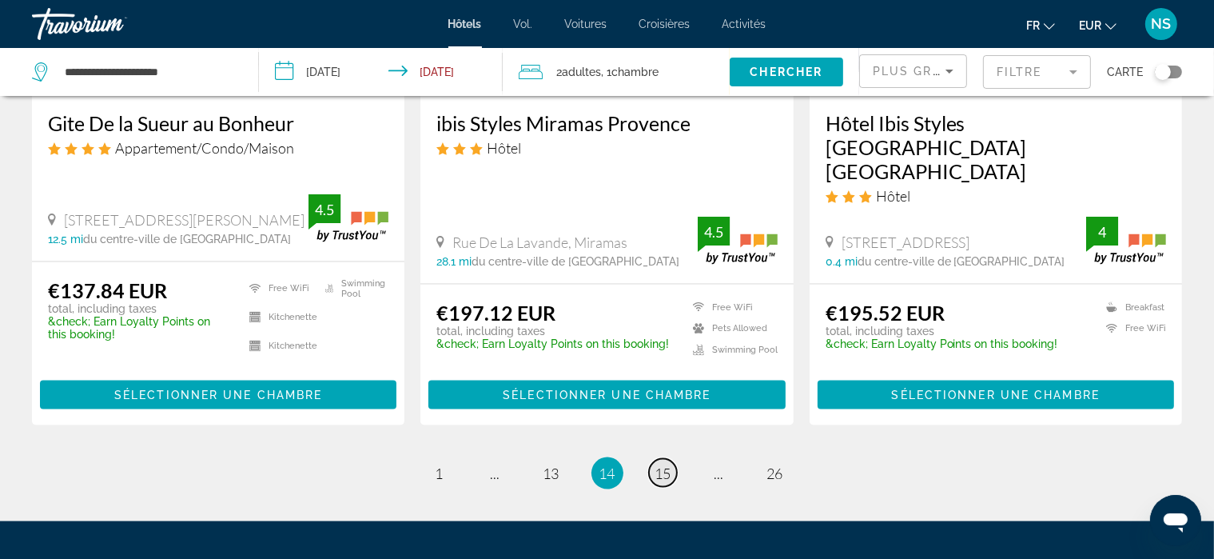
click at [666, 464] on span "15" at bounding box center [663, 473] width 16 height 18
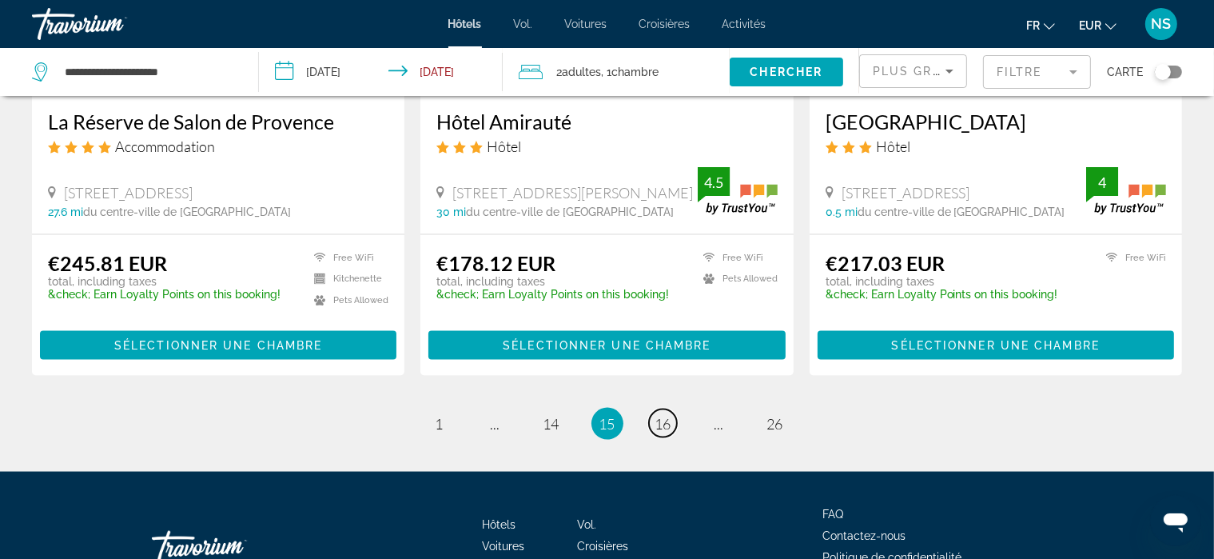
scroll to position [2199, 0]
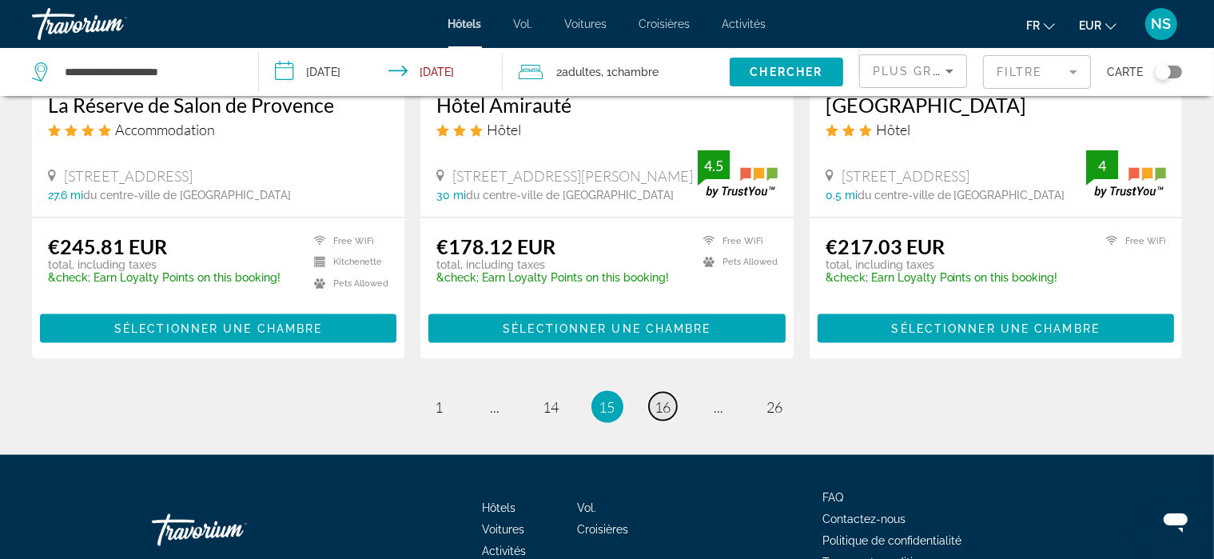
click at [660, 398] on span "16" at bounding box center [663, 407] width 16 height 18
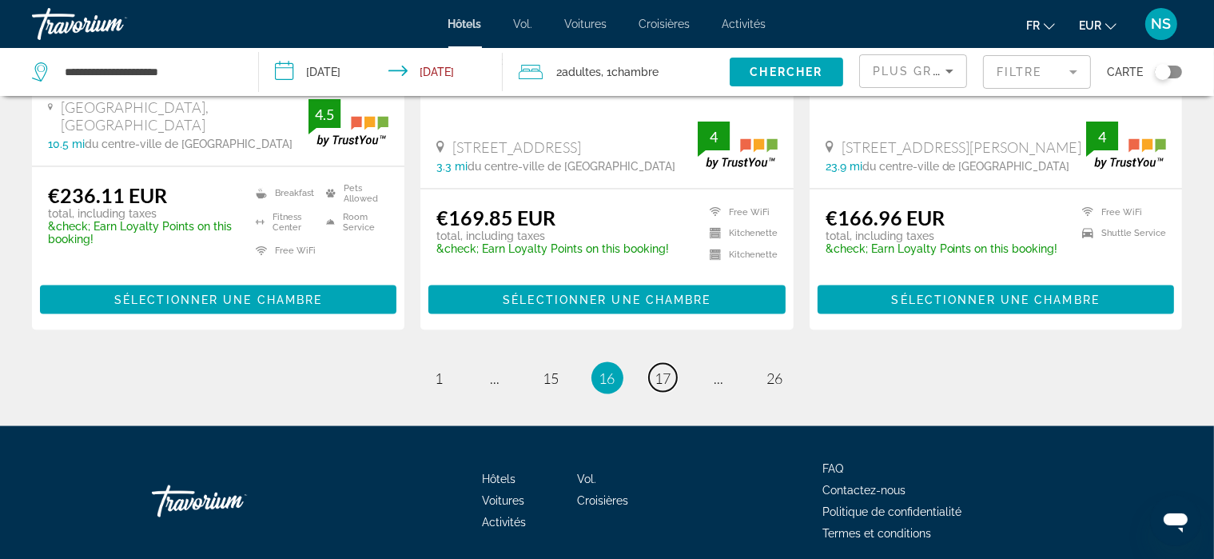
scroll to position [2202, 0]
click at [663, 369] on span "17" at bounding box center [663, 378] width 16 height 18
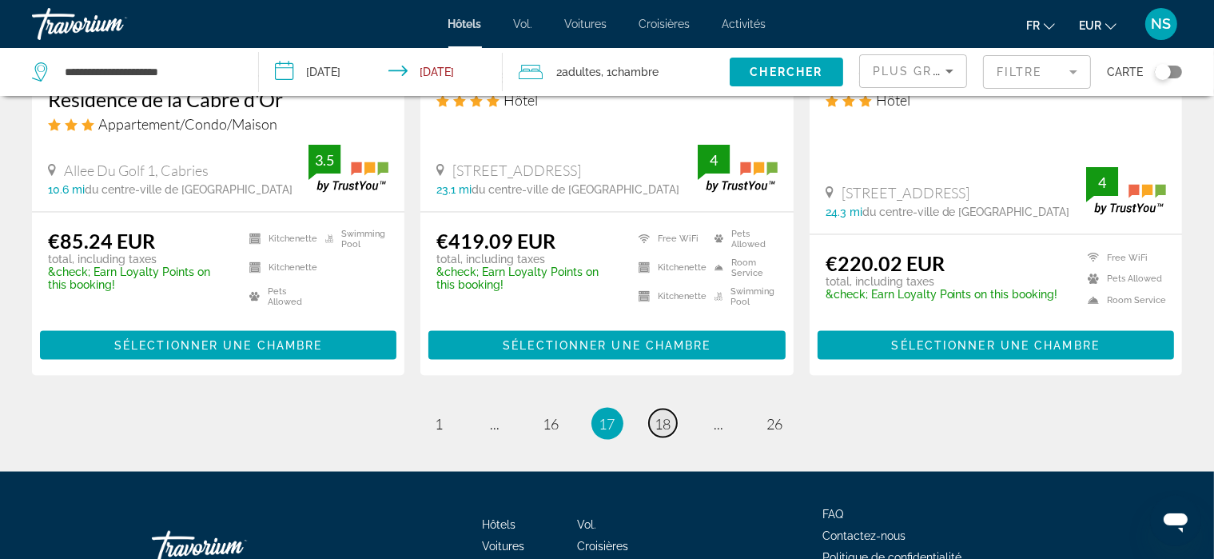
scroll to position [2186, 0]
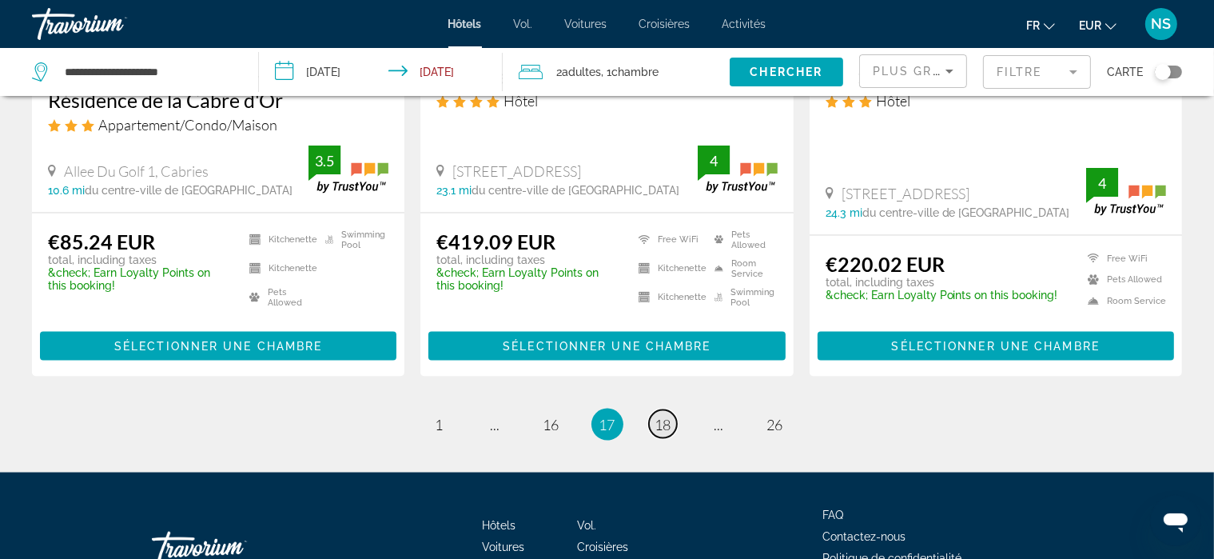
click at [661, 416] on span "18" at bounding box center [663, 425] width 16 height 18
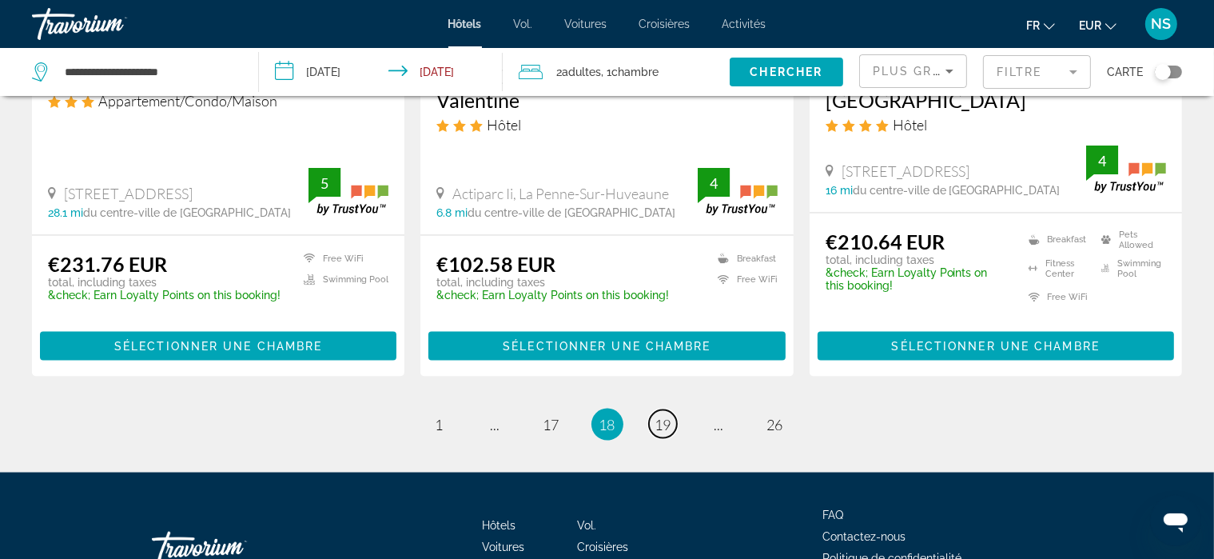
scroll to position [2144, 0]
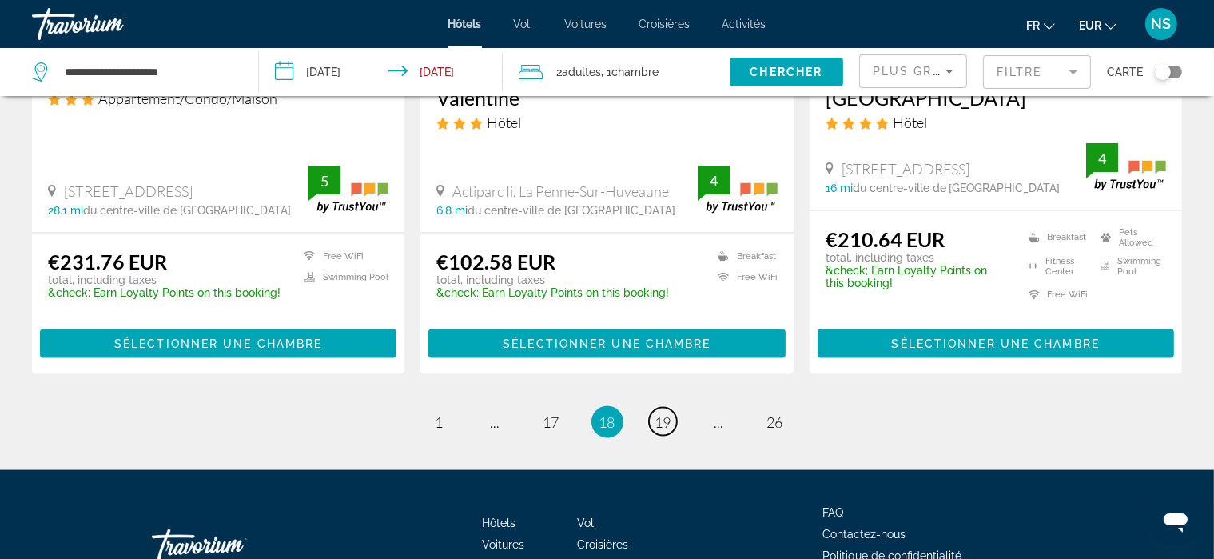
click at [655, 413] on span "19" at bounding box center [663, 422] width 16 height 18
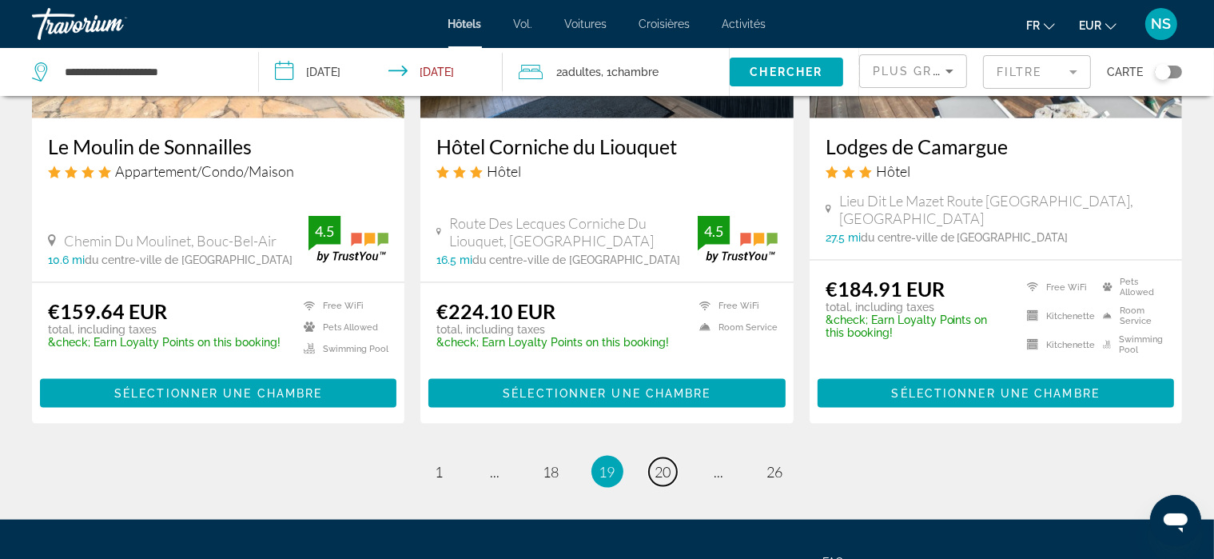
scroll to position [2070, 0]
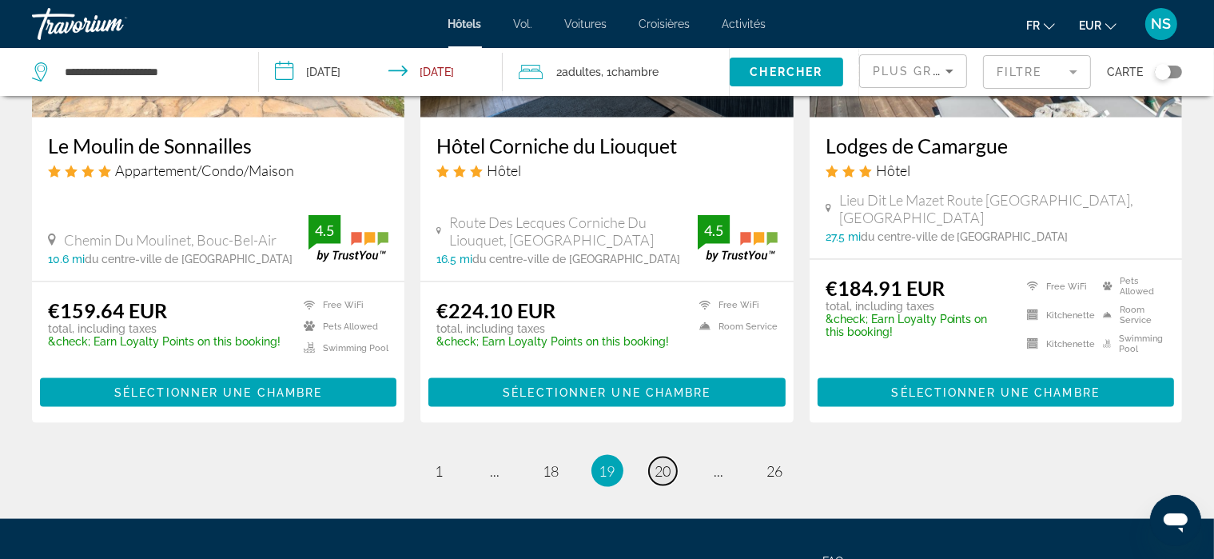
click at [667, 462] on span "20" at bounding box center [663, 471] width 16 height 18
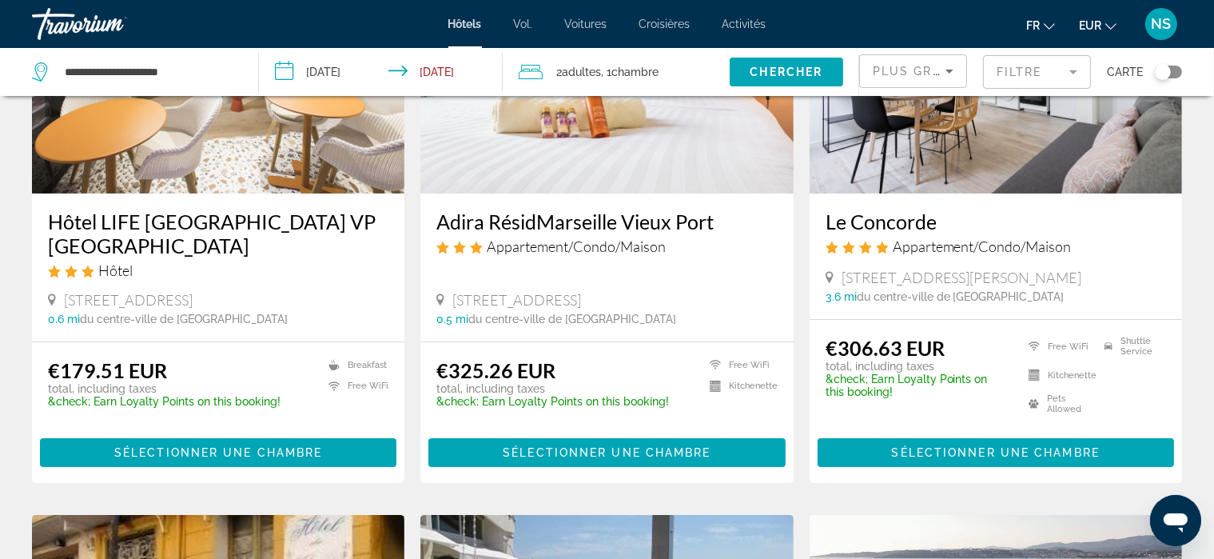
scroll to position [214, 0]
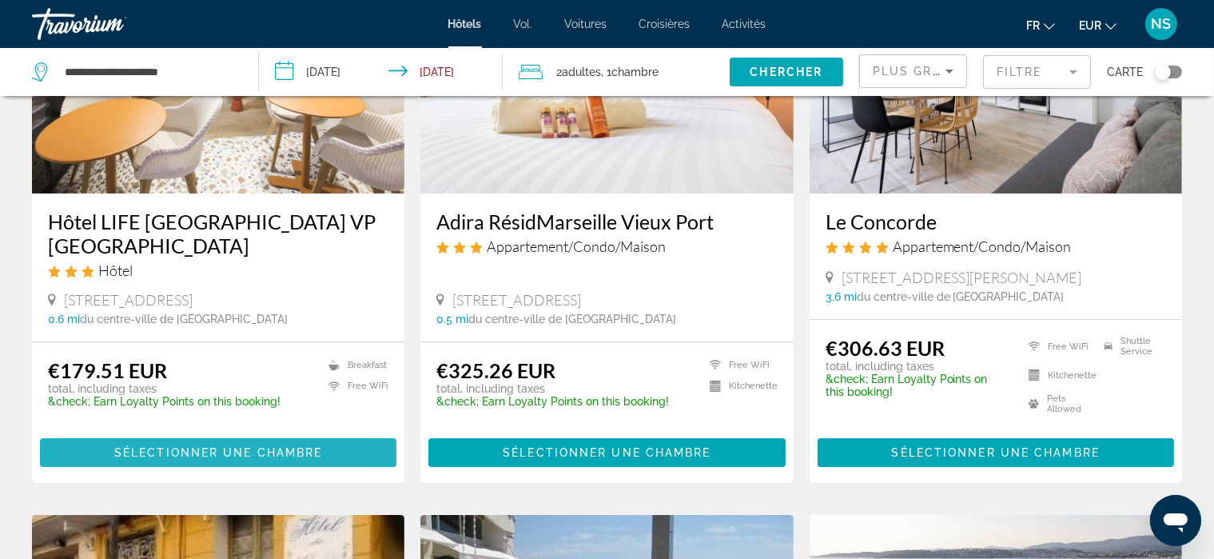
click at [346, 447] on span "Contenu principal" at bounding box center [218, 452] width 356 height 38
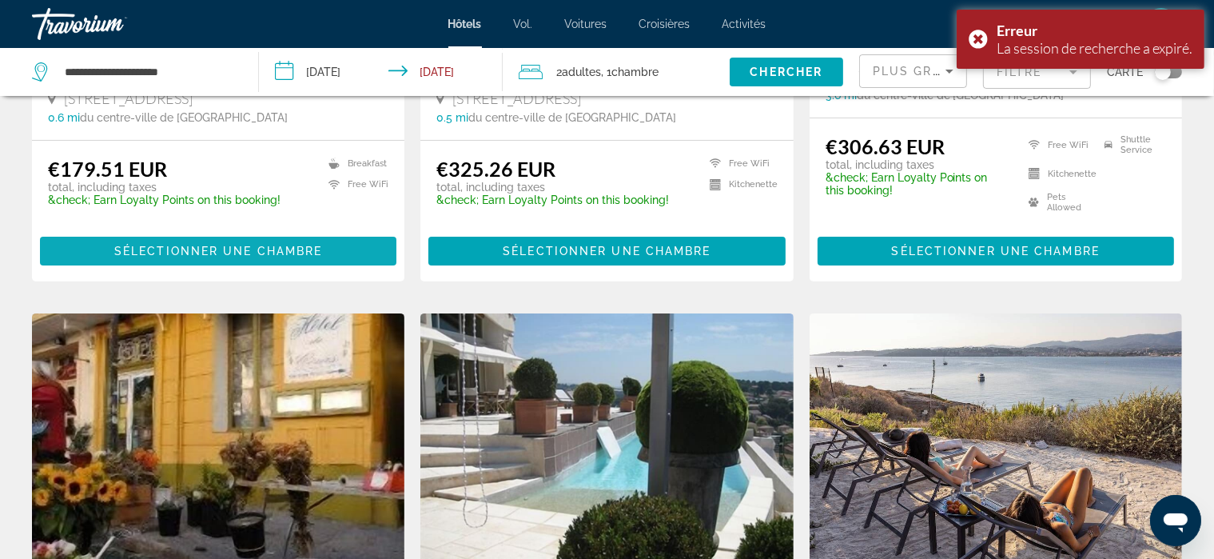
scroll to position [418, 0]
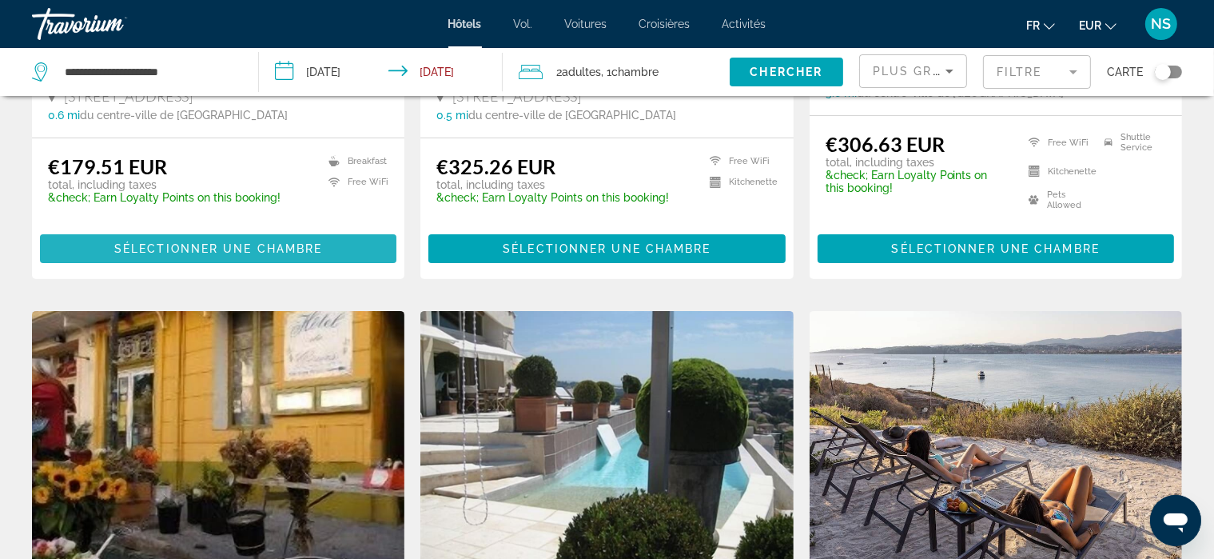
click at [175, 245] on span "Sélectionner une chambre" at bounding box center [218, 248] width 208 height 13
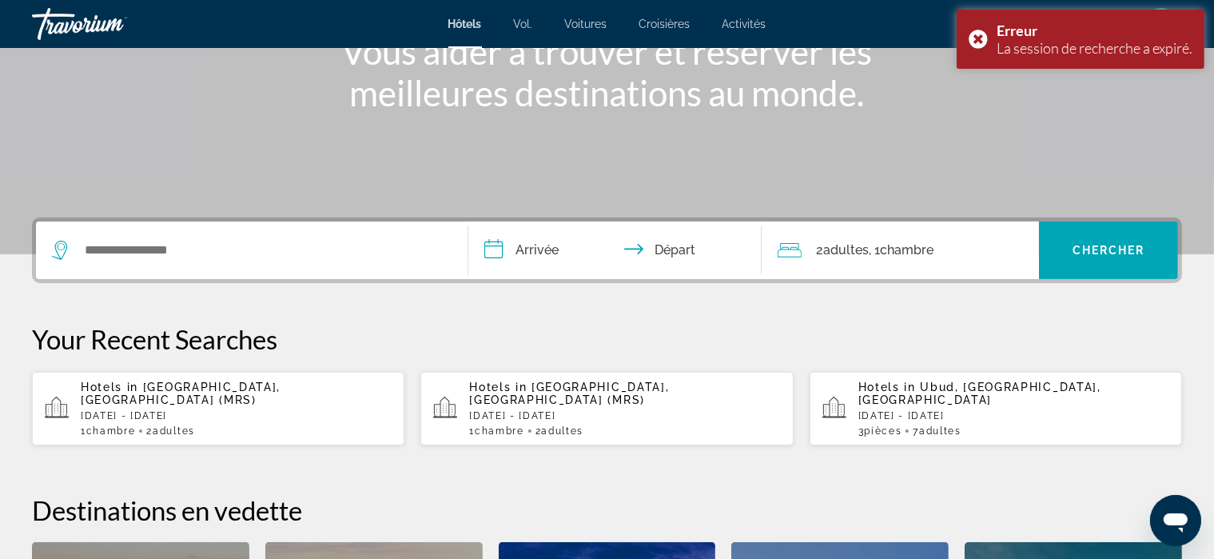
scroll to position [226, 0]
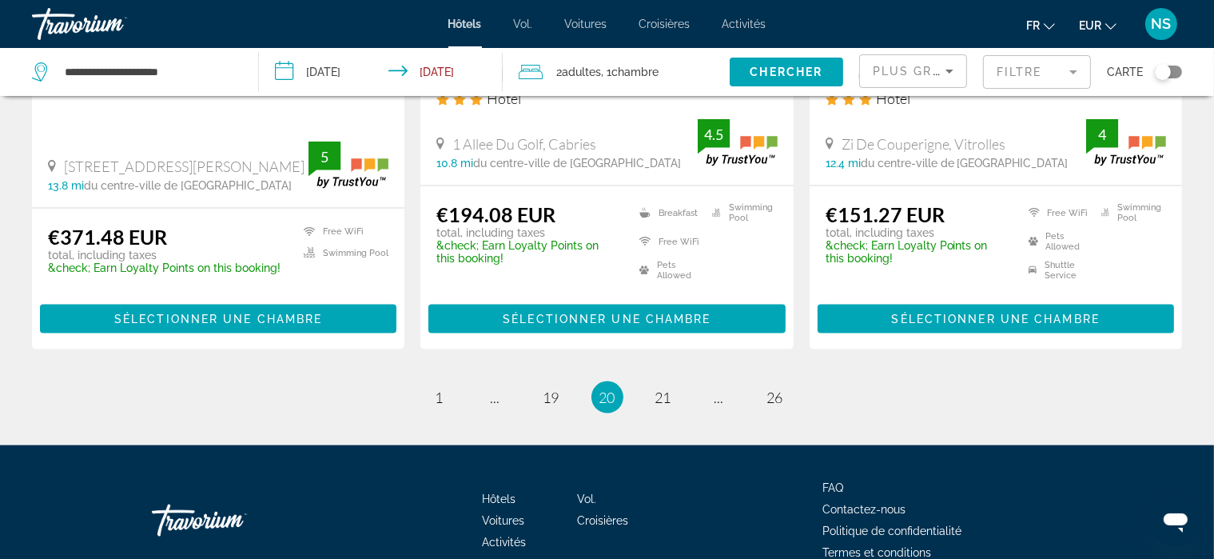
scroll to position [2177, 0]
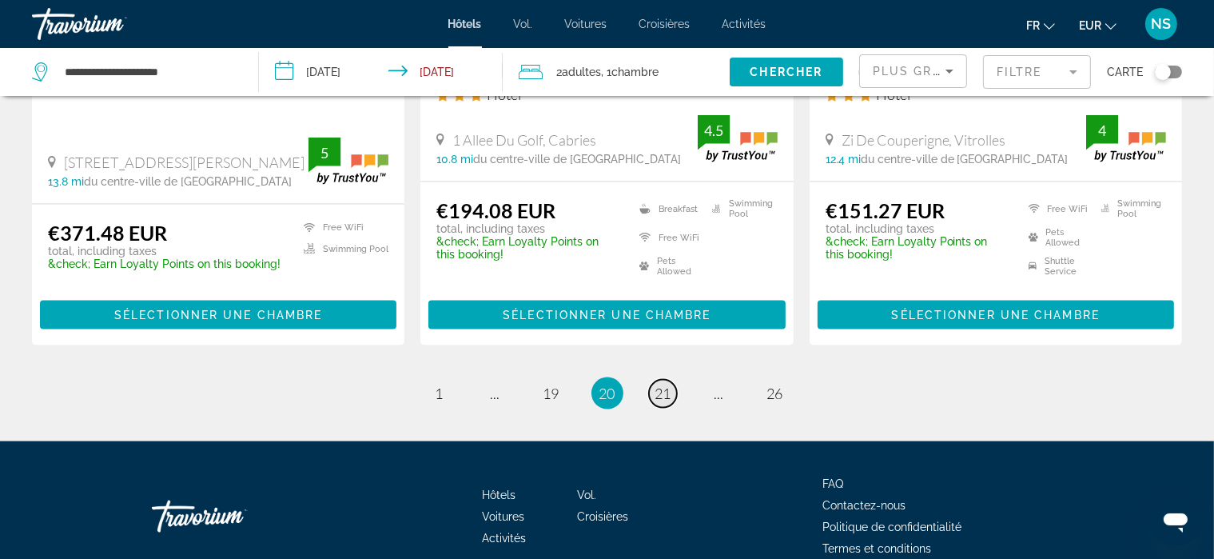
click at [666, 384] on span "21" at bounding box center [663, 393] width 16 height 18
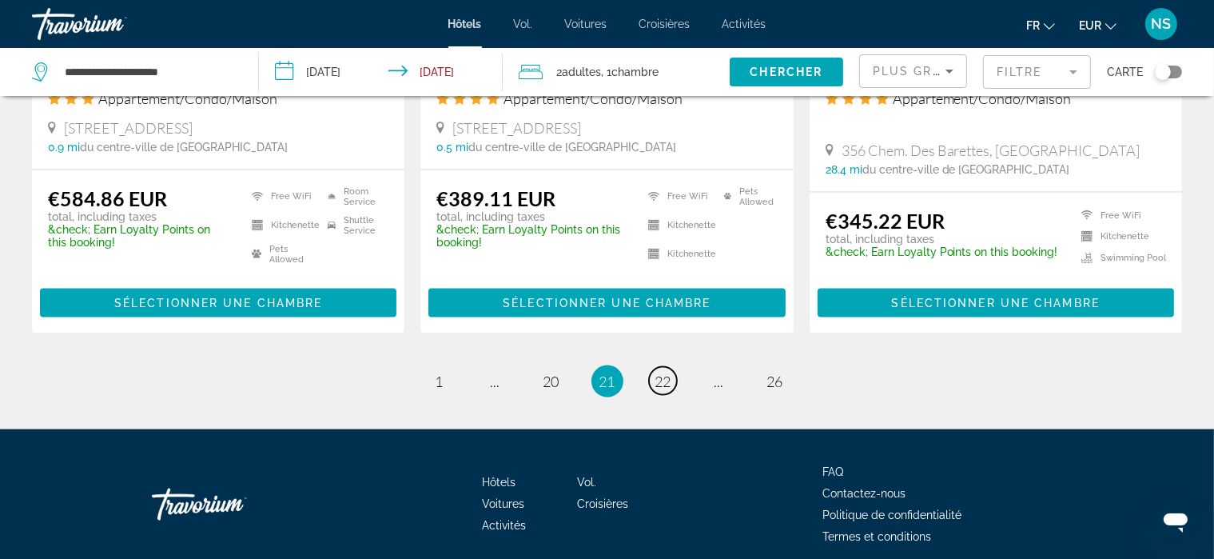
scroll to position [2151, 0]
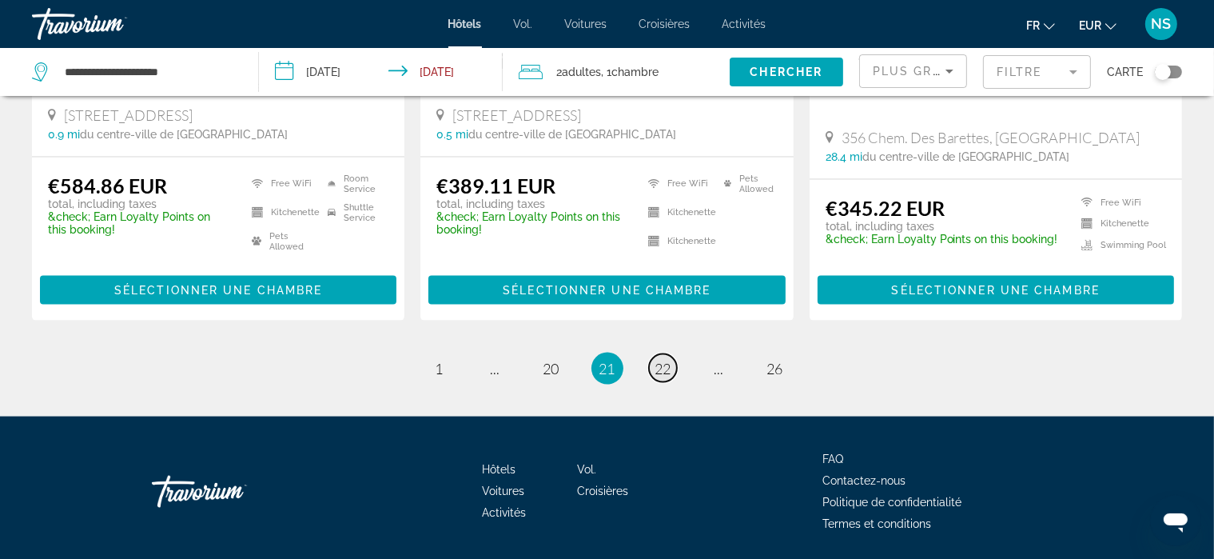
click at [662, 370] on span "22" at bounding box center [663, 369] width 16 height 18
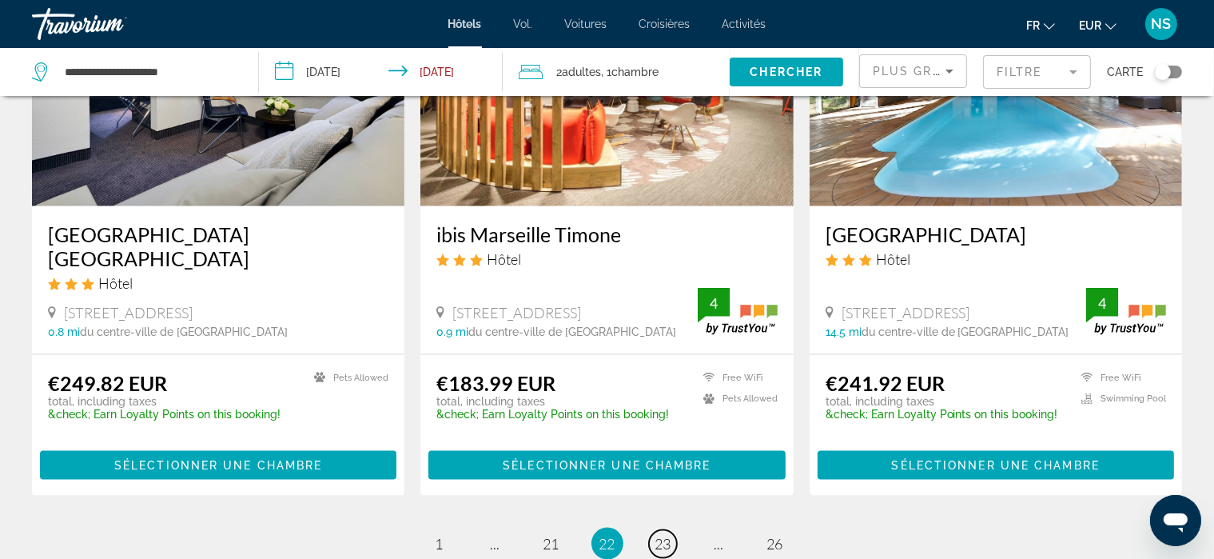
scroll to position [1951, 0]
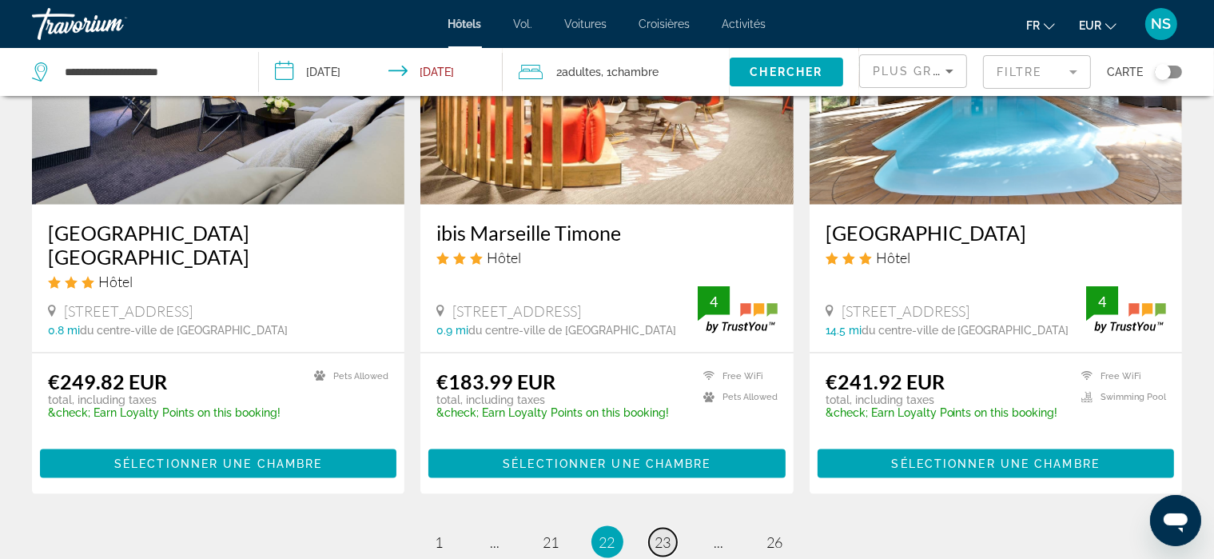
click at [666, 533] on span "23" at bounding box center [663, 542] width 16 height 18
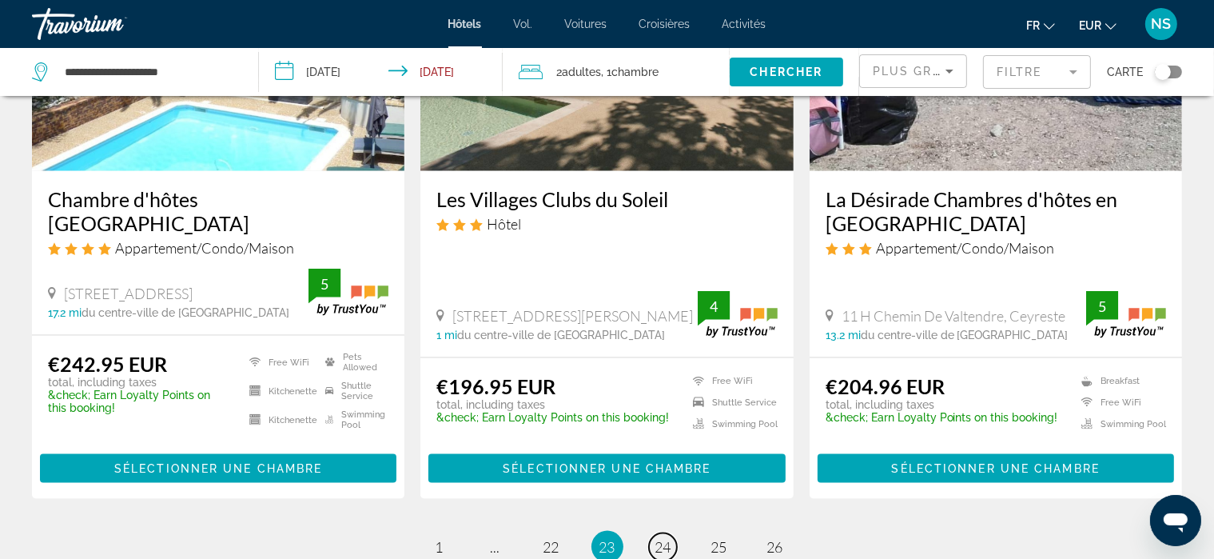
scroll to position [2020, 0]
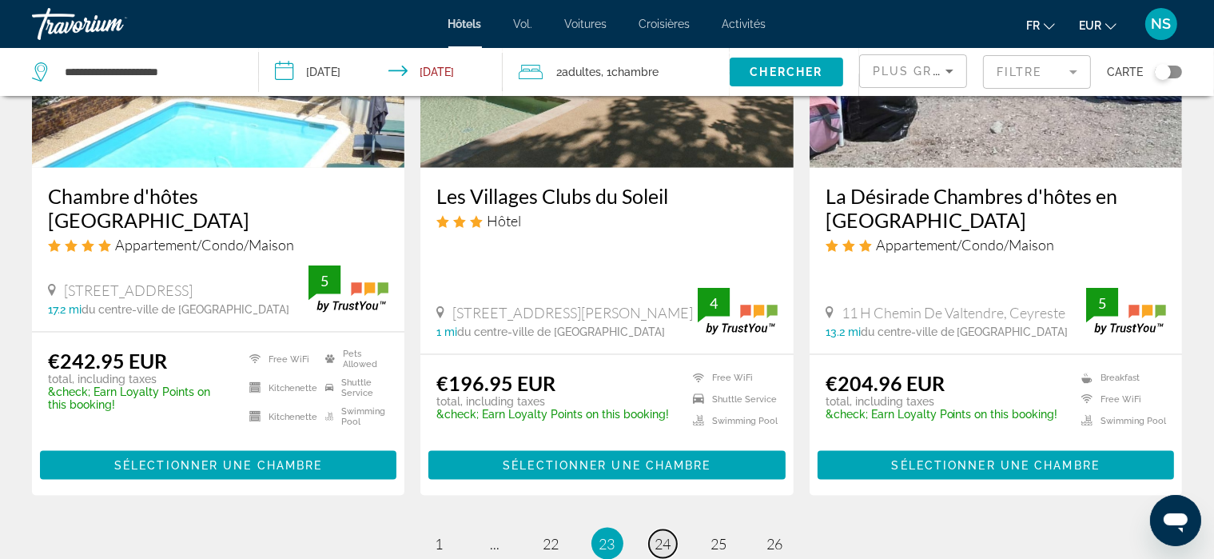
click at [663, 535] on span "24" at bounding box center [663, 544] width 16 height 18
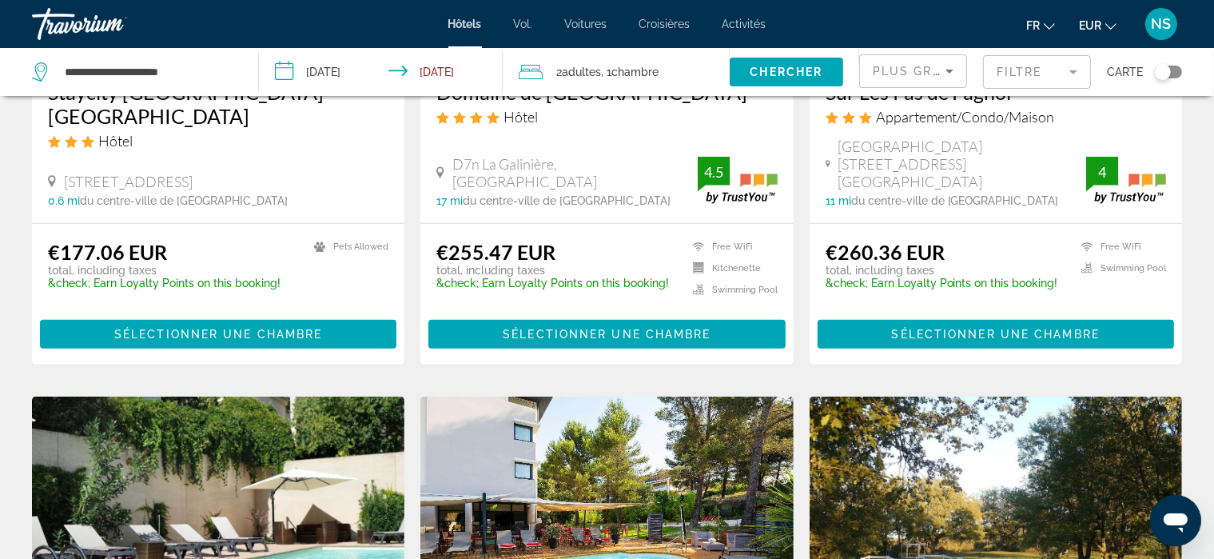
scroll to position [1528, 0]
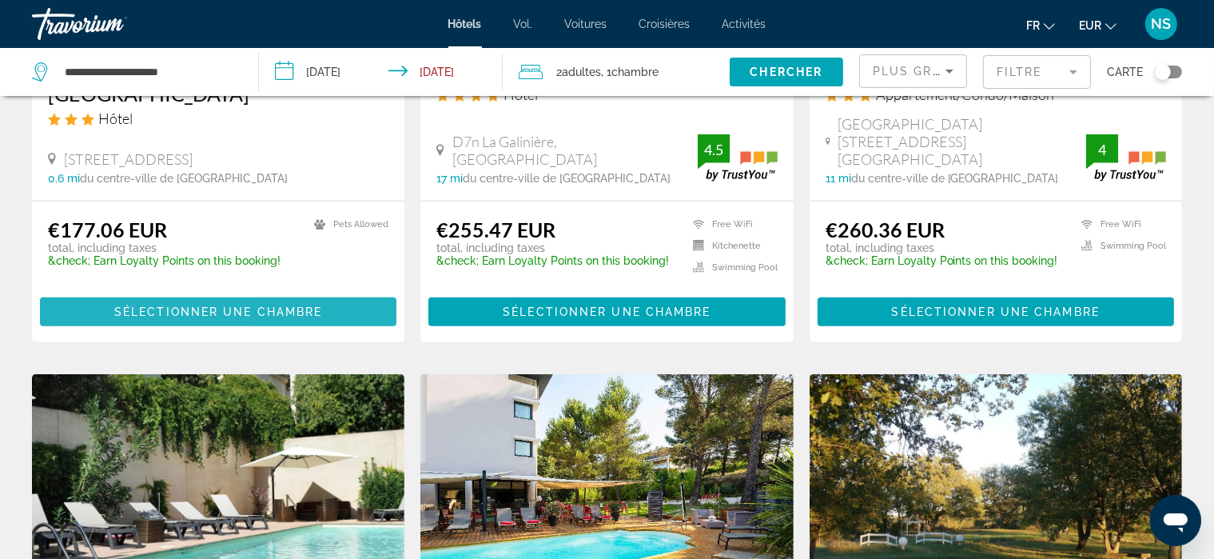
click at [121, 300] on span "Contenu principal" at bounding box center [218, 311] width 356 height 38
